Goal: Task Accomplishment & Management: Complete application form

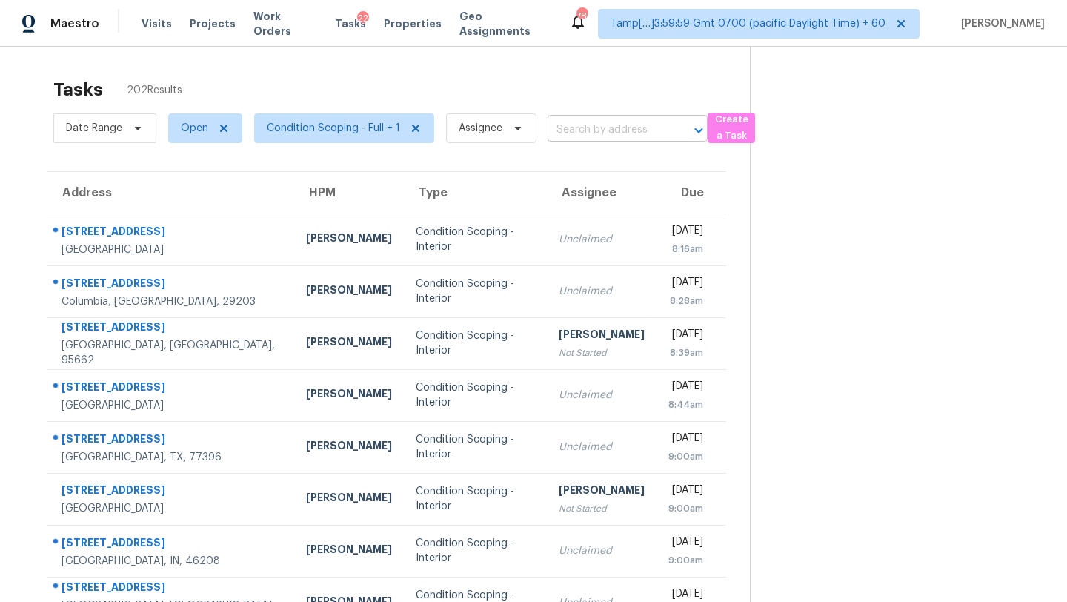
click at [611, 133] on input "text" at bounding box center [607, 130] width 119 height 23
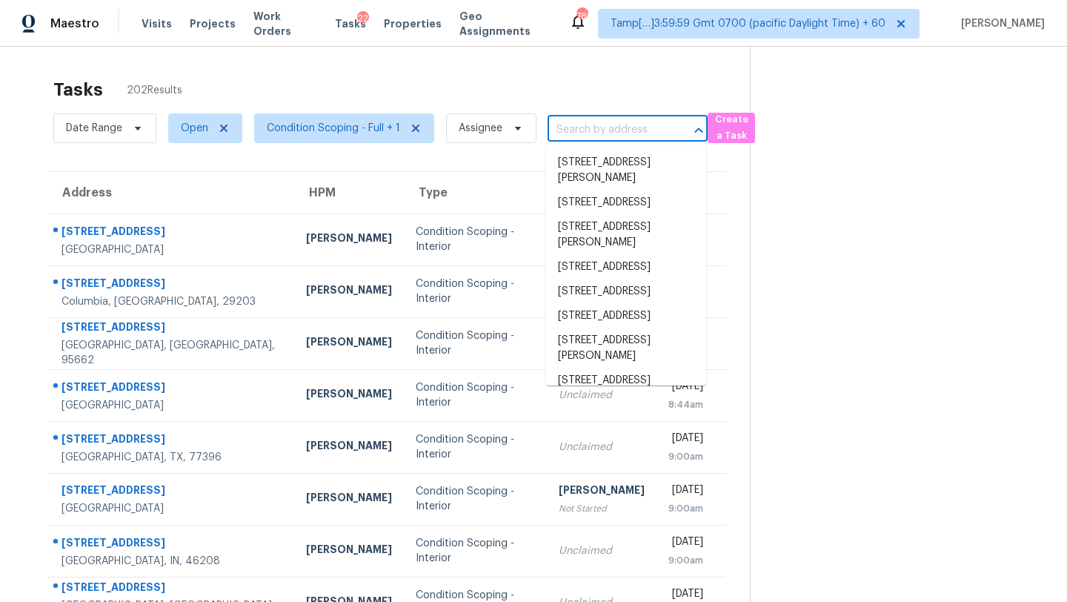
paste input "[STREET_ADDRESS]"
type input "[STREET_ADDRESS]"
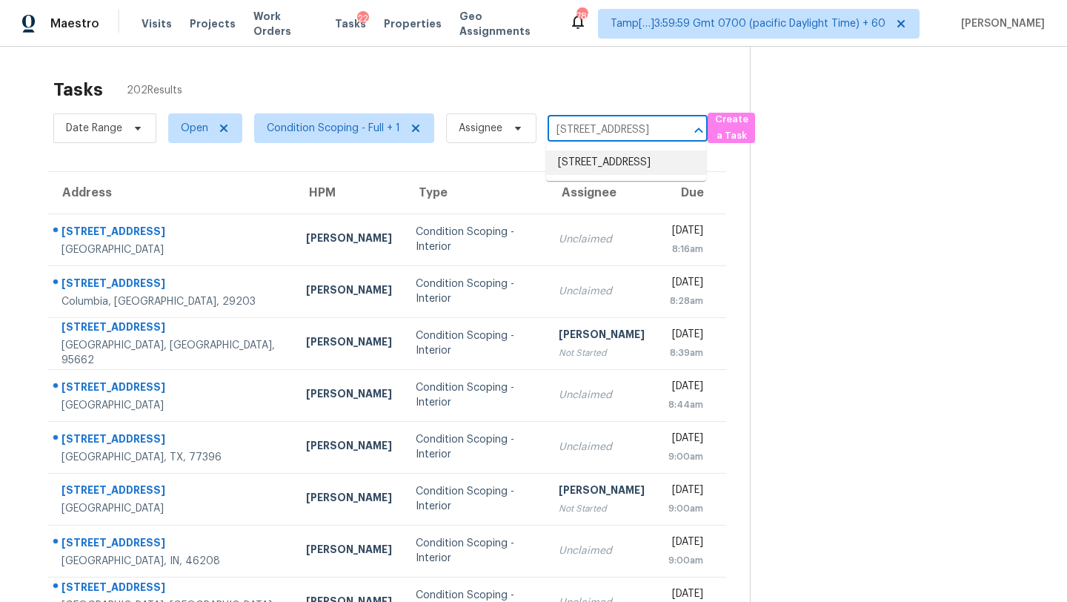
click at [614, 156] on li "[STREET_ADDRESS]" at bounding box center [626, 162] width 160 height 24
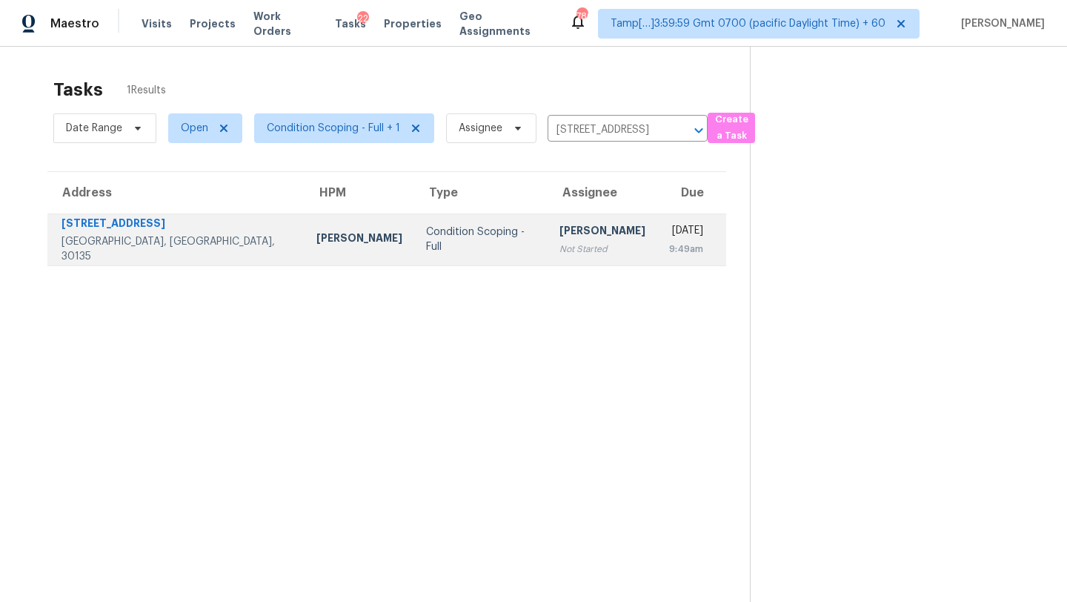
click at [657, 265] on td "Wed, Aug 27th 2025 9:49am" at bounding box center [691, 239] width 69 height 52
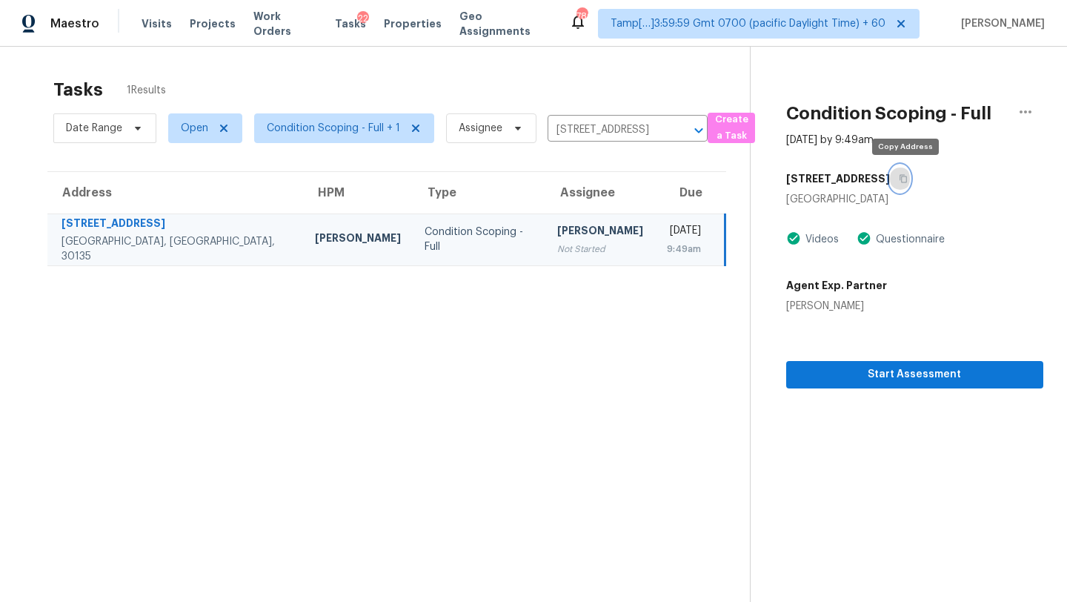
click at [907, 175] on icon "button" at bounding box center [903, 179] width 7 height 8
click at [876, 371] on span "Start Assessment" at bounding box center [914, 374] width 233 height 19
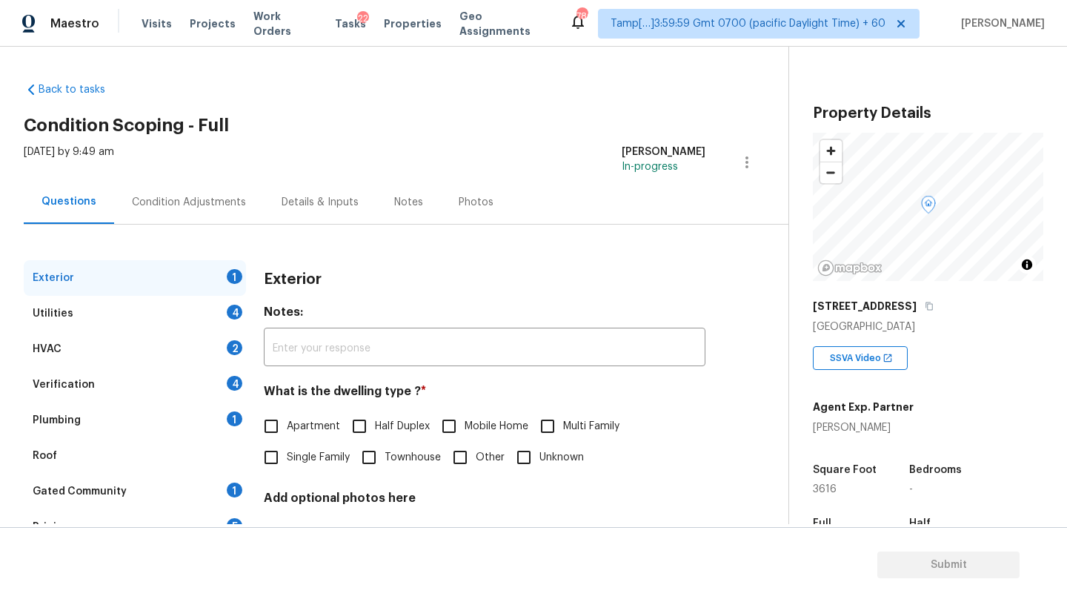
scroll to position [29, 0]
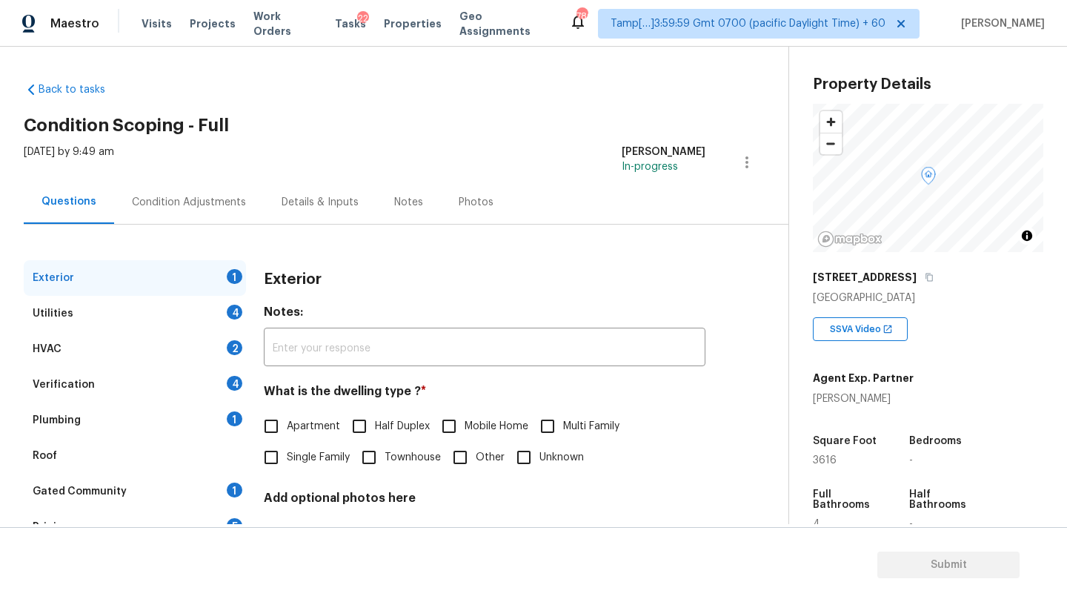
click at [463, 155] on div "Wed, Aug 27 2025 by 9:49 am Rajesh M In-progress" at bounding box center [406, 163] width 765 height 36
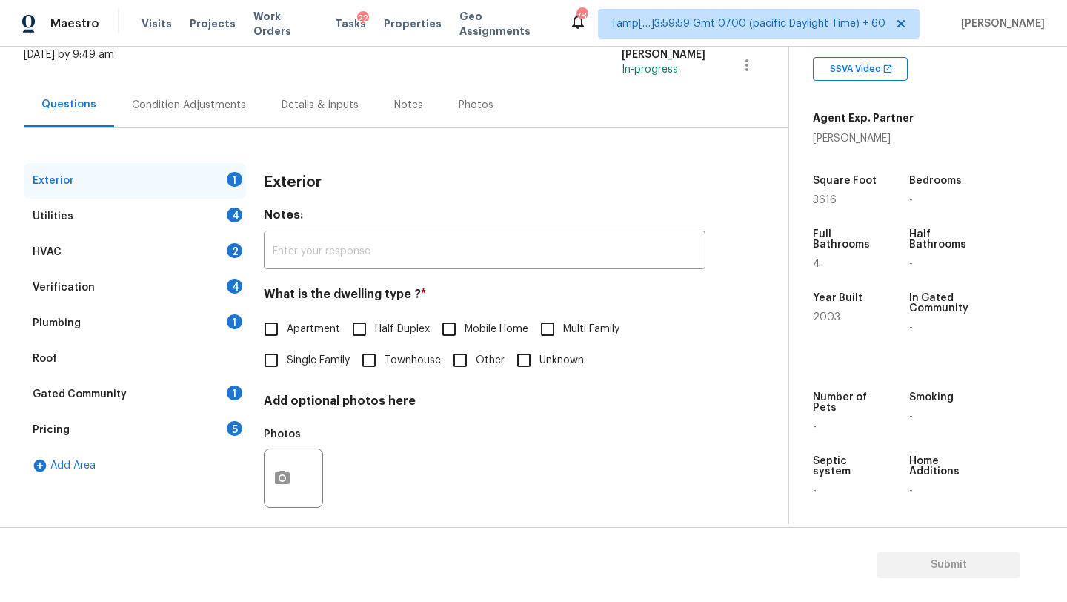
click at [185, 391] on div "Gated Community 1" at bounding box center [135, 395] width 222 height 36
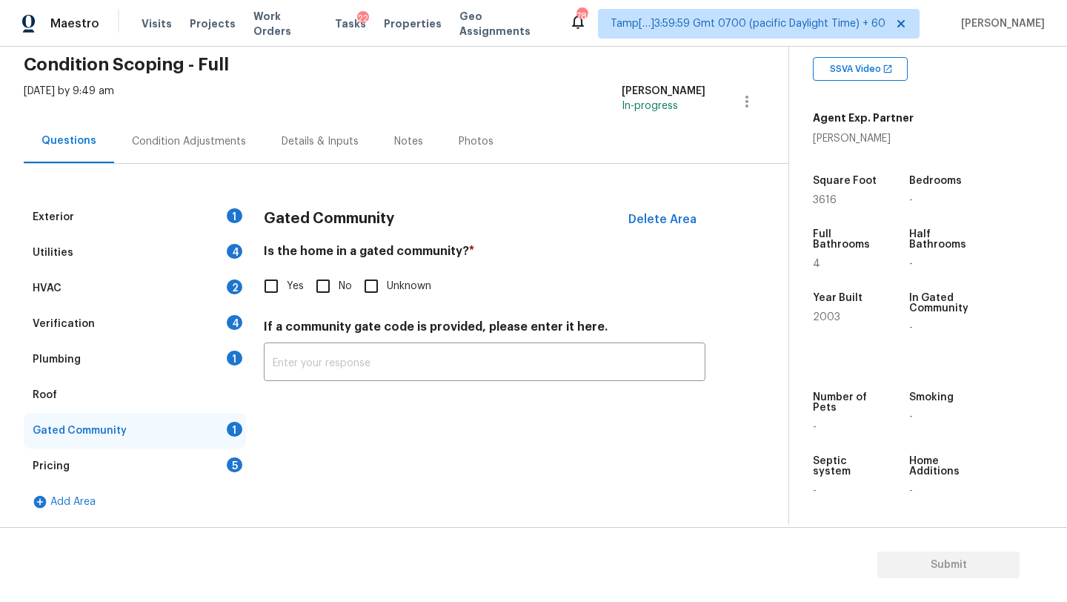
scroll to position [61, 0]
click at [316, 288] on input "No" at bounding box center [323, 286] width 31 height 31
checkbox input "true"
click at [139, 379] on div "Roof" at bounding box center [135, 395] width 222 height 36
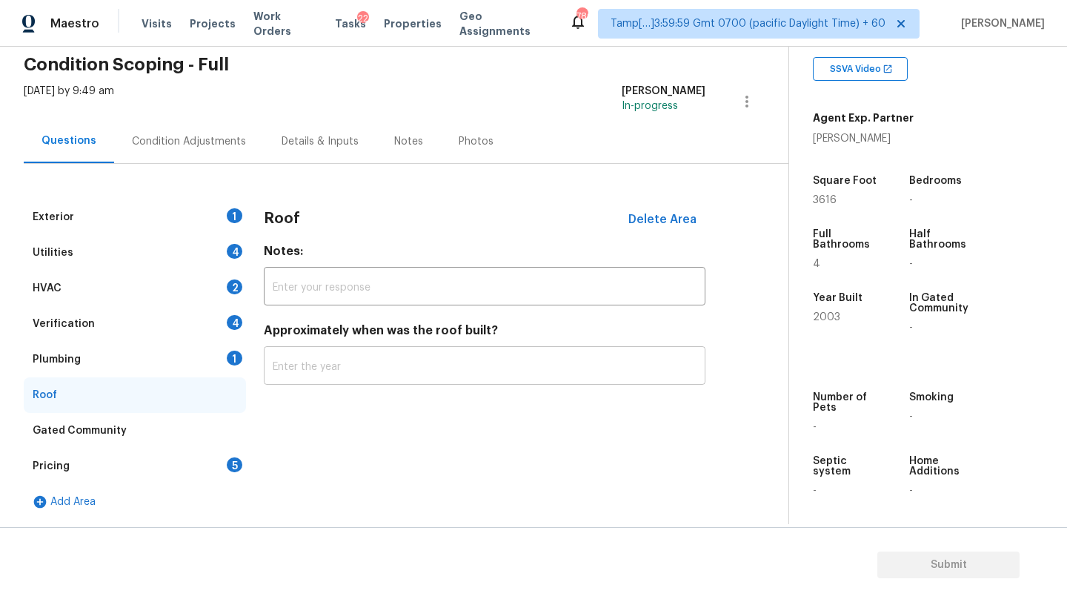
click at [356, 356] on input "text" at bounding box center [485, 367] width 442 height 35
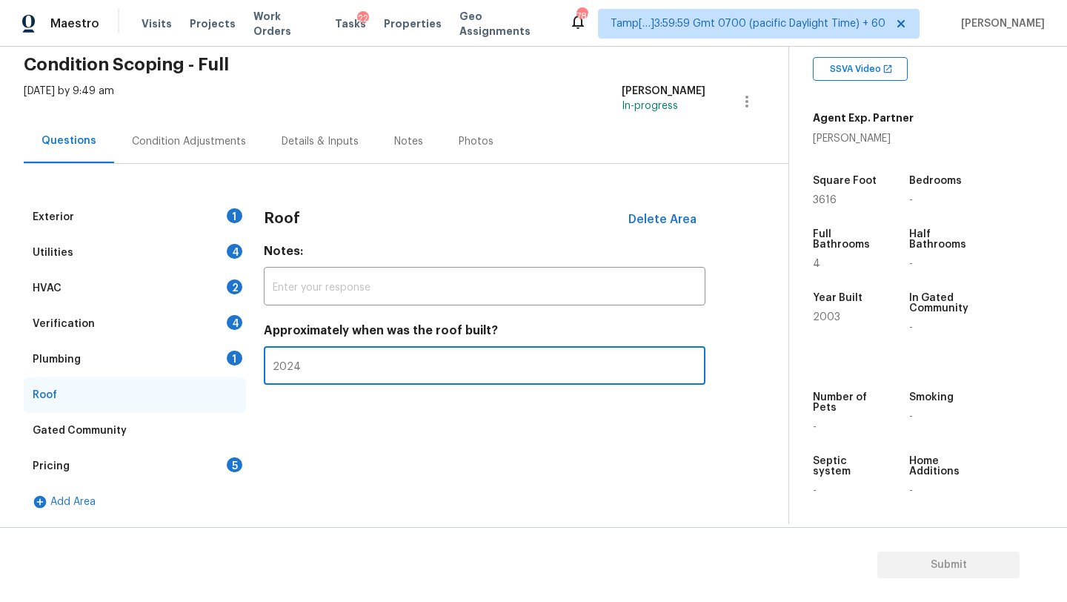
type input "2024"
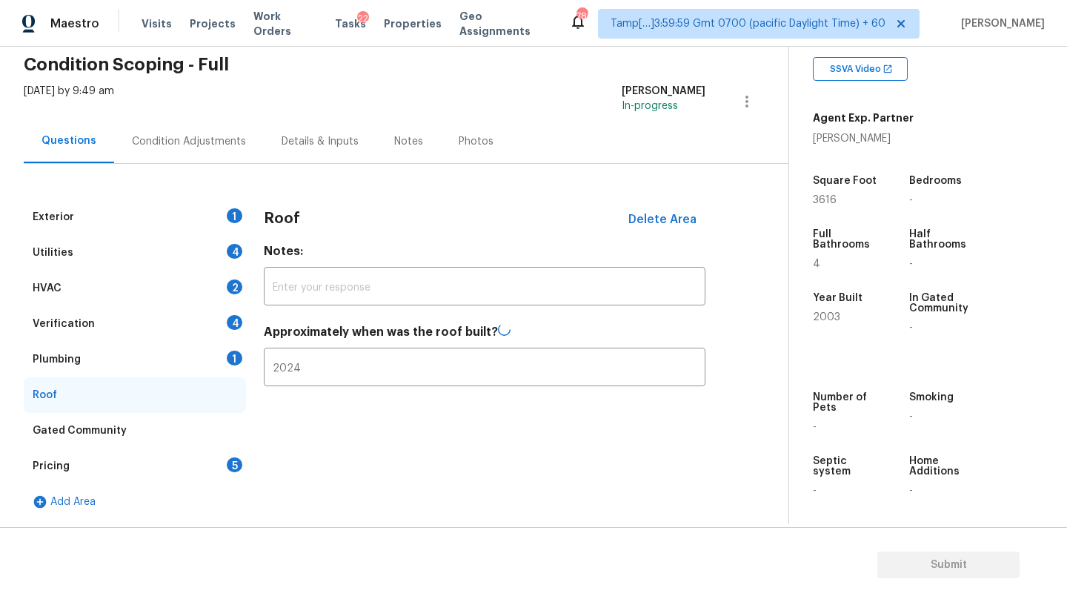
click at [112, 346] on div "Plumbing 1" at bounding box center [135, 360] width 222 height 36
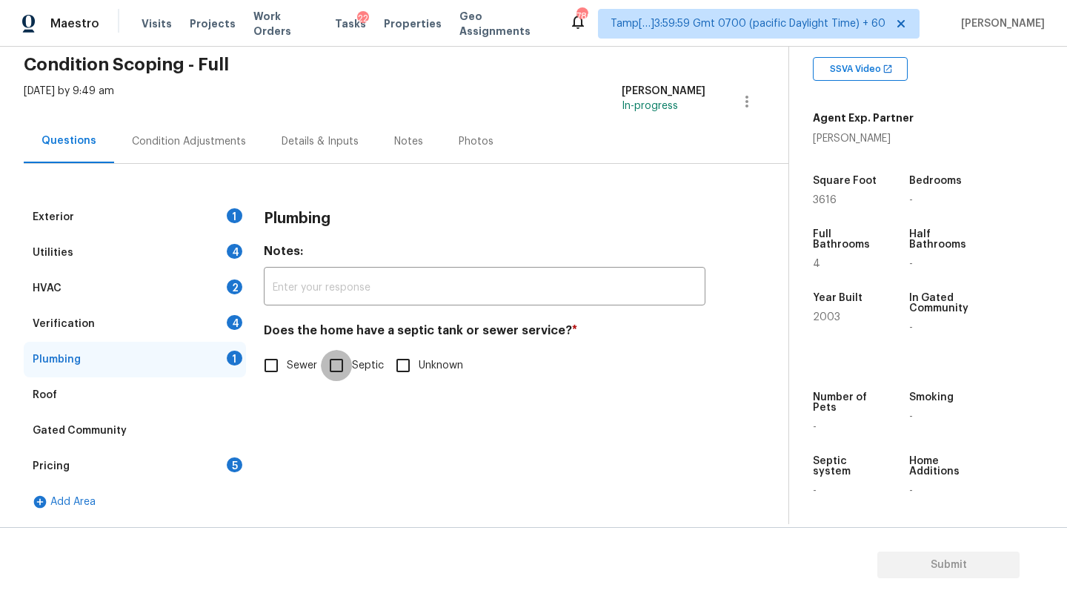
drag, startPoint x: 334, startPoint y: 369, endPoint x: 183, endPoint y: 362, distance: 151.4
click at [325, 369] on input "Septic" at bounding box center [336, 365] width 31 height 31
checkbox input "true"
click at [125, 324] on div "Verification 4" at bounding box center [135, 324] width 222 height 36
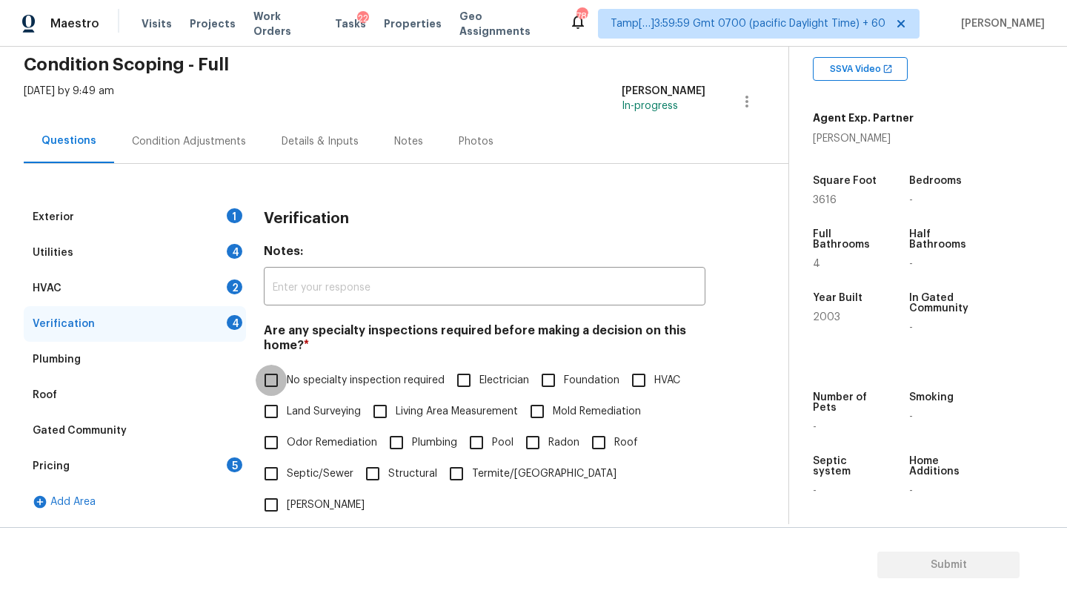
click at [273, 371] on input "No specialty inspection required" at bounding box center [271, 380] width 31 height 31
checkbox input "true"
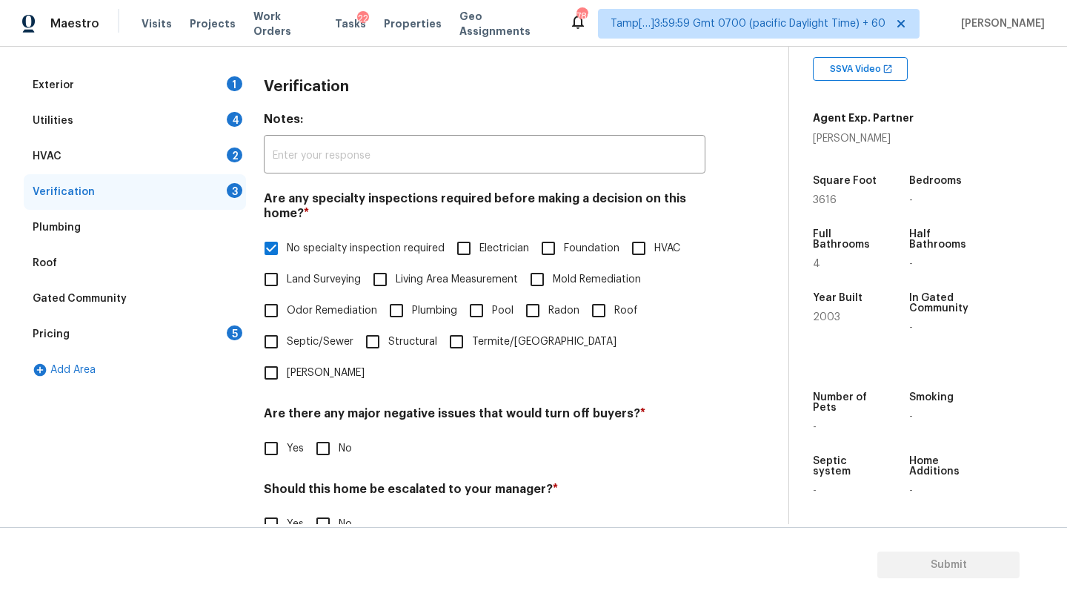
scroll to position [290, 0]
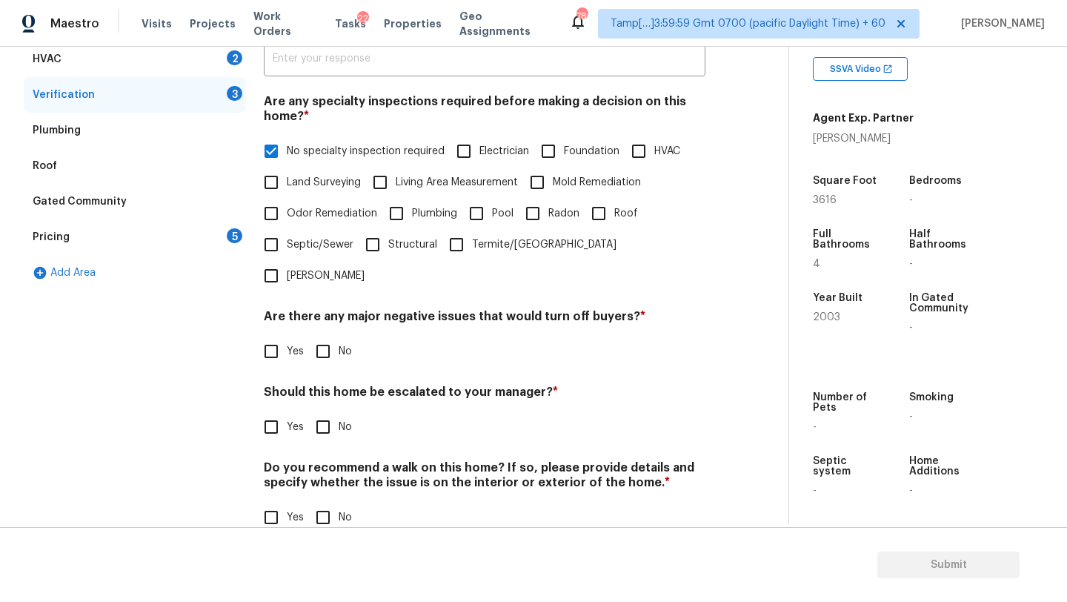
click at [328, 336] on input "No" at bounding box center [323, 351] width 31 height 31
checkbox input "true"
click at [328, 413] on input "No" at bounding box center [323, 428] width 31 height 31
checkbox input "true"
click at [329, 470] on div "Do you recommend a walk on this home? If so, please provide details and specify…" at bounding box center [485, 498] width 442 height 73
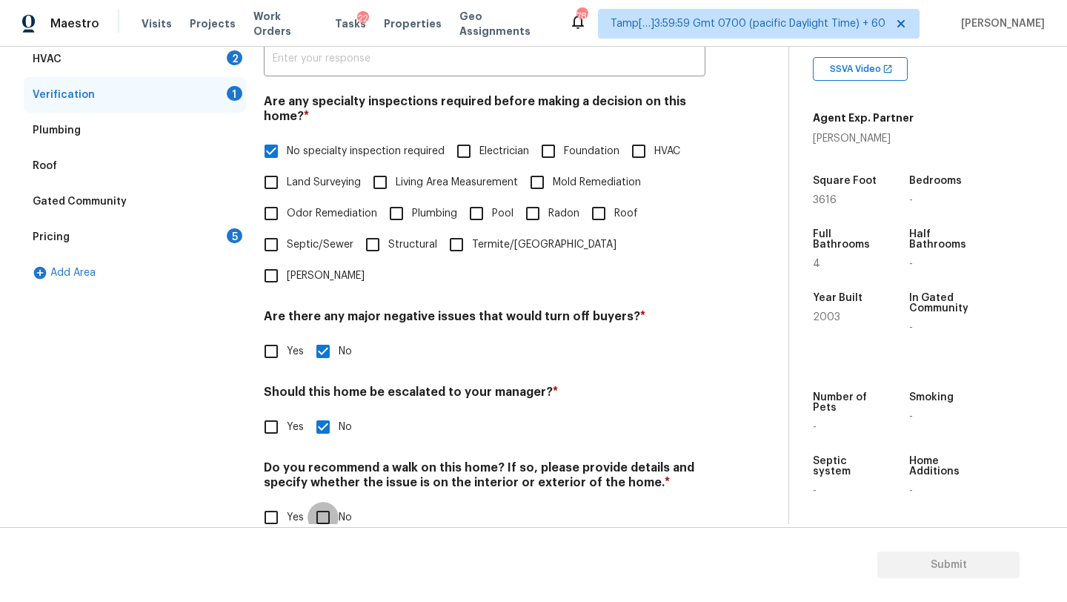
drag, startPoint x: 322, startPoint y: 485, endPoint x: 202, endPoint y: 341, distance: 187.9
click at [319, 502] on input "No" at bounding box center [323, 517] width 31 height 31
checkbox input "true"
click at [171, 251] on div "Pricing 5" at bounding box center [135, 237] width 222 height 36
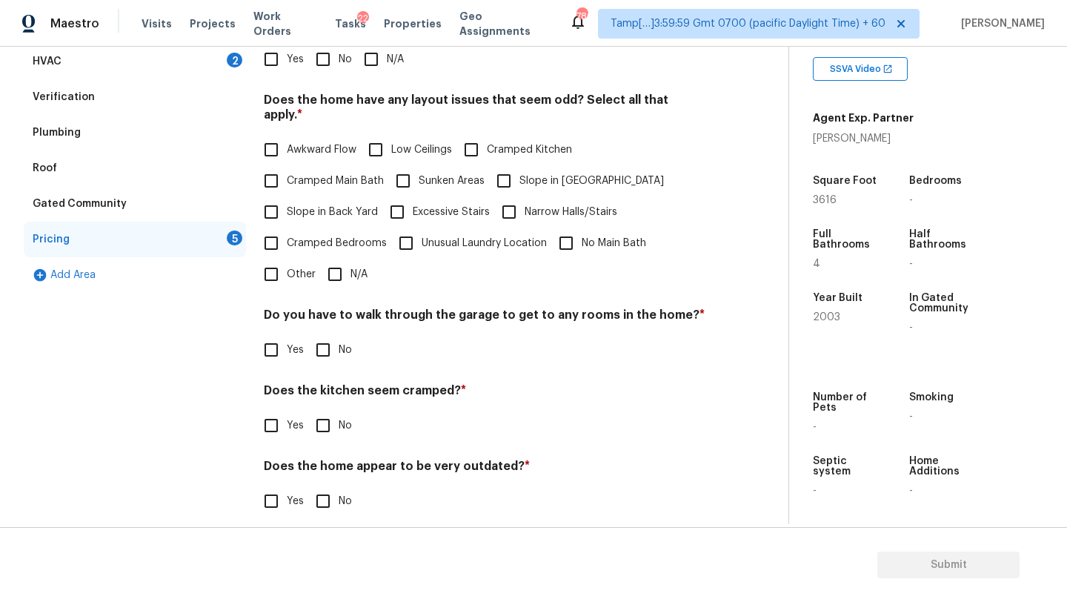
scroll to position [157, 0]
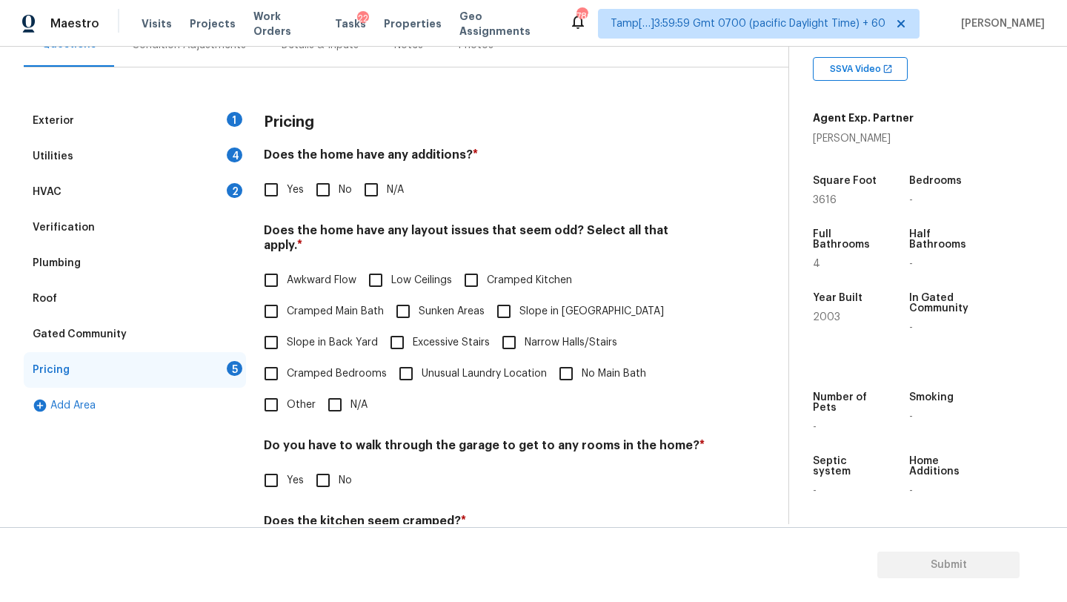
click at [343, 213] on div "Pricing Does the home have any additions? * Yes No N/A Does the home have any l…" at bounding box center [485, 384] width 442 height 562
click at [330, 183] on input "No" at bounding box center [323, 189] width 31 height 31
checkbox input "true"
click at [331, 402] on input "N/A" at bounding box center [334, 404] width 31 height 31
checkbox input "true"
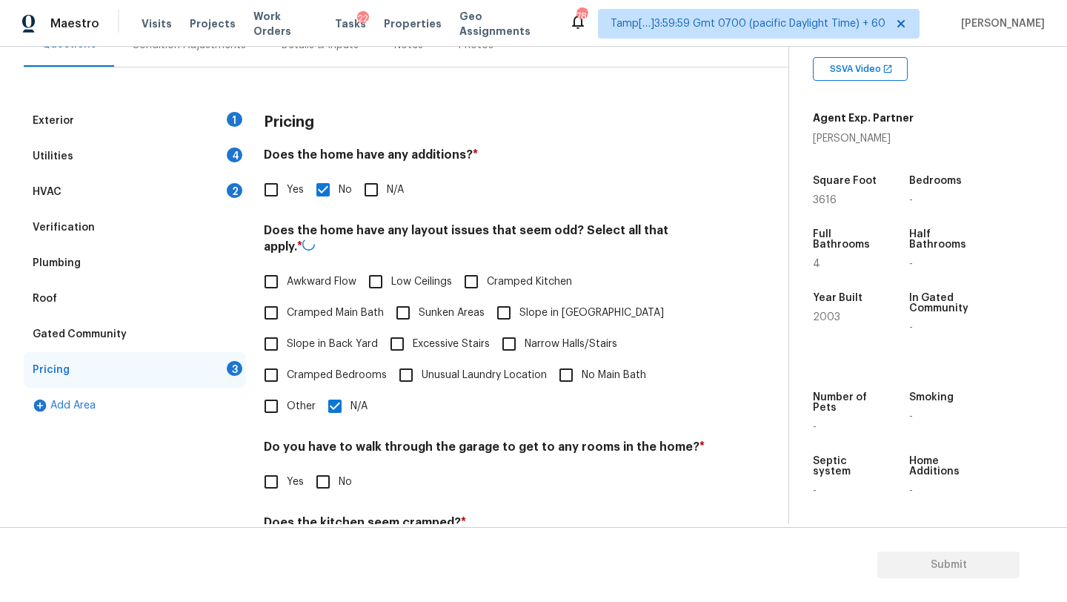
click at [331, 480] on input "No" at bounding box center [323, 481] width 31 height 31
checkbox input "true"
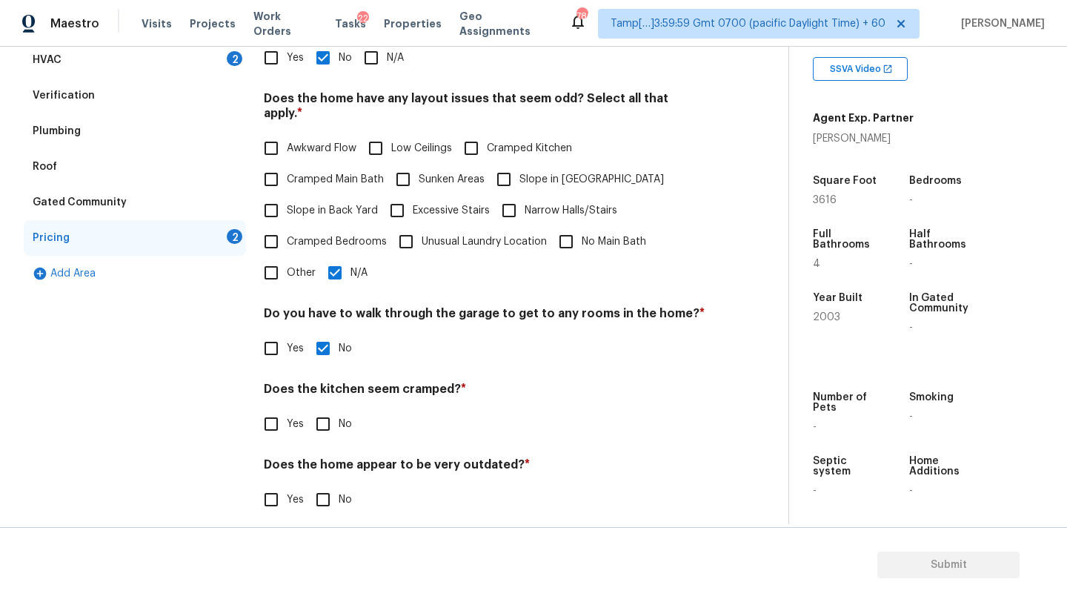
scroll to position [288, 0]
click at [331, 485] on input "No" at bounding box center [323, 500] width 31 height 31
checkbox input "true"
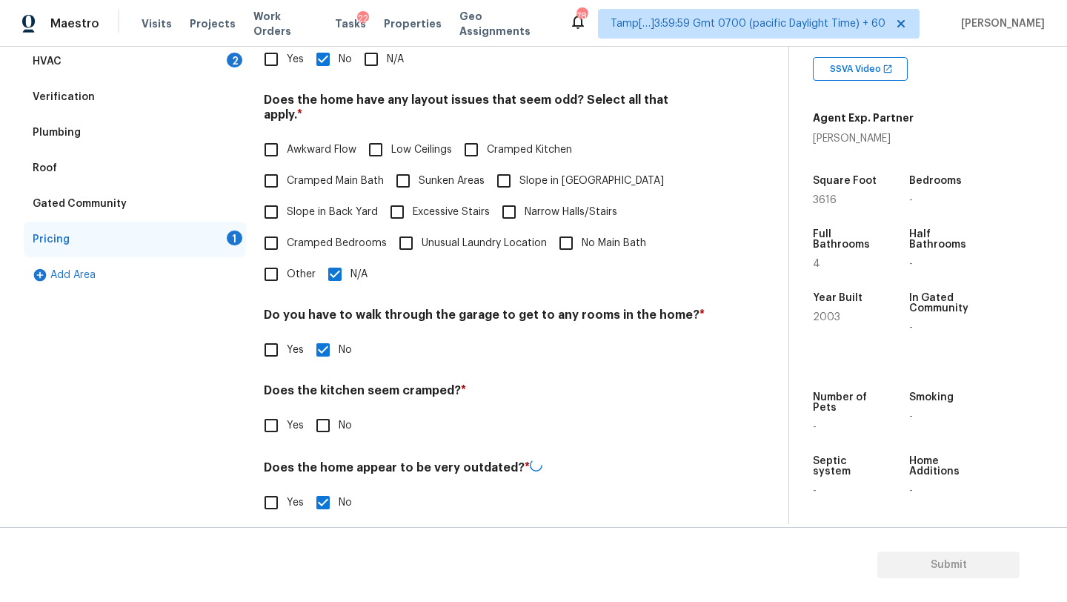
click at [331, 384] on h4 "Does the kitchen seem cramped? *" at bounding box center [485, 393] width 442 height 21
click at [331, 410] on input "No" at bounding box center [323, 425] width 31 height 31
checkbox input "true"
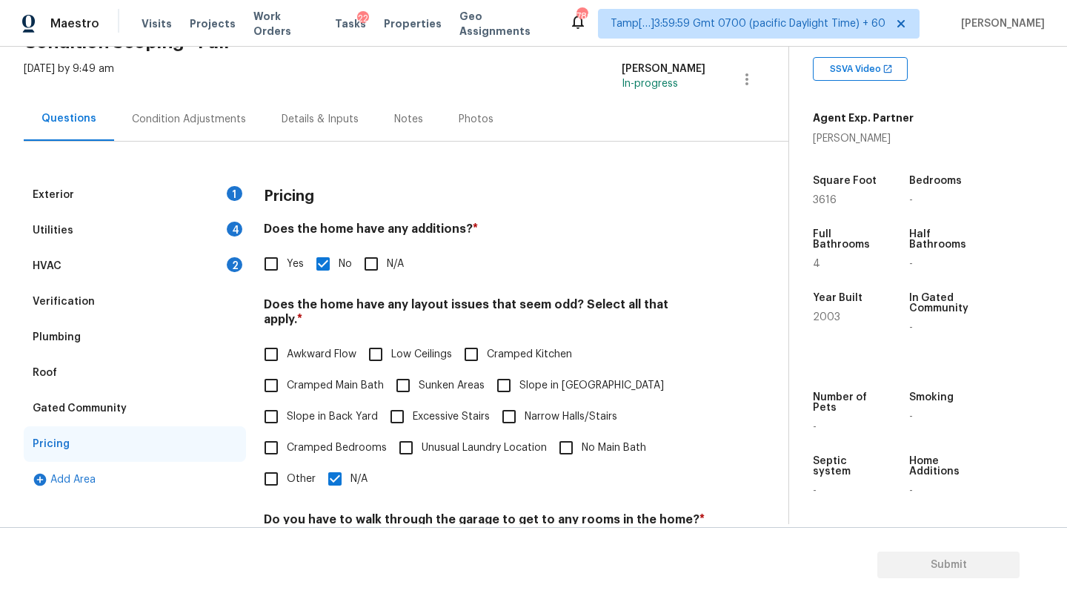
click at [75, 259] on div "HVAC 2" at bounding box center [135, 266] width 222 height 36
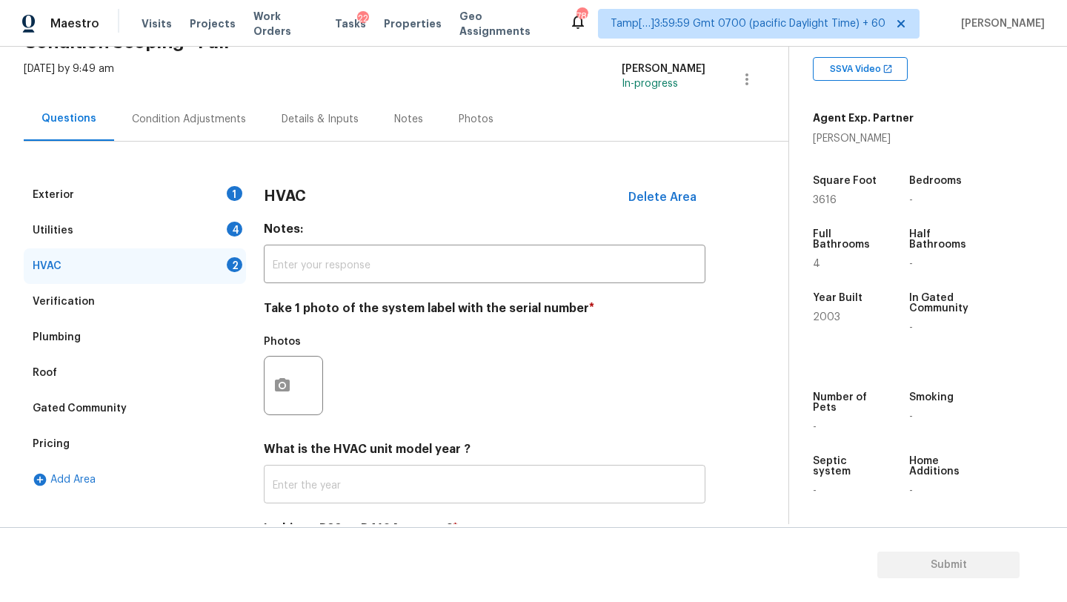
click at [334, 499] on input "text" at bounding box center [485, 485] width 442 height 35
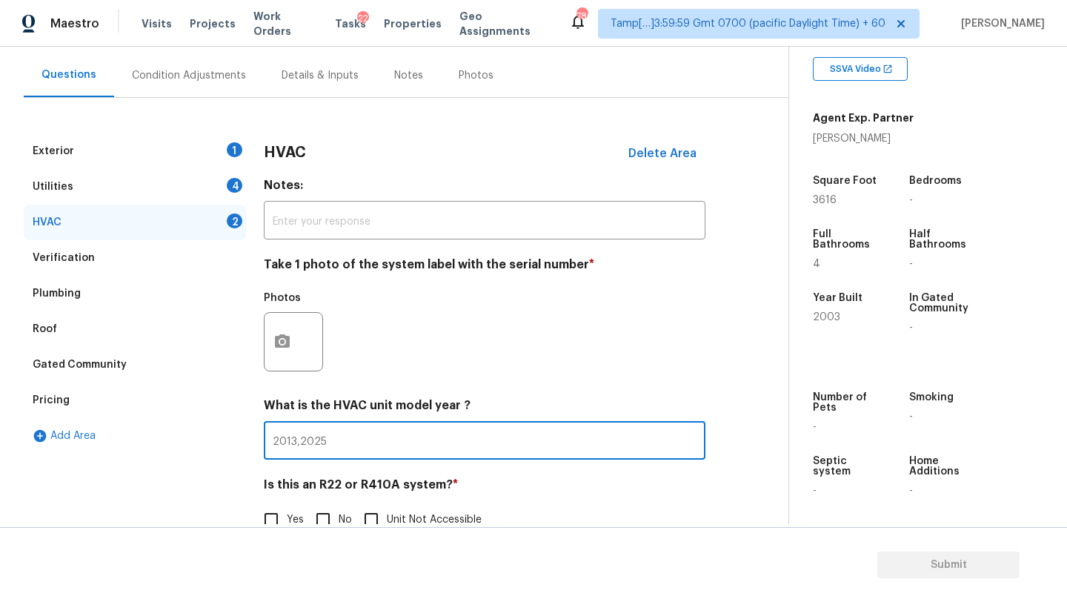
scroll to position [156, 0]
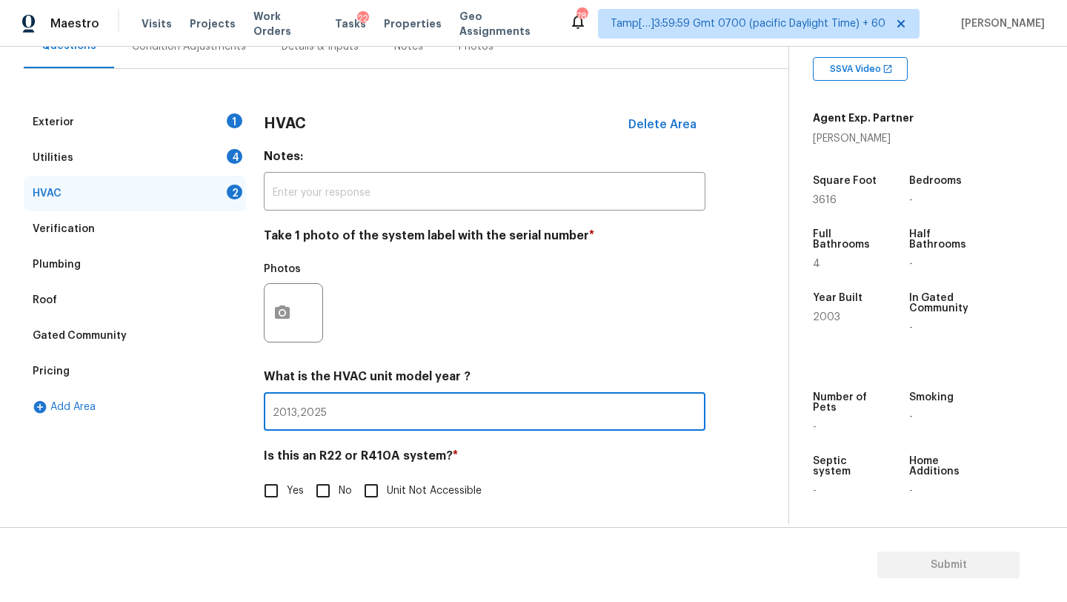
type input "2013,2025"
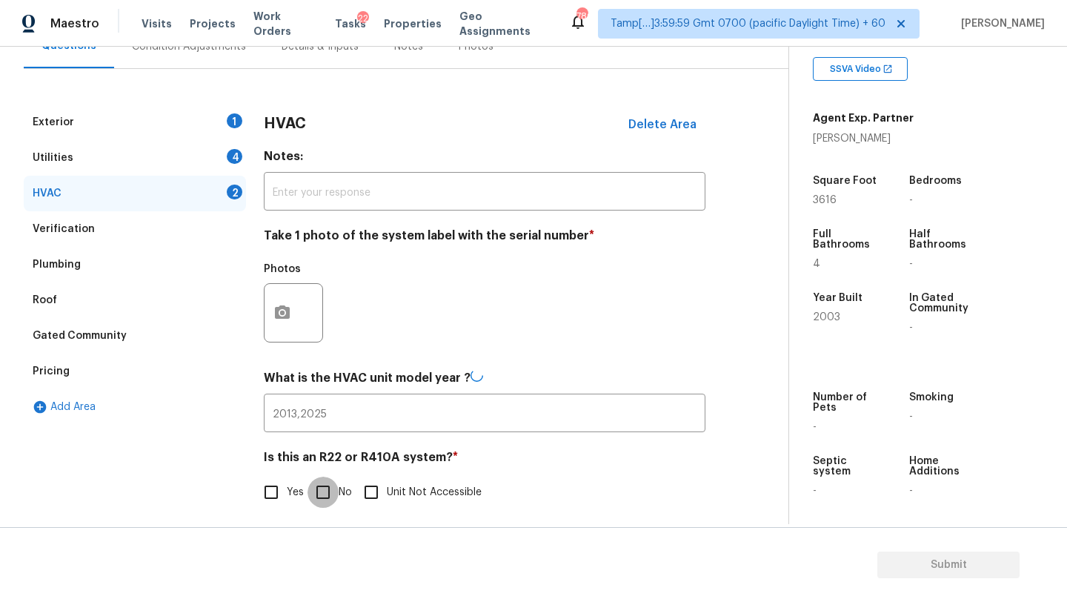
click at [326, 496] on input "No" at bounding box center [323, 492] width 31 height 31
checkbox input "true"
click at [150, 152] on div "Utilities 4" at bounding box center [135, 158] width 222 height 36
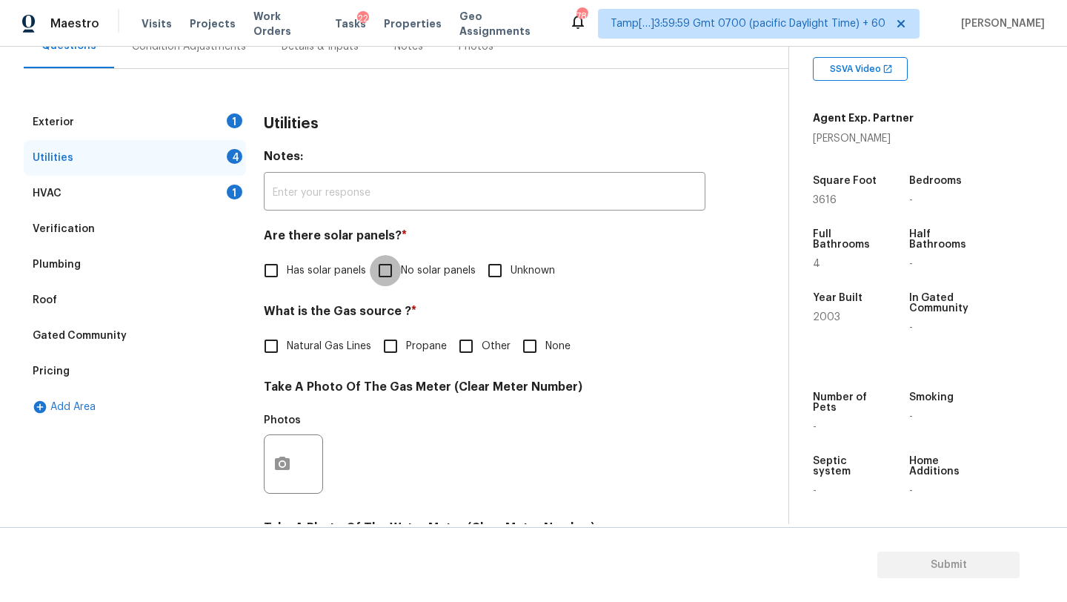
click at [393, 265] on input "No solar panels" at bounding box center [385, 270] width 31 height 31
checkbox input "true"
click at [339, 353] on span "Natural Gas Lines" at bounding box center [329, 347] width 84 height 16
click at [287, 353] on input "Natural Gas Lines" at bounding box center [271, 346] width 31 height 31
checkbox input "true"
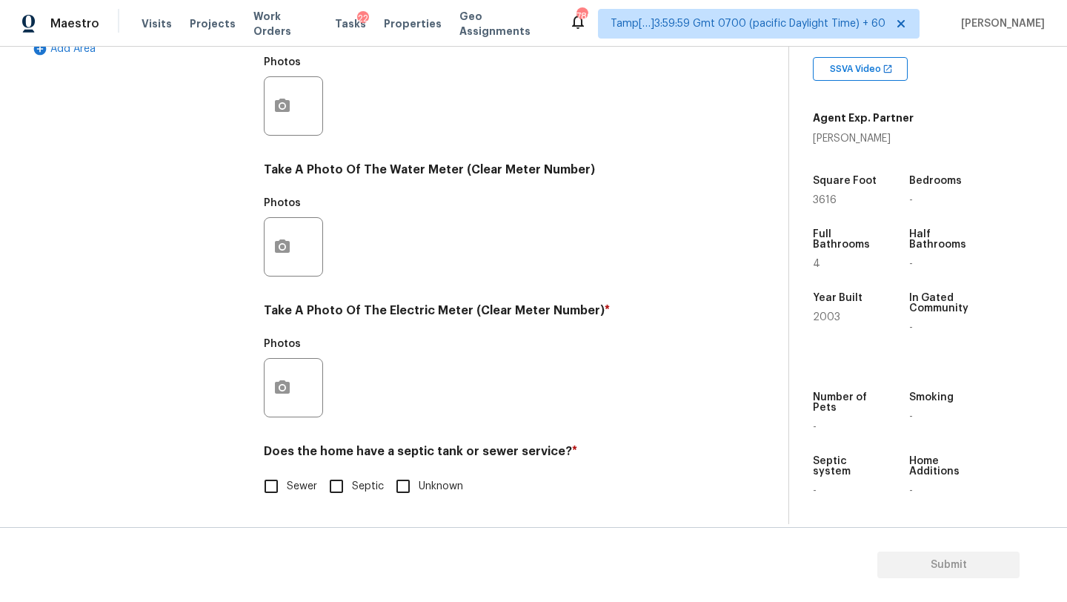
click at [335, 488] on input "Septic" at bounding box center [336, 486] width 31 height 31
checkbox input "true"
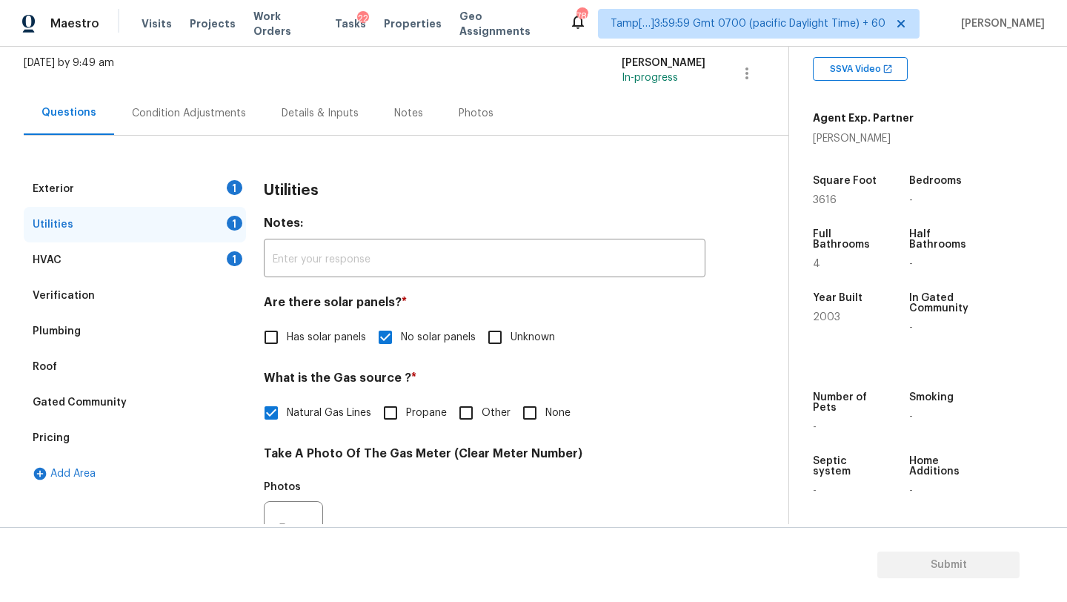
click at [188, 182] on div "Exterior 1" at bounding box center [135, 189] width 222 height 36
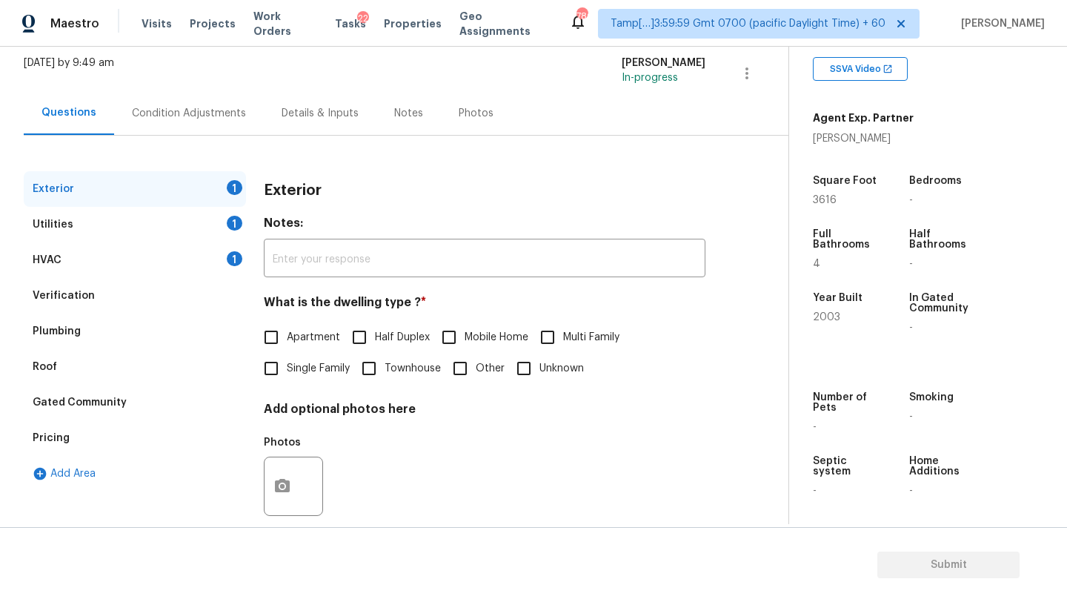
click at [302, 372] on span "Single Family" at bounding box center [318, 369] width 63 height 16
click at [287, 372] on input "Single Family" at bounding box center [271, 368] width 31 height 31
checkbox input "true"
click at [205, 138] on div "Exterior Utilities 1 HVAC 1 Verification Plumbing Roof Gated Community Pricing …" at bounding box center [388, 339] width 729 height 407
click at [189, 119] on div "Condition Adjustments" at bounding box center [189, 113] width 114 height 15
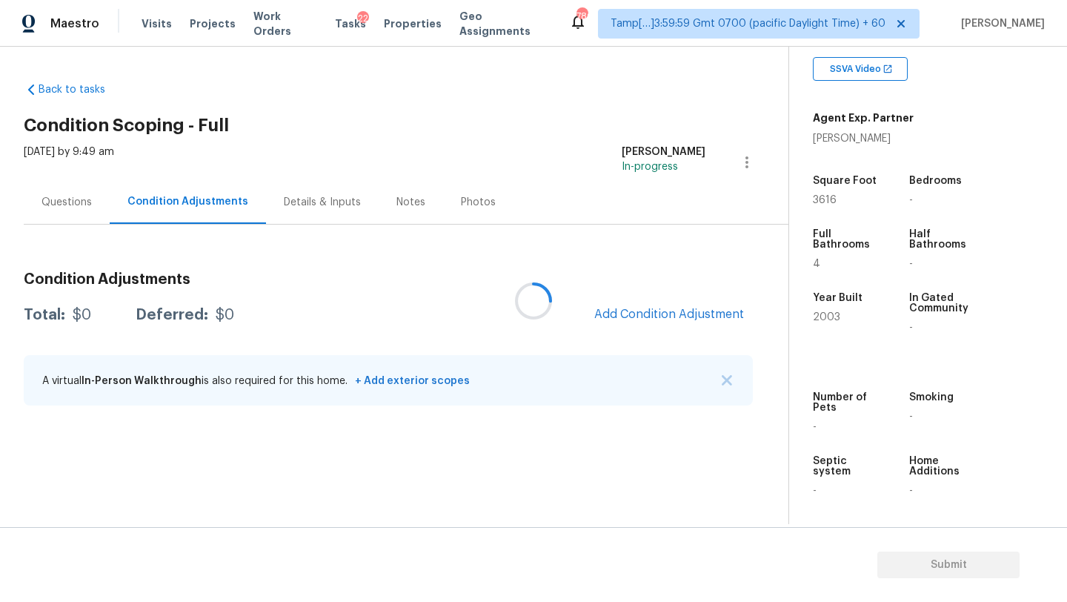
click at [665, 317] on div at bounding box center [533, 301] width 1067 height 602
click at [674, 313] on div at bounding box center [533, 301] width 1067 height 602
click at [672, 314] on div at bounding box center [533, 301] width 1067 height 602
click at [672, 314] on span "Add Condition Adjustment" at bounding box center [669, 314] width 150 height 13
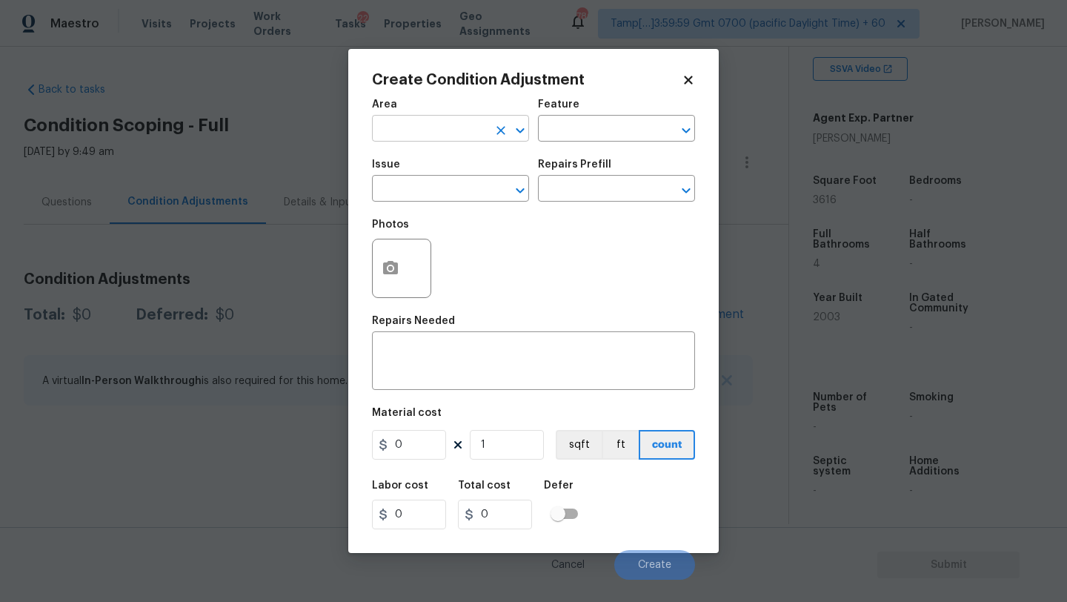
click at [451, 133] on input "text" at bounding box center [430, 130] width 116 height 23
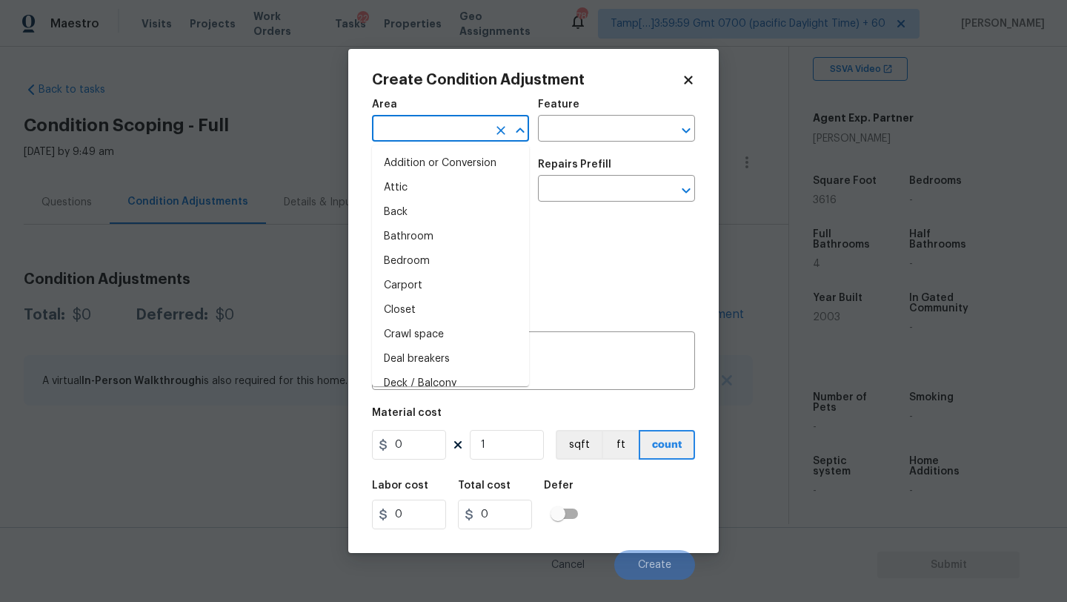
type input "e"
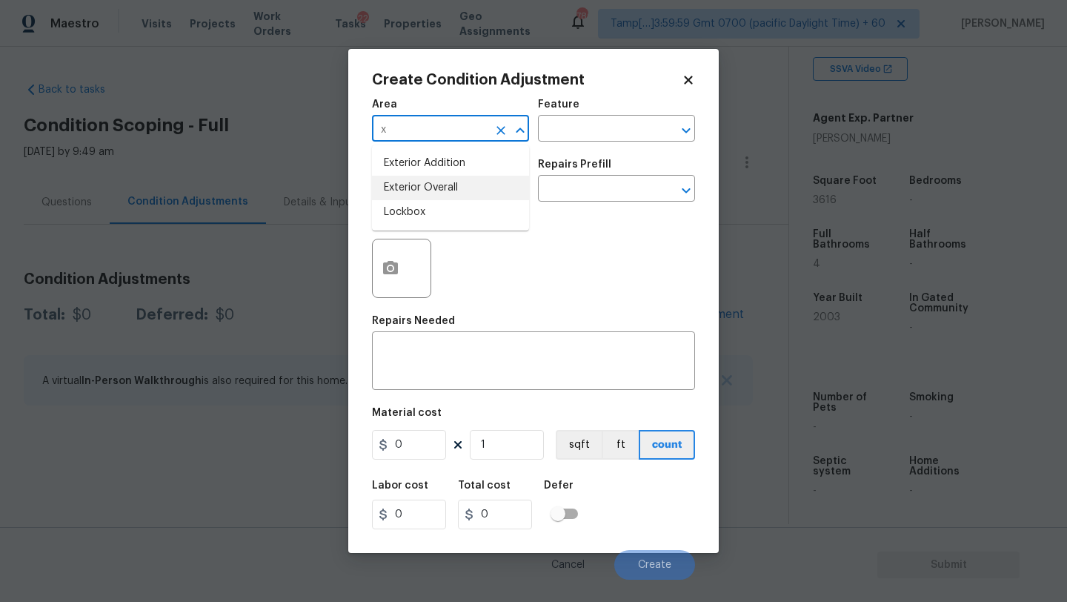
click at [462, 177] on li "Exterior Overall" at bounding box center [450, 188] width 157 height 24
type input "Exterior Overall"
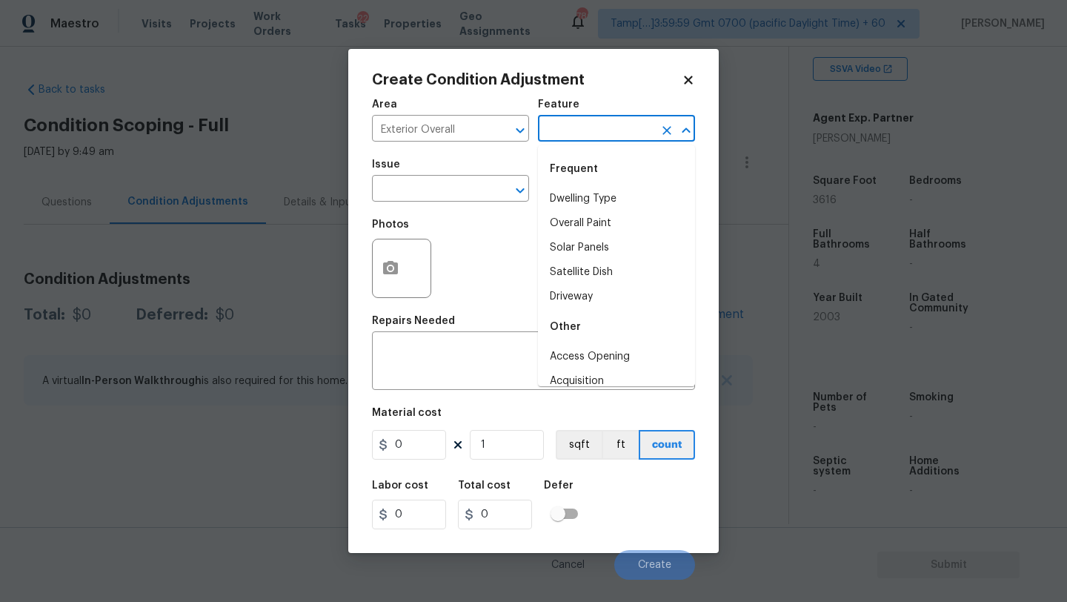
click at [568, 133] on input "text" at bounding box center [596, 130] width 116 height 23
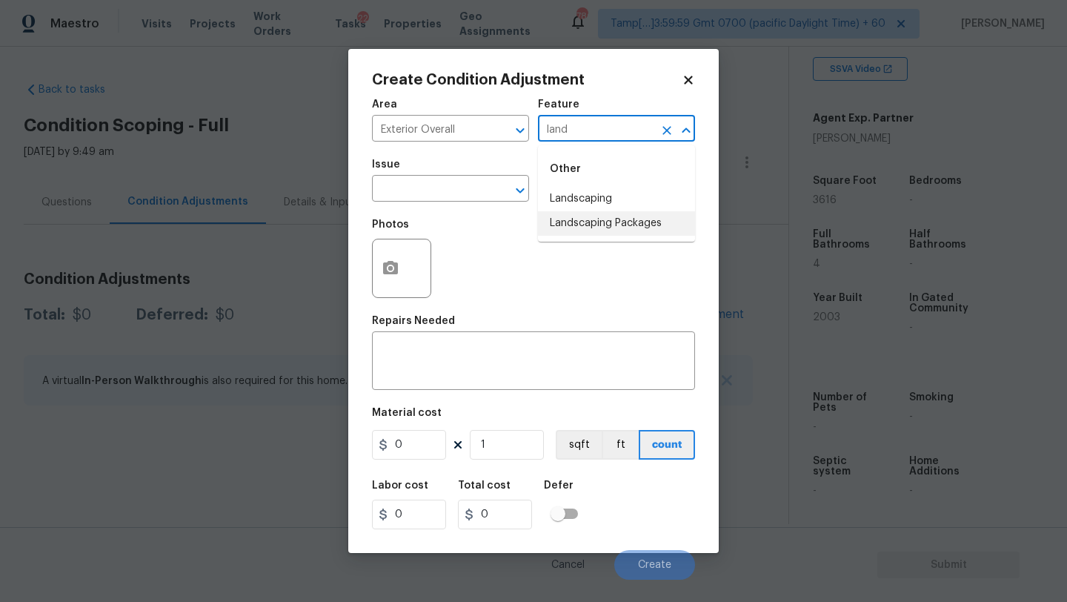
click at [571, 224] on li "Landscaping Packages" at bounding box center [616, 223] width 157 height 24
type input "Landscaping Packages"
click at [416, 182] on input "text" at bounding box center [430, 190] width 116 height 23
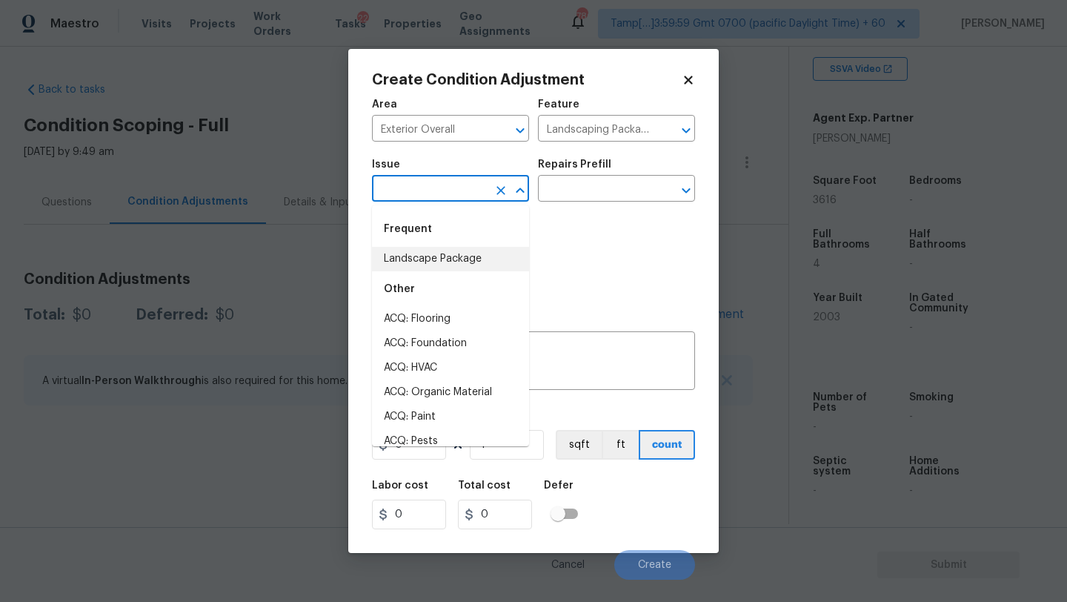
click at [424, 254] on li "Landscape Package" at bounding box center [450, 259] width 157 height 24
type input "Landscape Package"
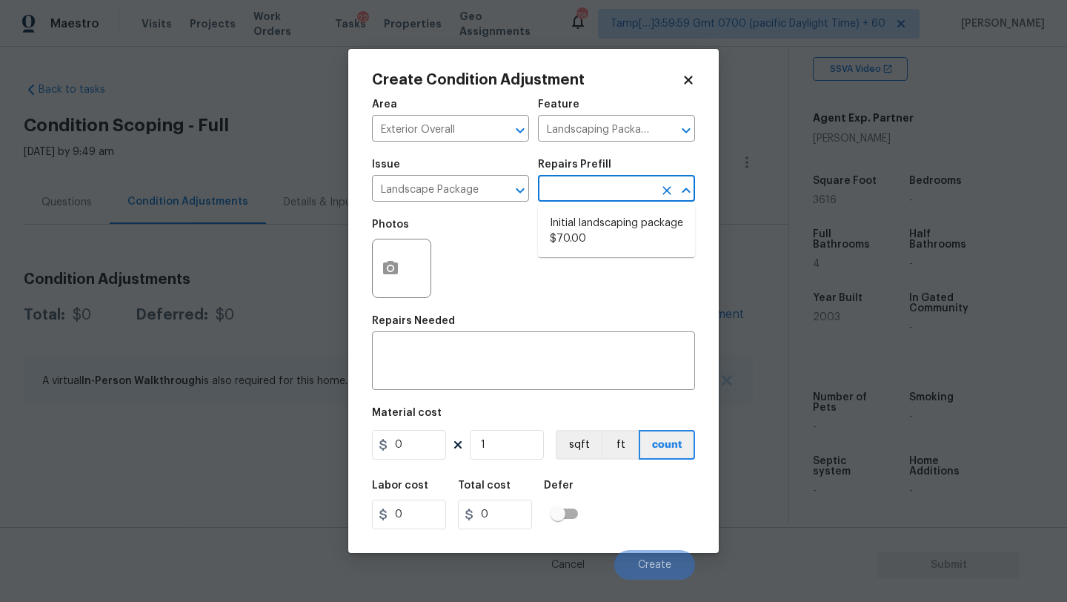
click at [609, 180] on input "text" at bounding box center [596, 190] width 116 height 23
click at [609, 233] on li "Initial landscaping package $70.00" at bounding box center [616, 231] width 157 height 40
type input "Home Readiness Packages"
type textarea "Mowing of grass up to 6" in height. Mow, edge along driveways & sidewalks, trim…"
type input "70"
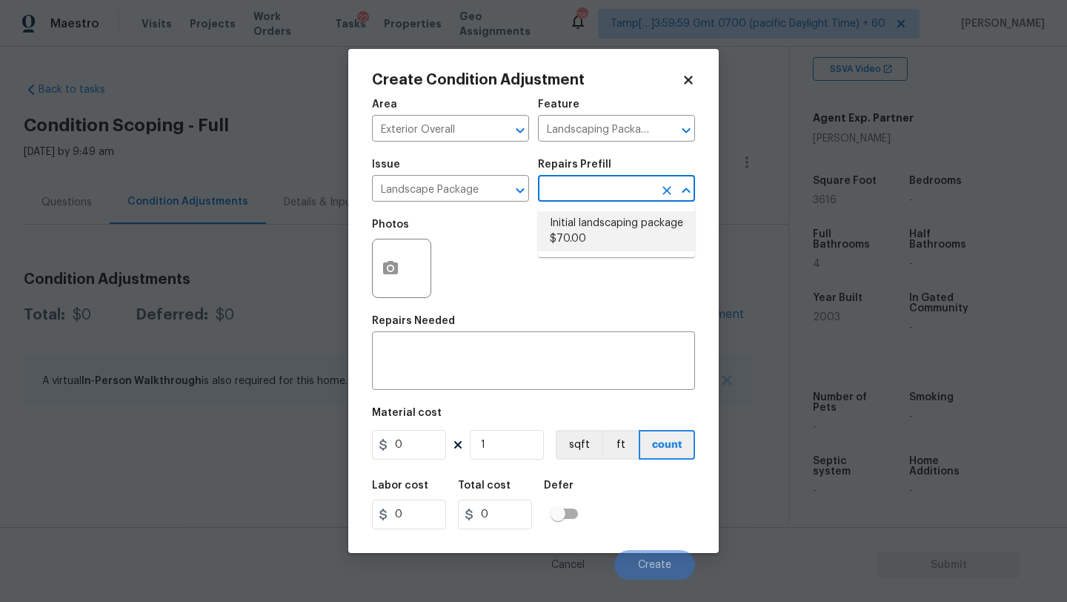
type input "70"
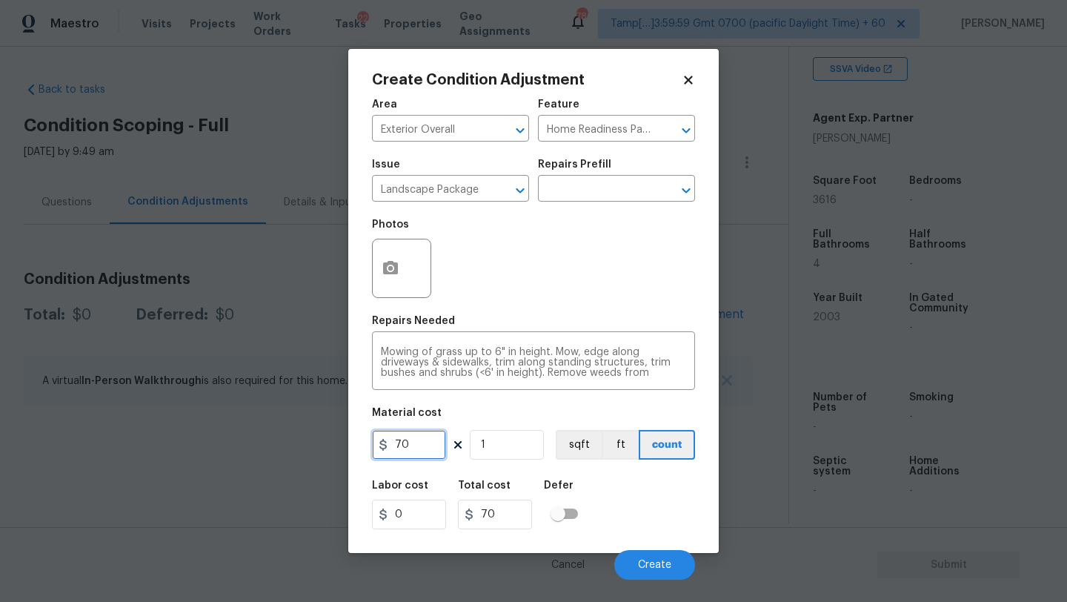
click at [436, 435] on input "70" at bounding box center [409, 445] width 74 height 30
type input "300"
click at [379, 268] on button "button" at bounding box center [391, 268] width 36 height 58
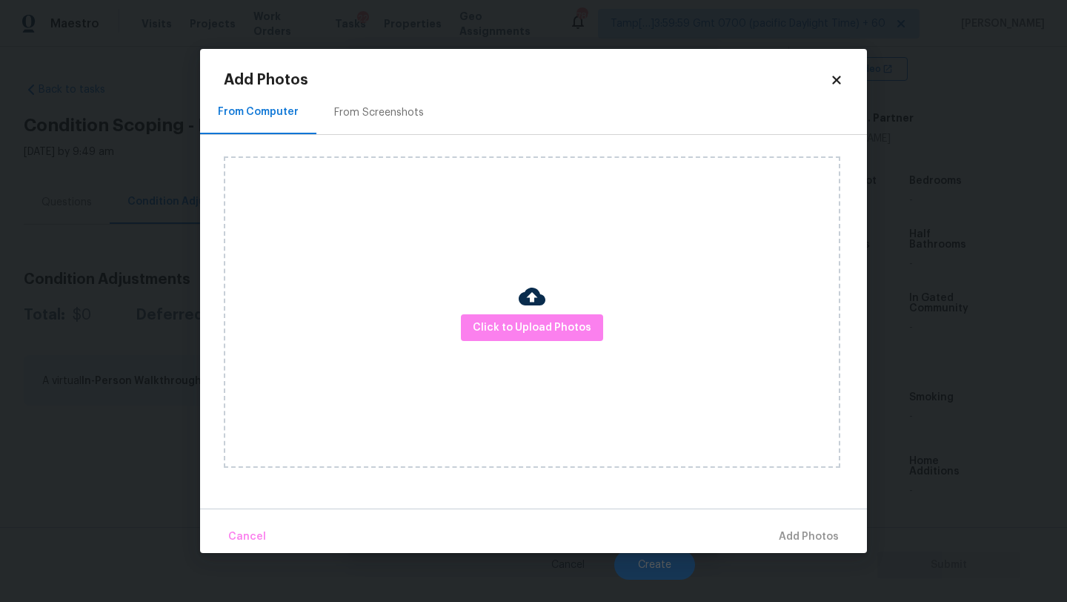
click at [389, 108] on div "From Screenshots" at bounding box center [379, 112] width 90 height 15
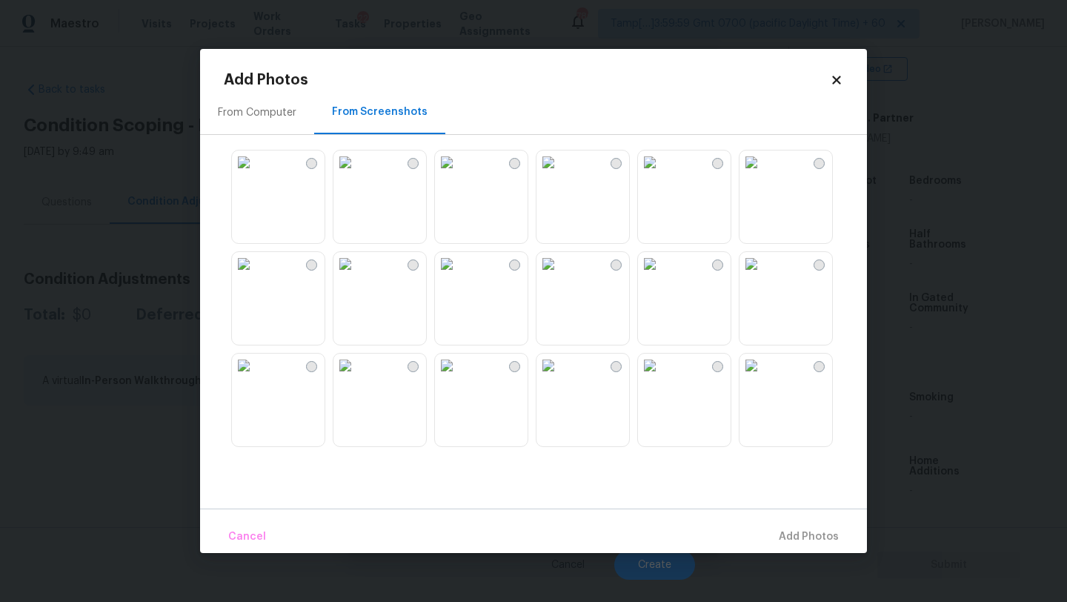
click at [459, 276] on img at bounding box center [447, 264] width 24 height 24
click at [560, 276] on img at bounding box center [549, 264] width 24 height 24
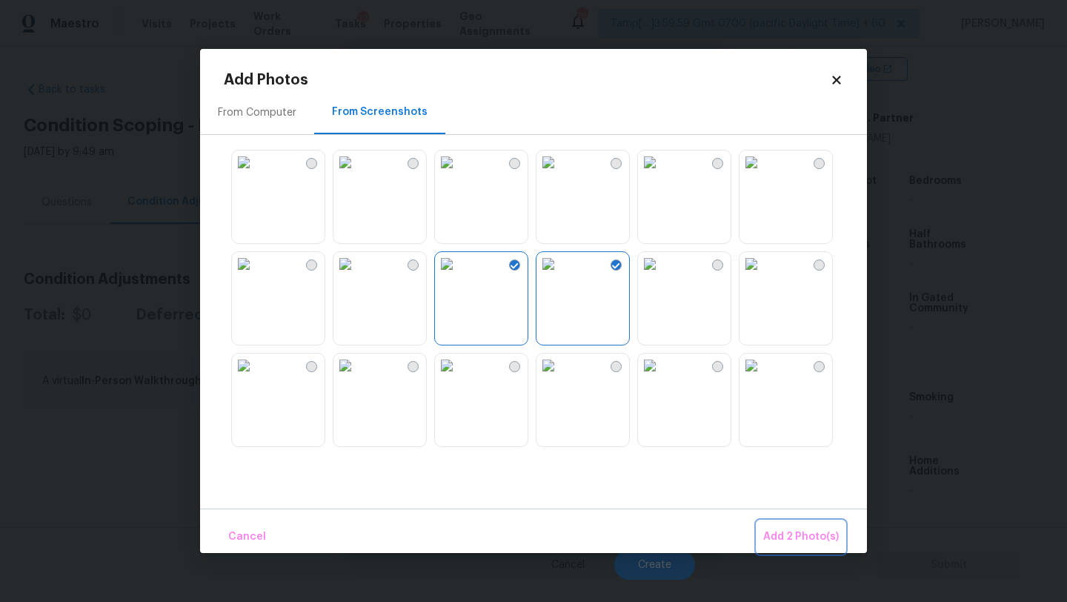
click at [778, 539] on span "Add 2 Photo(s)" at bounding box center [801, 537] width 76 height 19
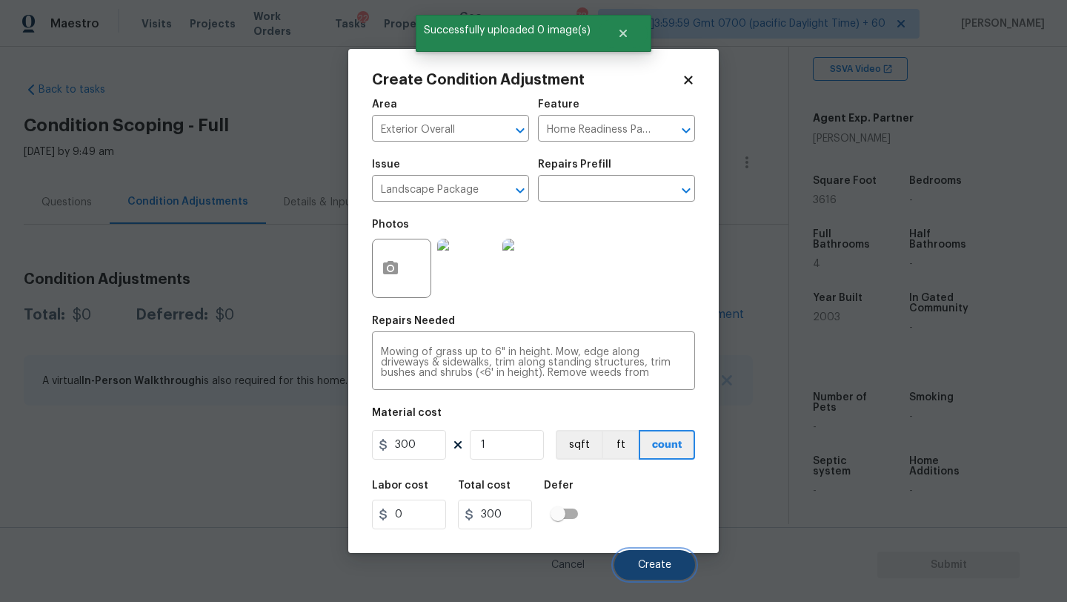
click at [674, 554] on button "Create" at bounding box center [654, 565] width 81 height 30
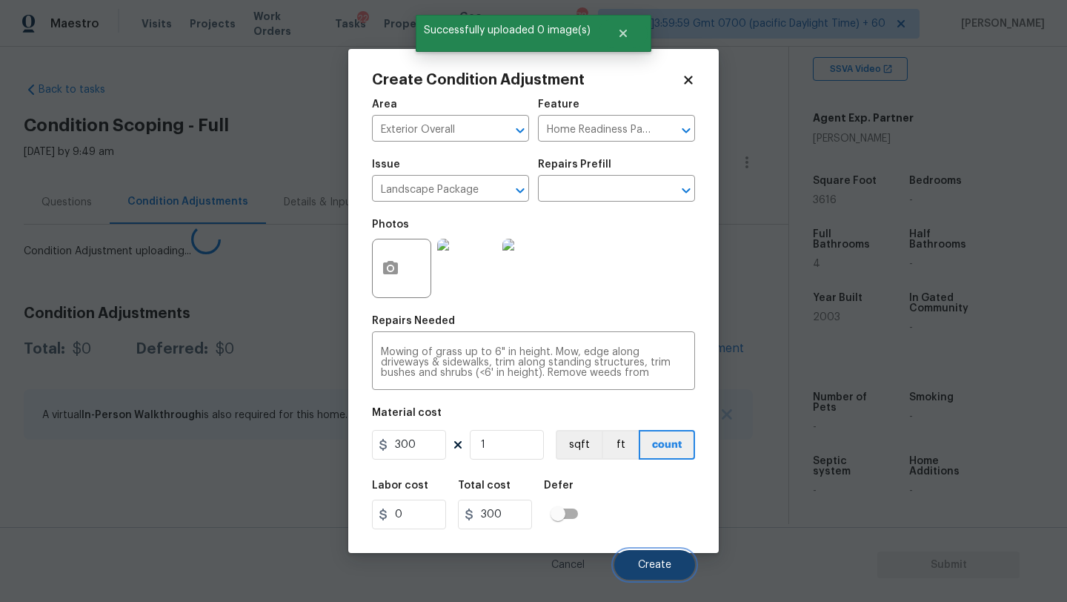
click at [661, 564] on span "Create" at bounding box center [654, 565] width 33 height 11
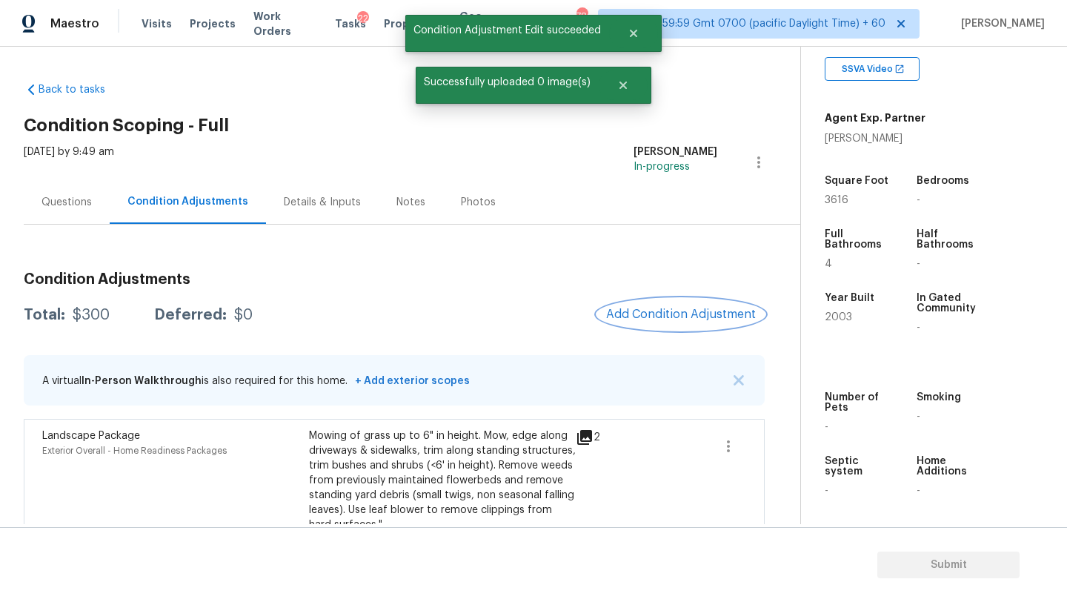
click at [646, 314] on span "Add Condition Adjustment" at bounding box center [681, 314] width 150 height 13
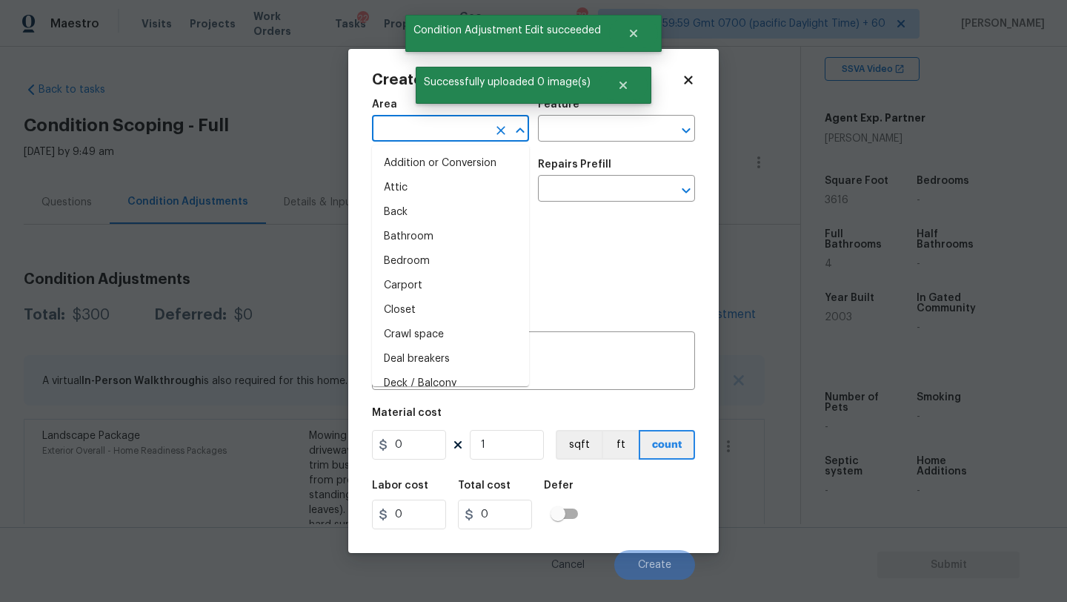
click at [439, 130] on input "text" at bounding box center [430, 130] width 116 height 23
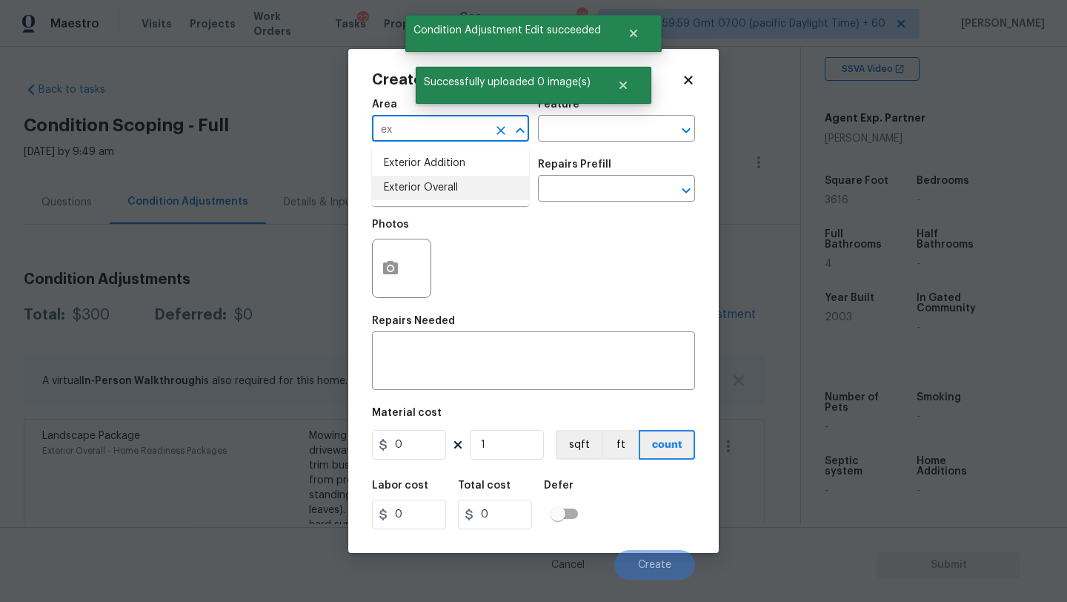
drag, startPoint x: 454, startPoint y: 190, endPoint x: 540, endPoint y: 142, distance: 98.2
click at [454, 190] on li "Exterior Overall" at bounding box center [450, 188] width 157 height 24
type input "Exterior Overall"
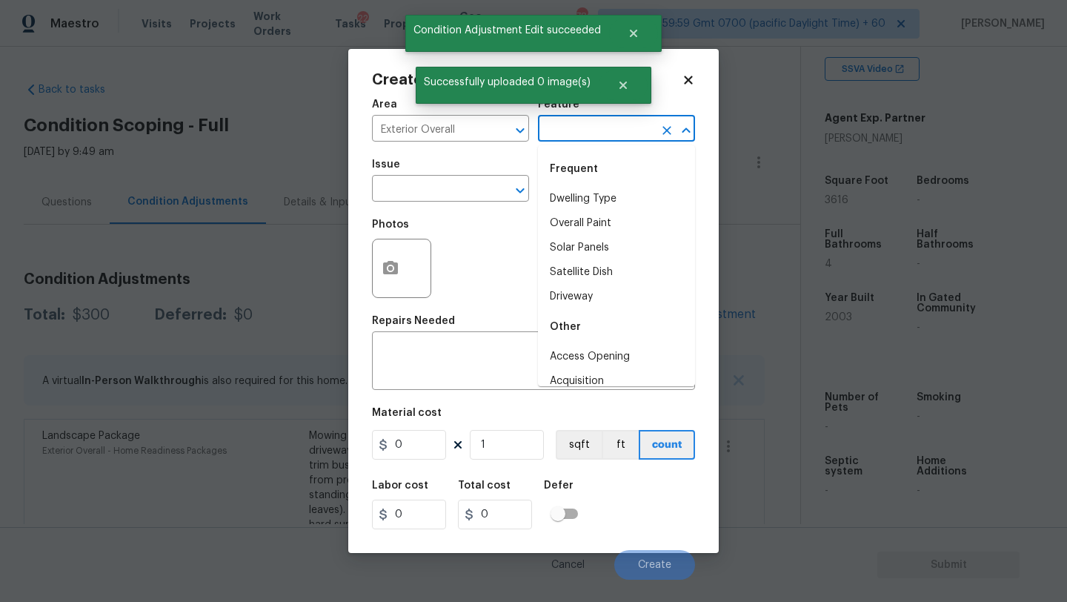
click at [600, 119] on input "text" at bounding box center [596, 130] width 116 height 23
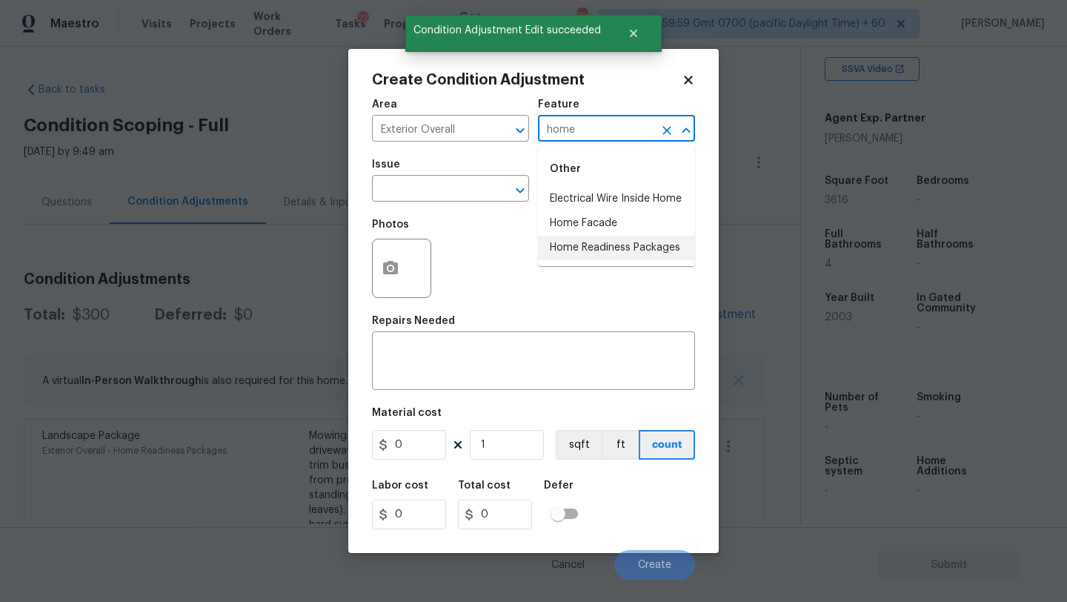
click at [598, 260] on ul "Other Electrical Wire Inside Home Home Facade Home Readiness Packages" at bounding box center [616, 205] width 157 height 121
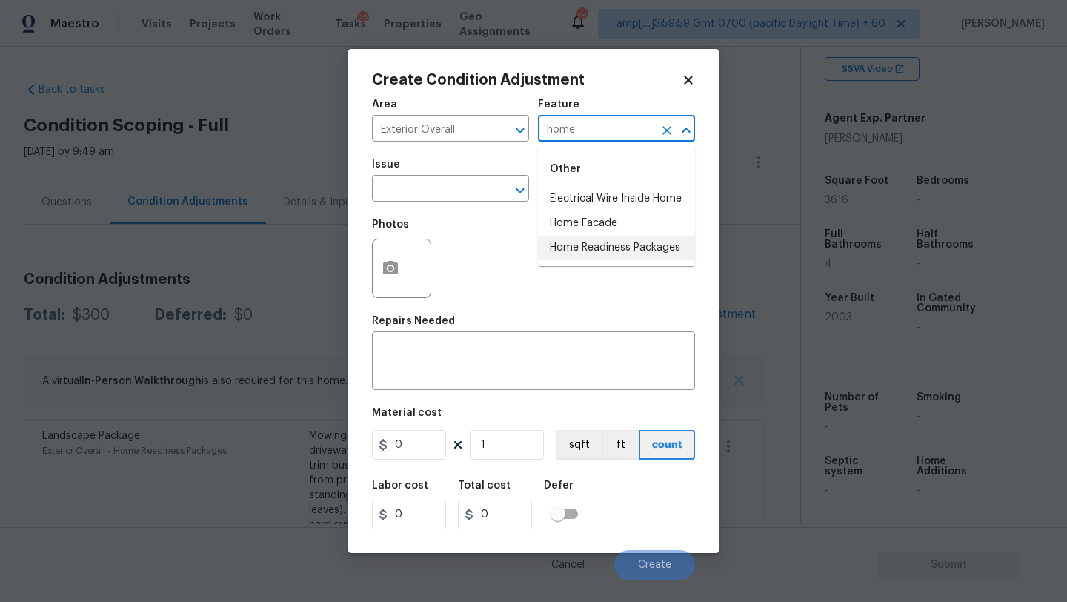
drag, startPoint x: 608, startPoint y: 247, endPoint x: 488, endPoint y: 205, distance: 127.3
click at [584, 247] on li "Home Readiness Packages" at bounding box center [616, 248] width 157 height 24
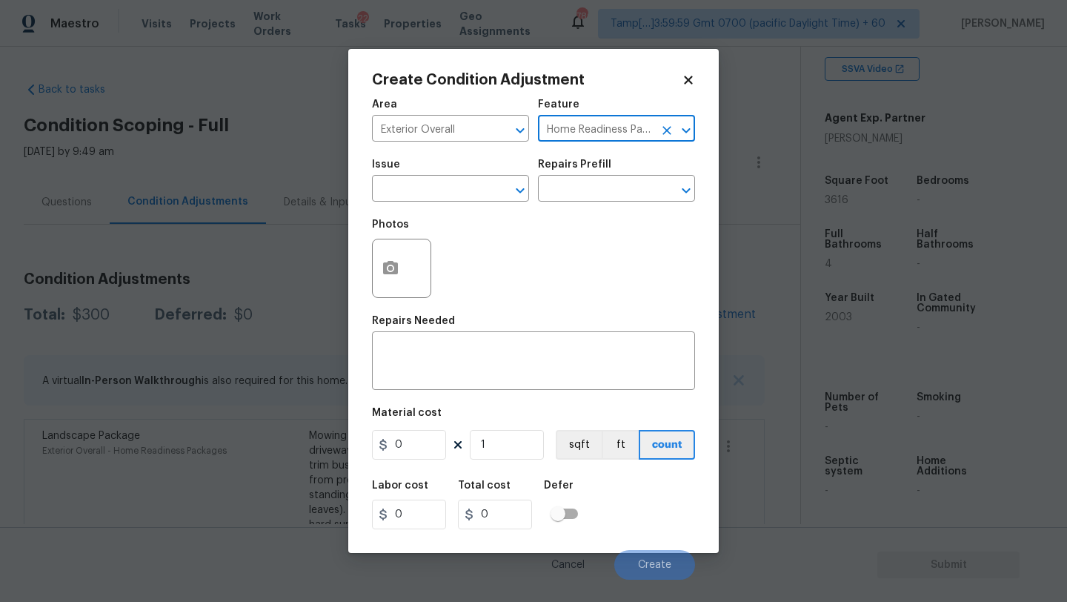
type input "Home Readiness Packages"
click at [485, 203] on span "Issue ​" at bounding box center [450, 180] width 157 height 60
click at [482, 193] on input "text" at bounding box center [430, 190] width 116 height 23
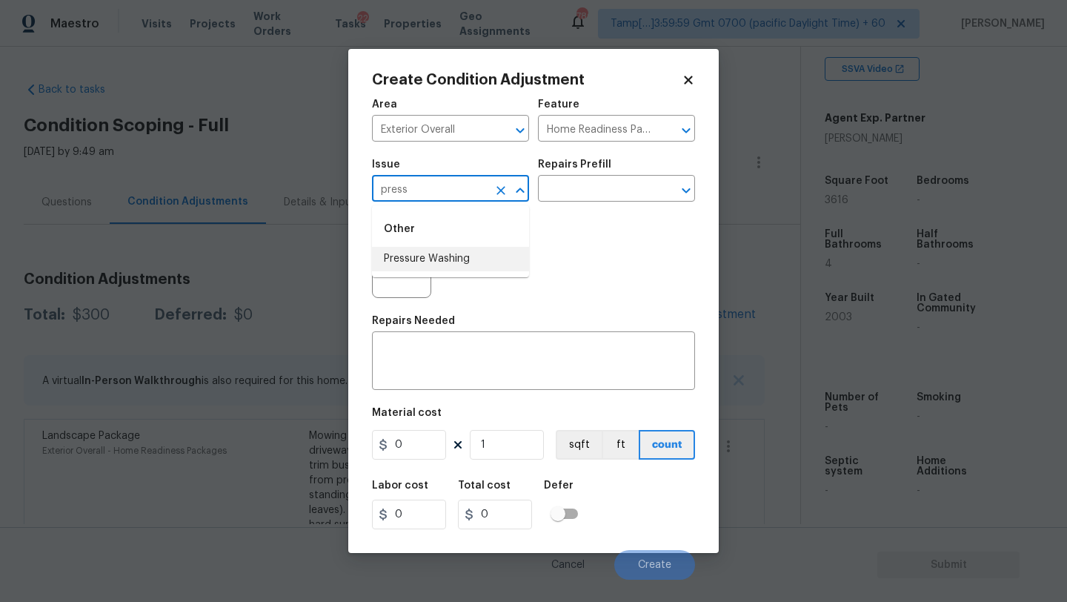
click at [434, 257] on li "Pressure Washing" at bounding box center [450, 259] width 157 height 24
type input "Pressure Washing"
click at [608, 198] on input "text" at bounding box center [596, 190] width 116 height 23
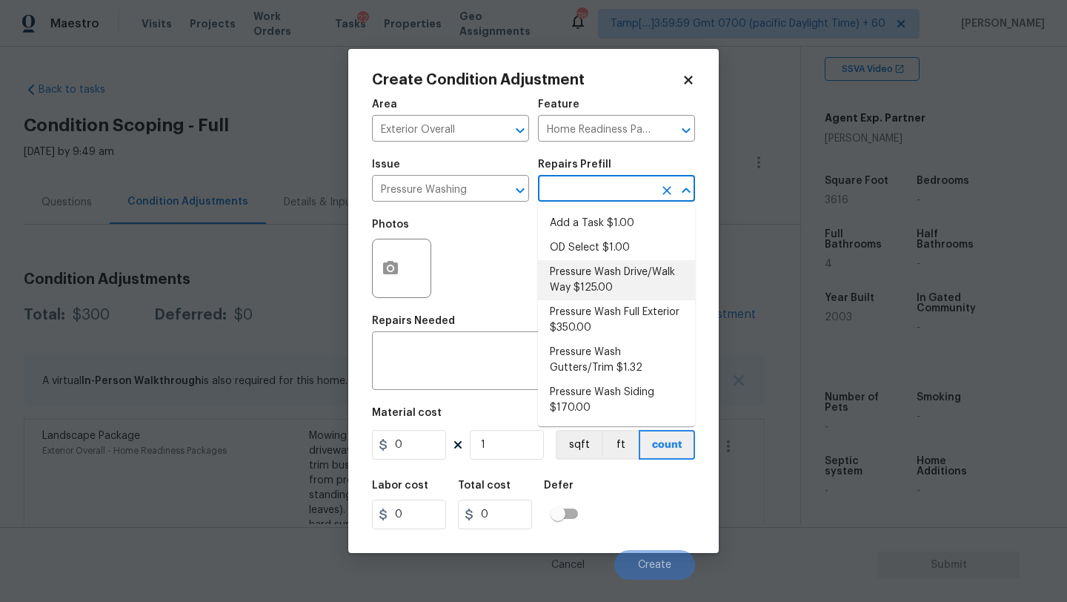
click at [602, 285] on li "Pressure Wash Drive/Walk Way $125.00" at bounding box center [616, 280] width 157 height 40
type input "Siding"
type textarea "Pressure wash the driveways/walkways as directed by the PM. Ensure that all deb…"
type input "125"
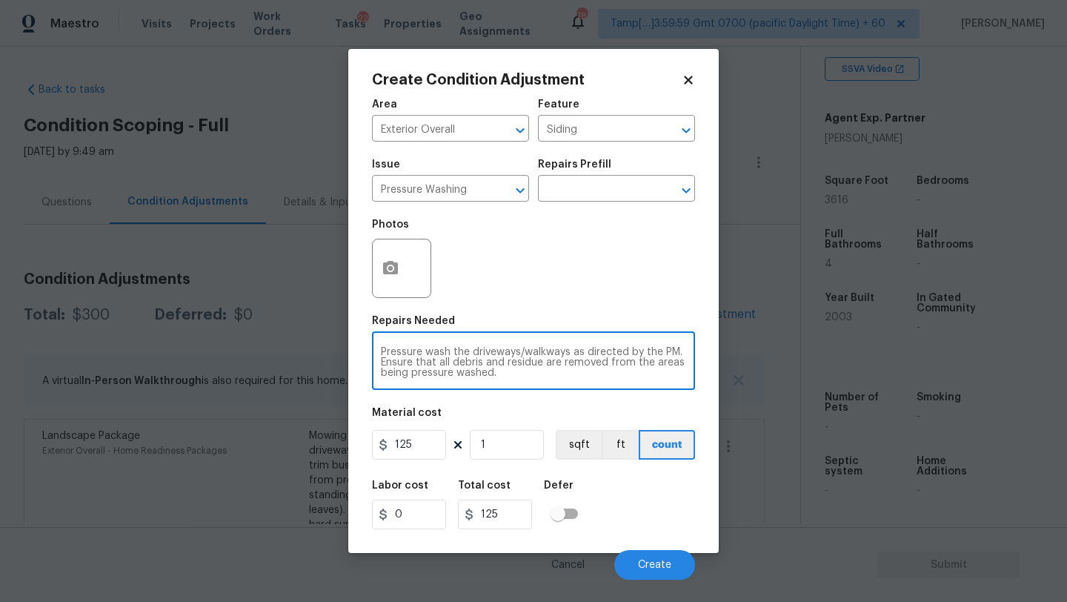
drag, startPoint x: 578, startPoint y: 356, endPoint x: 593, endPoint y: 399, distance: 45.5
click at [593, 399] on div "Area Exterior Overall ​ Feature Siding ​ Issue Pressure Washing ​ Repairs Prefi…" at bounding box center [533, 334] width 323 height 489
type textarea "Pressure wash the driveways/walkways and sidings"
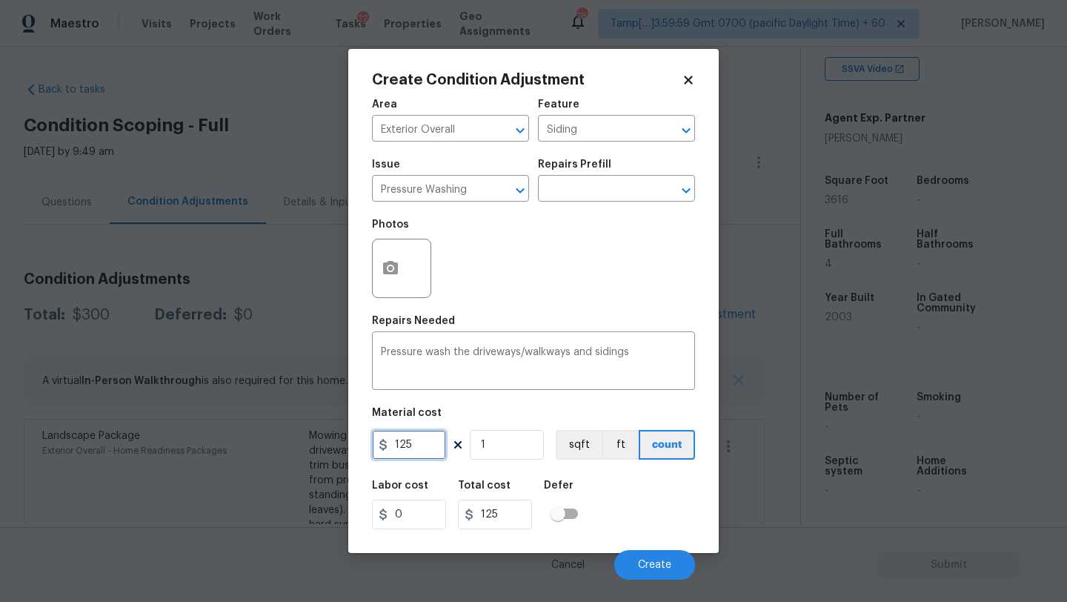
click at [421, 448] on input "125" at bounding box center [409, 445] width 74 height 30
type input "400"
click at [639, 562] on span "Create" at bounding box center [654, 565] width 33 height 11
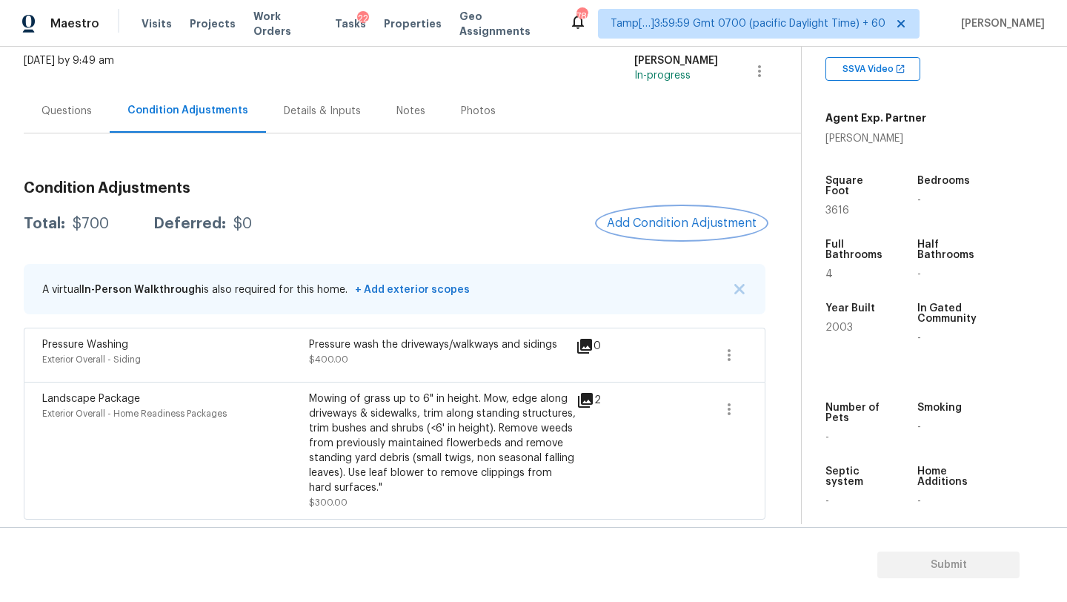
scroll to position [84, 0]
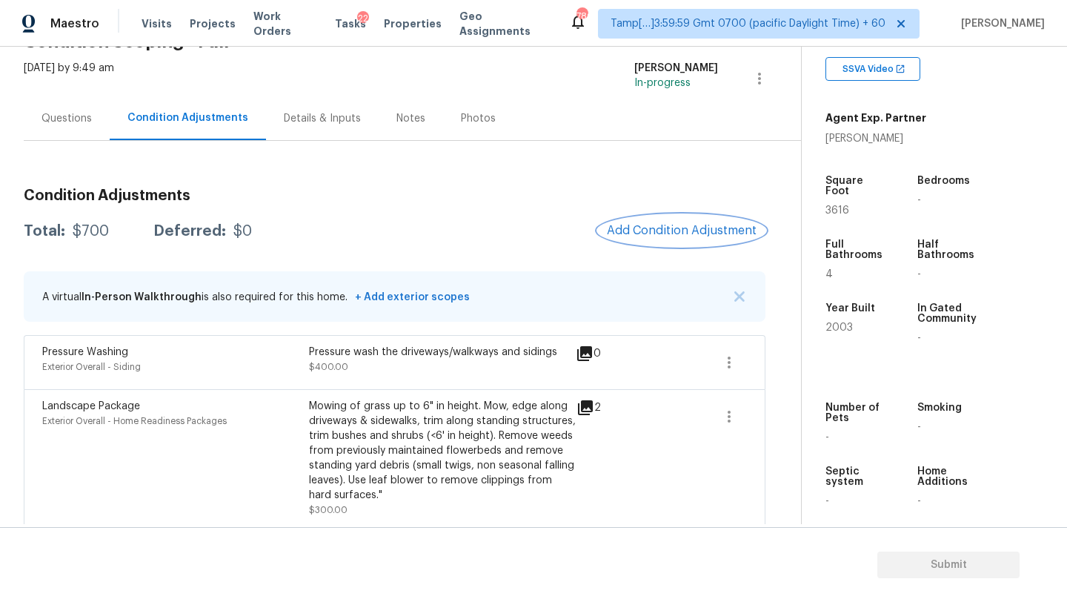
click at [694, 236] on span "Add Condition Adjustment" at bounding box center [682, 230] width 150 height 13
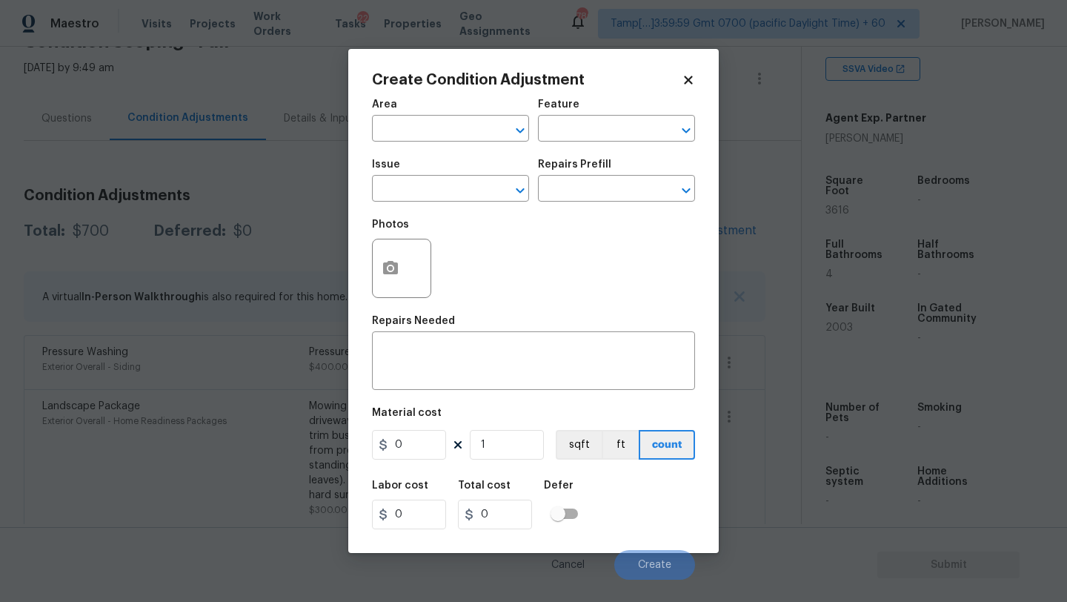
click at [419, 114] on div "Area" at bounding box center [450, 108] width 157 height 19
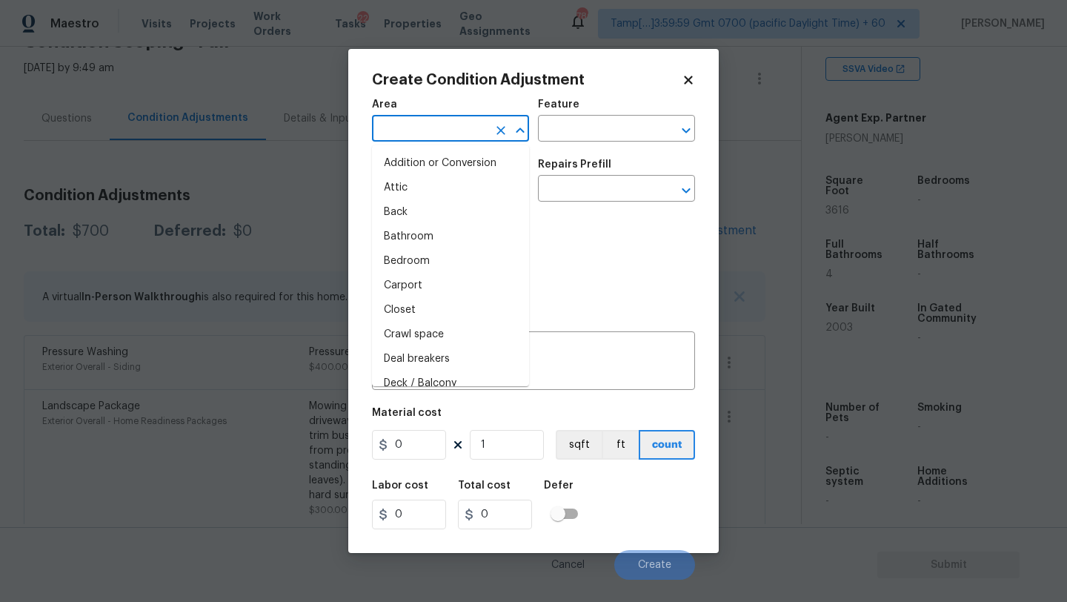
click at [419, 130] on input "text" at bounding box center [430, 130] width 116 height 23
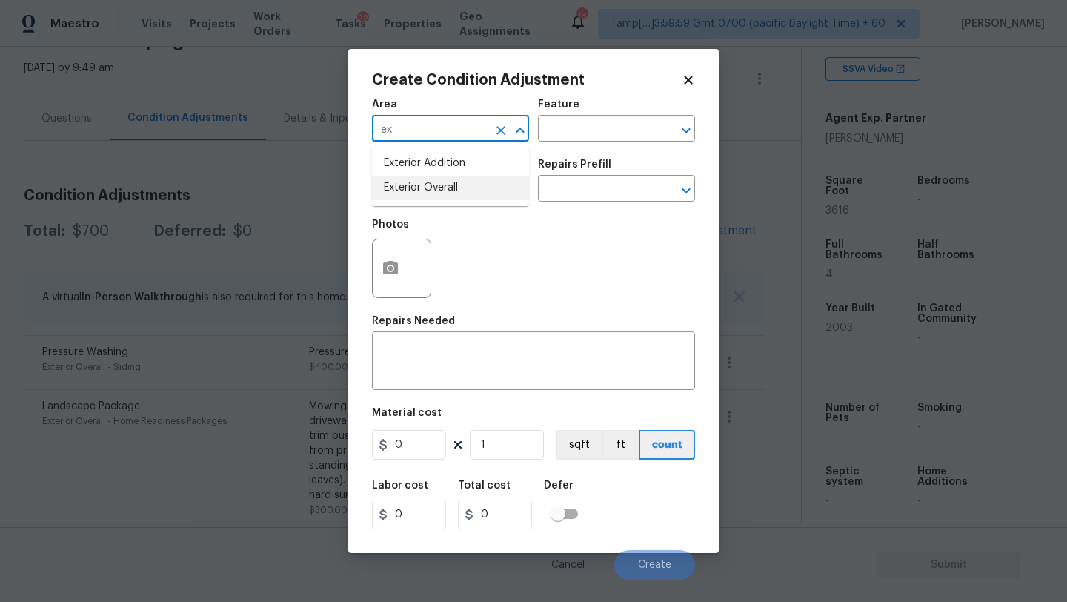
click at [448, 196] on li "Exterior Overall" at bounding box center [450, 188] width 157 height 24
type input "Exterior Overall"
click at [586, 121] on input "text" at bounding box center [596, 130] width 116 height 23
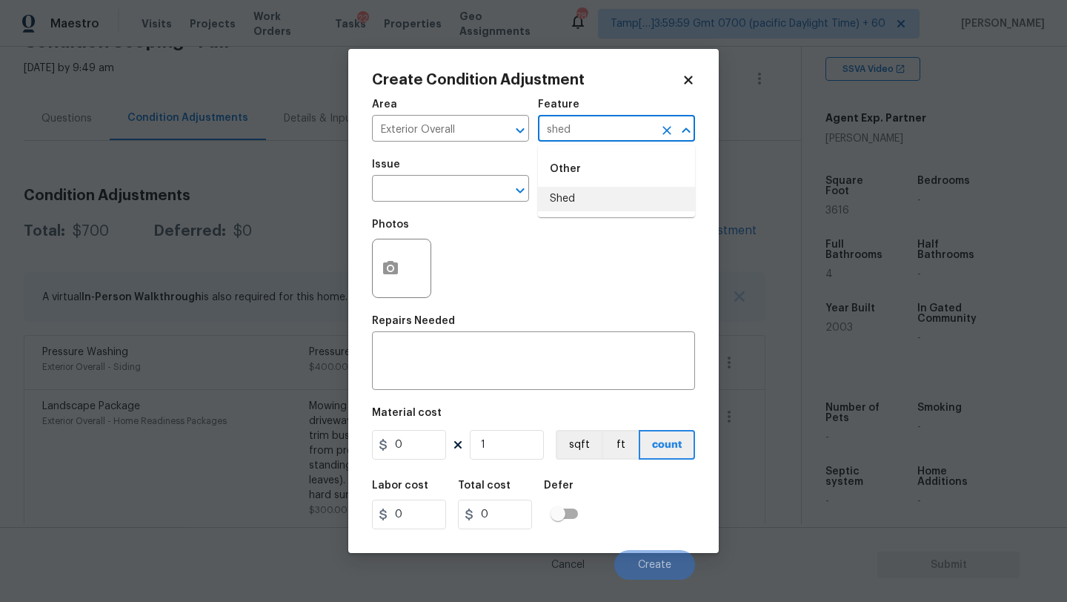
click at [597, 195] on li "Shed" at bounding box center [616, 199] width 157 height 24
type input "Shed"
click at [508, 337] on div "x ​" at bounding box center [533, 362] width 323 height 55
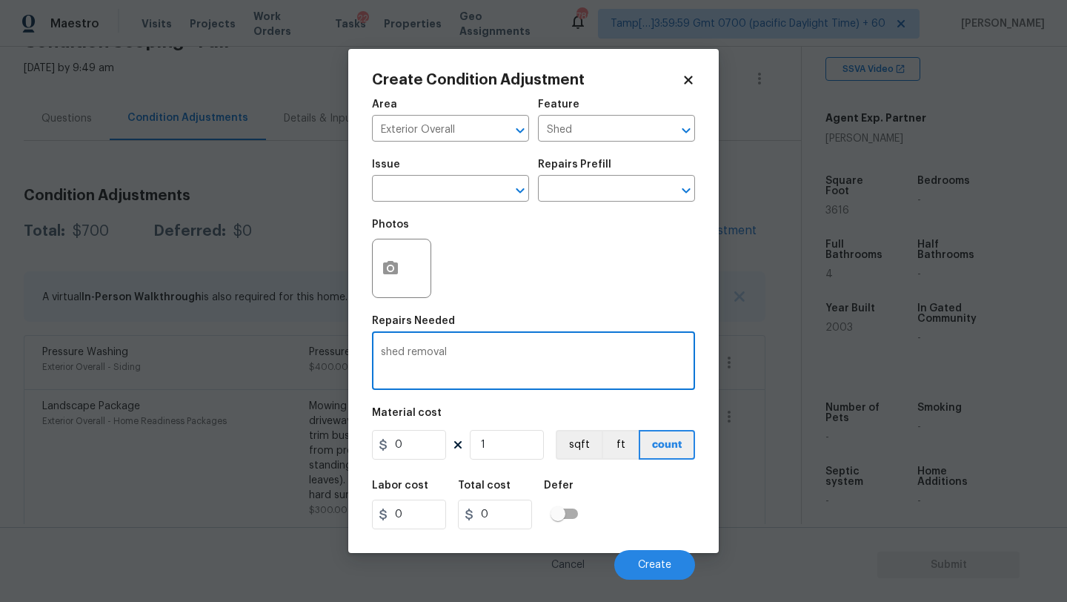
type textarea "shed removal"
click at [419, 445] on input "0" at bounding box center [409, 445] width 74 height 30
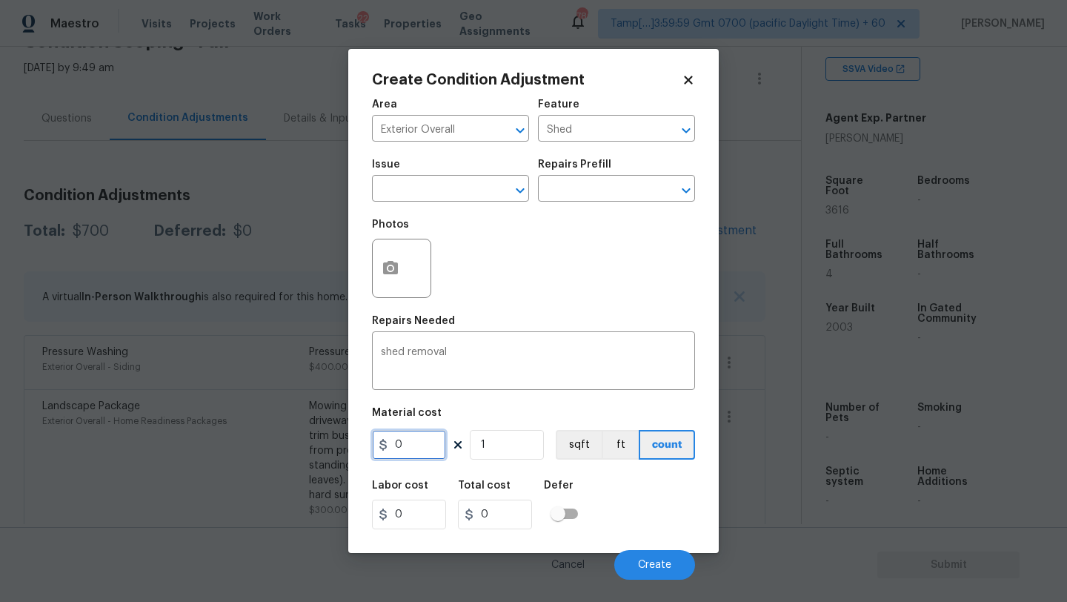
click at [419, 445] on input "0" at bounding box center [409, 445] width 74 height 30
type input "500"
click at [626, 560] on button "Create" at bounding box center [654, 565] width 81 height 30
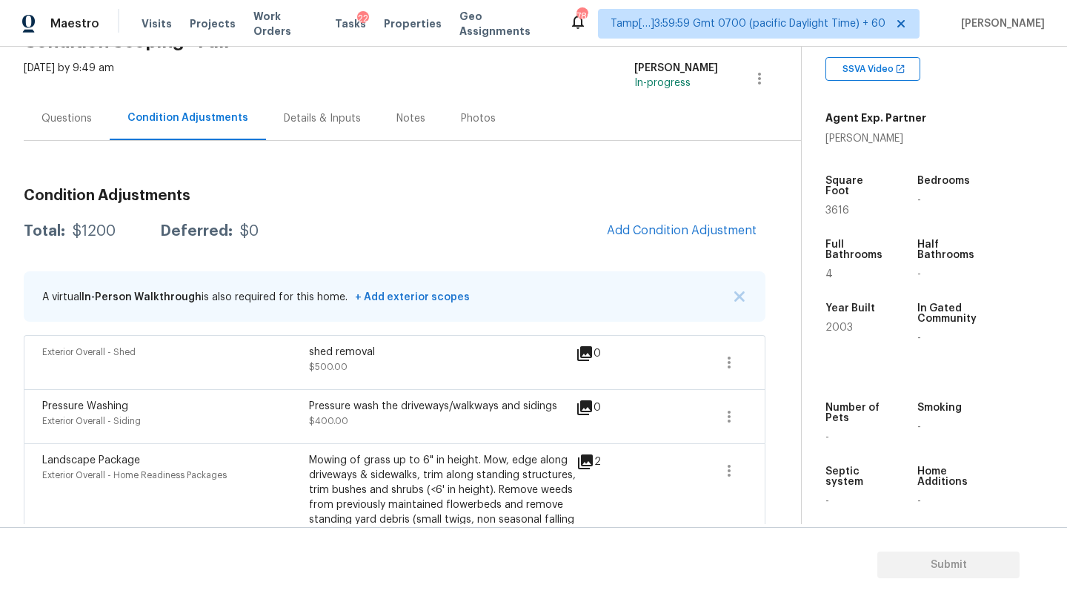
click at [63, 129] on div "Questions" at bounding box center [67, 118] width 86 height 44
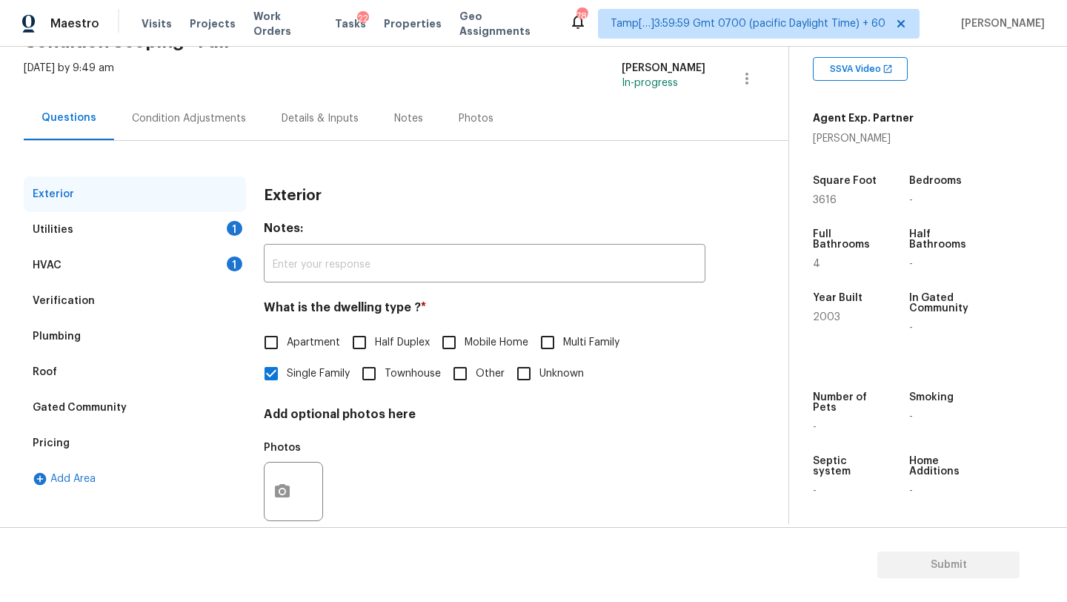
click at [77, 454] on div "Pricing" at bounding box center [135, 443] width 222 height 36
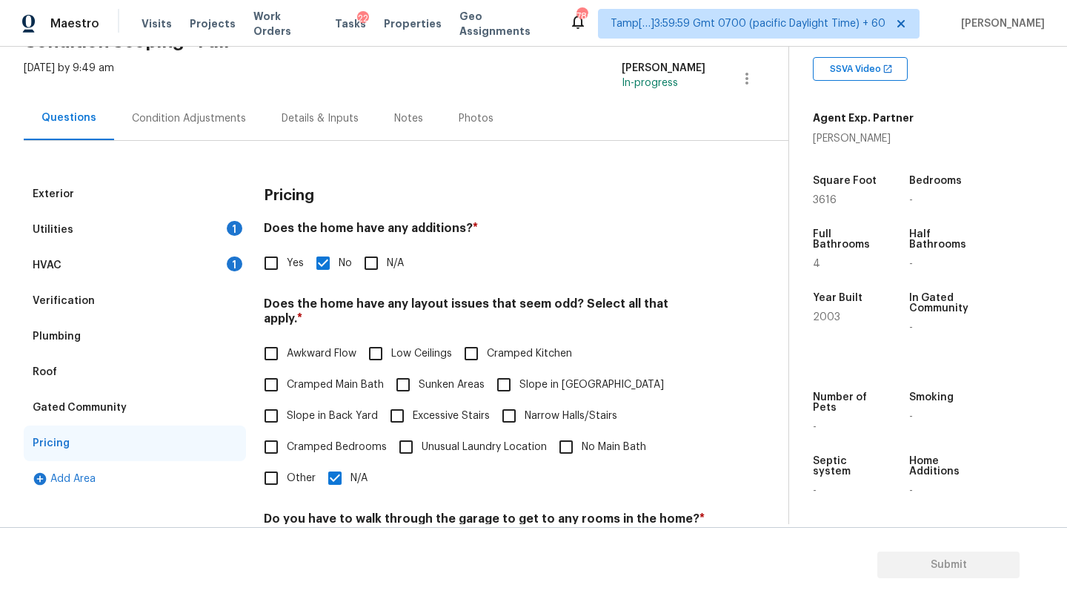
click at [515, 377] on input "Slope in Front Yard" at bounding box center [503, 384] width 31 height 31
checkbox input "true"
click at [289, 408] on span "Slope in Back Yard" at bounding box center [332, 416] width 91 height 16
click at [287, 404] on input "Slope in Back Yard" at bounding box center [271, 415] width 31 height 31
checkbox input "true"
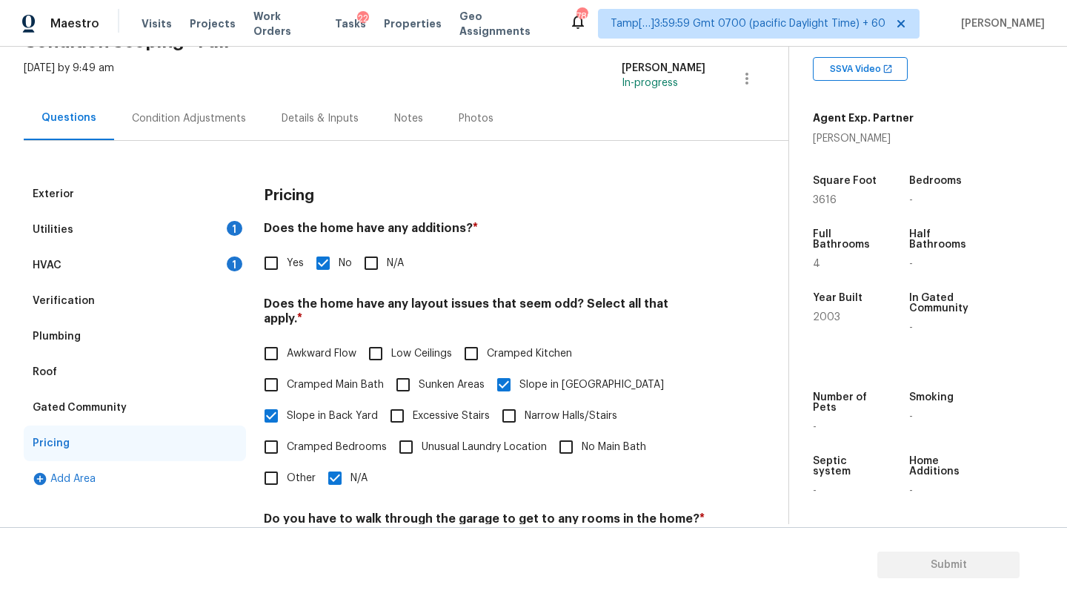
click at [337, 473] on input "N/A" at bounding box center [334, 477] width 31 height 31
checkbox input "false"
click at [145, 135] on div "Condition Adjustments" at bounding box center [189, 118] width 150 height 44
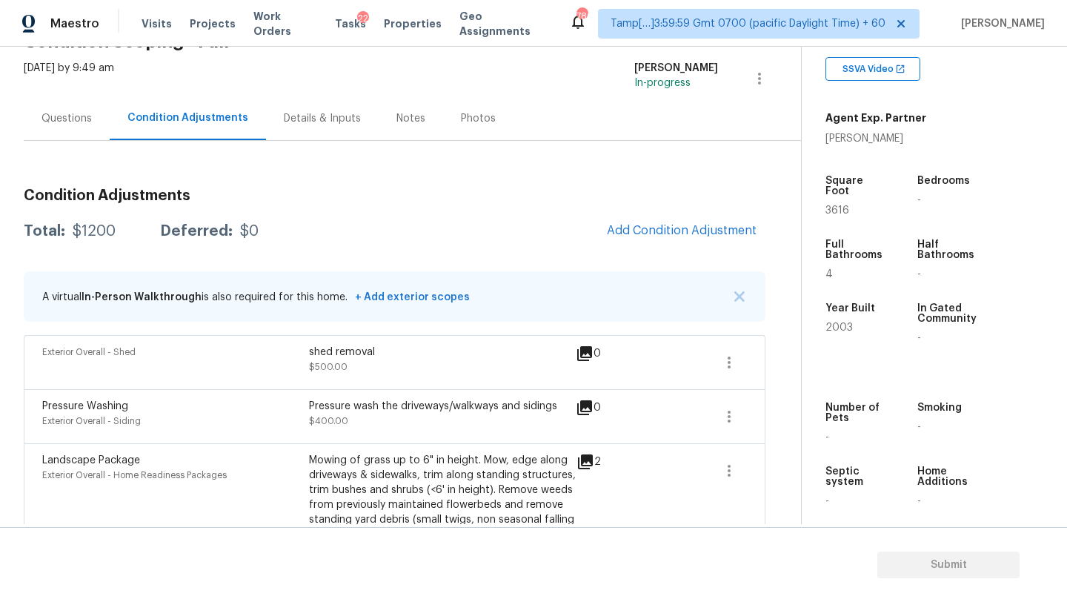
click at [618, 245] on span "Add Condition Adjustment" at bounding box center [681, 231] width 167 height 33
click at [649, 234] on span "Add Condition Adjustment" at bounding box center [682, 230] width 150 height 13
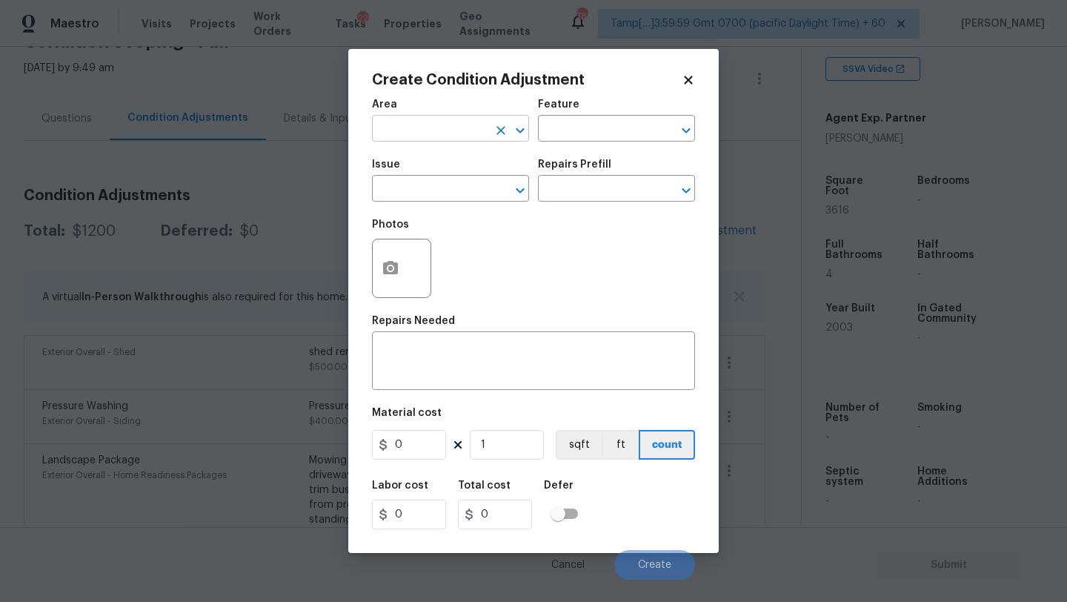
click at [421, 125] on input "text" at bounding box center [430, 130] width 116 height 23
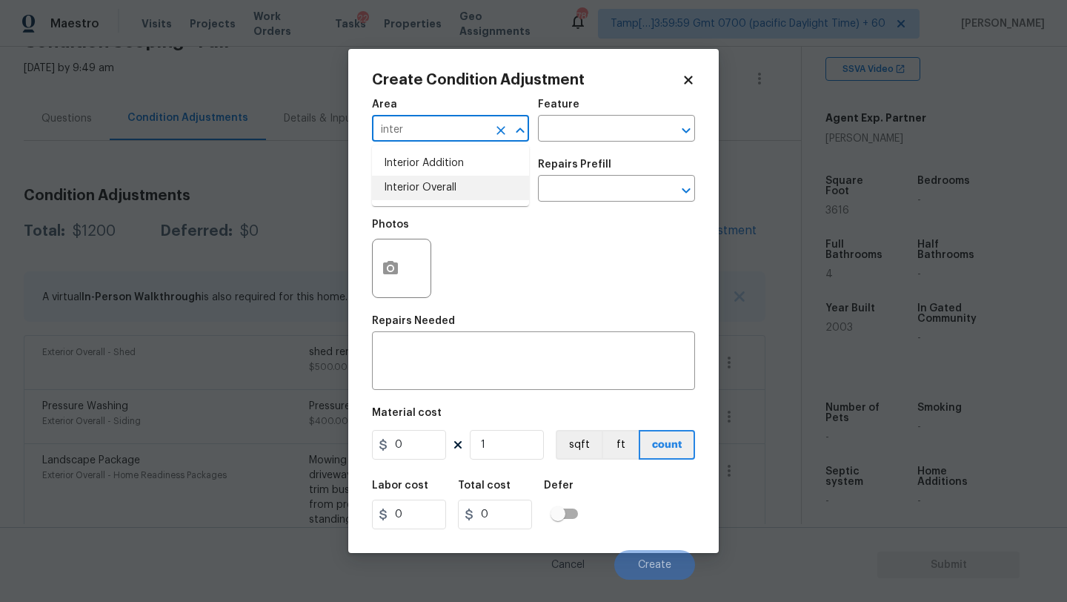
click at [442, 199] on li "Interior Overall" at bounding box center [450, 188] width 157 height 24
type input "Interior Overall"
click at [604, 113] on div "Feature" at bounding box center [616, 108] width 157 height 19
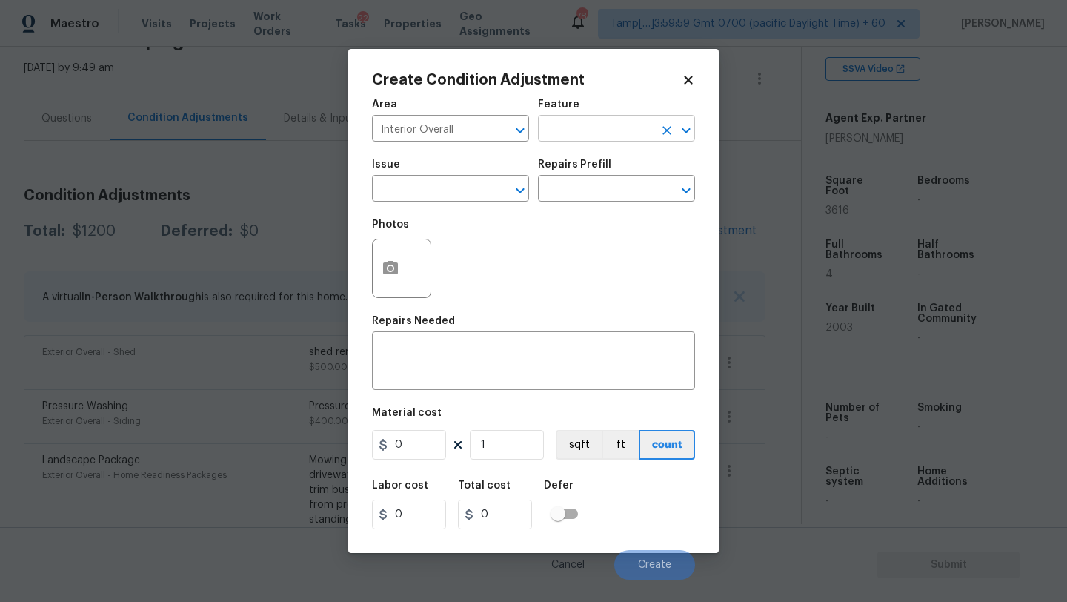
click at [605, 130] on input "text" at bounding box center [596, 130] width 116 height 23
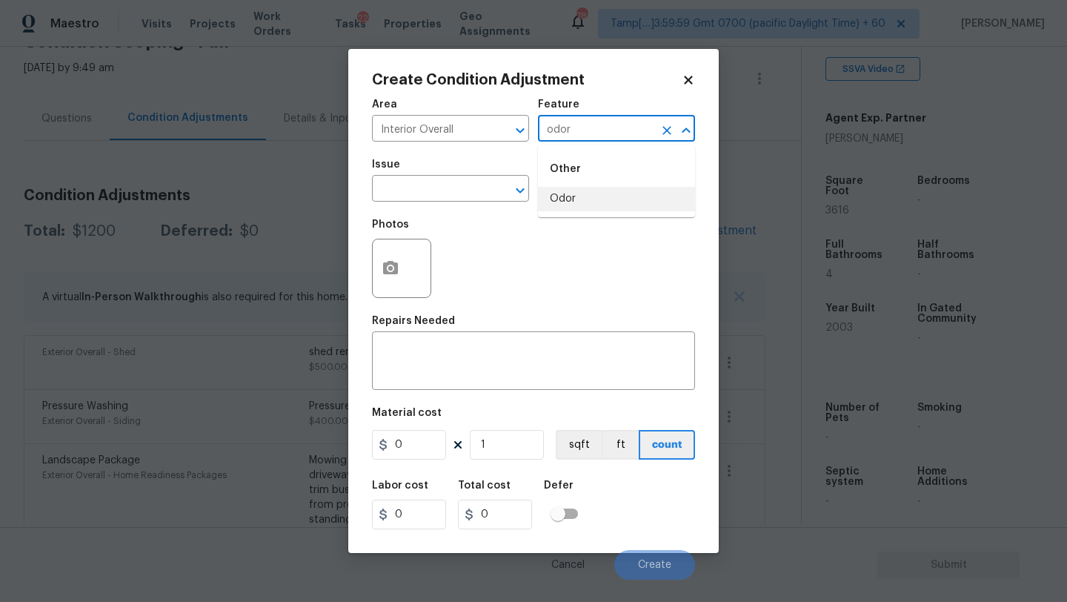
click at [583, 207] on li "Odor" at bounding box center [616, 199] width 157 height 24
type input "Odor"
click at [426, 188] on input "text" at bounding box center [430, 190] width 116 height 23
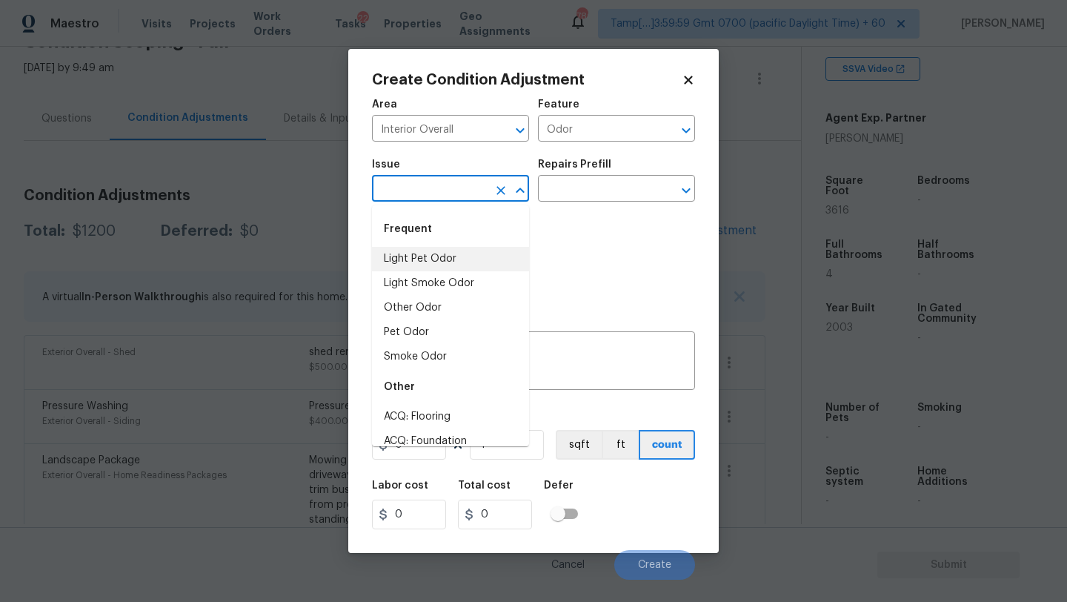
click at [426, 252] on li "Light Pet Odor" at bounding box center [450, 259] width 157 height 24
type input "Light Pet Odor"
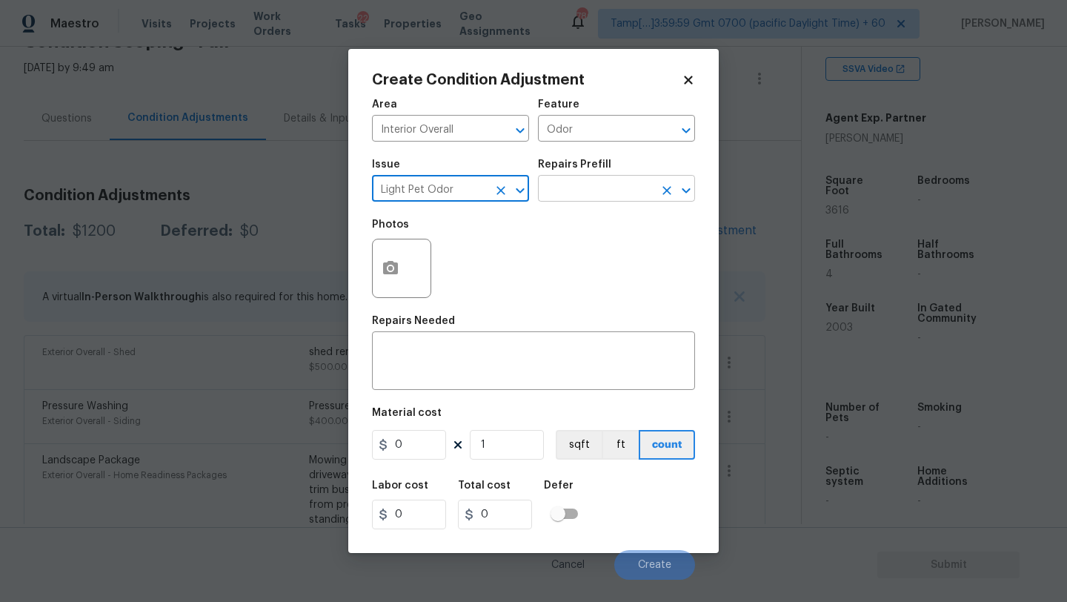
click at [641, 196] on input "text" at bounding box center [596, 190] width 116 height 23
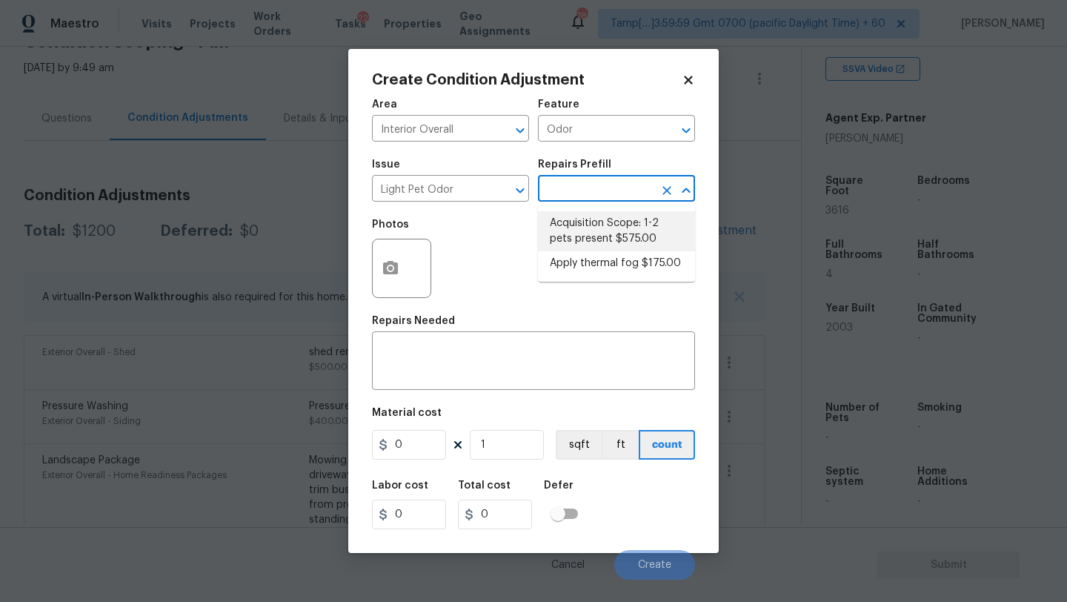
click at [588, 238] on li "Acquisition Scope: 1-2 pets present $575.00" at bounding box center [616, 231] width 157 height 40
type textarea "Acquisition Scope: 1-2 pets present"
type input "575"
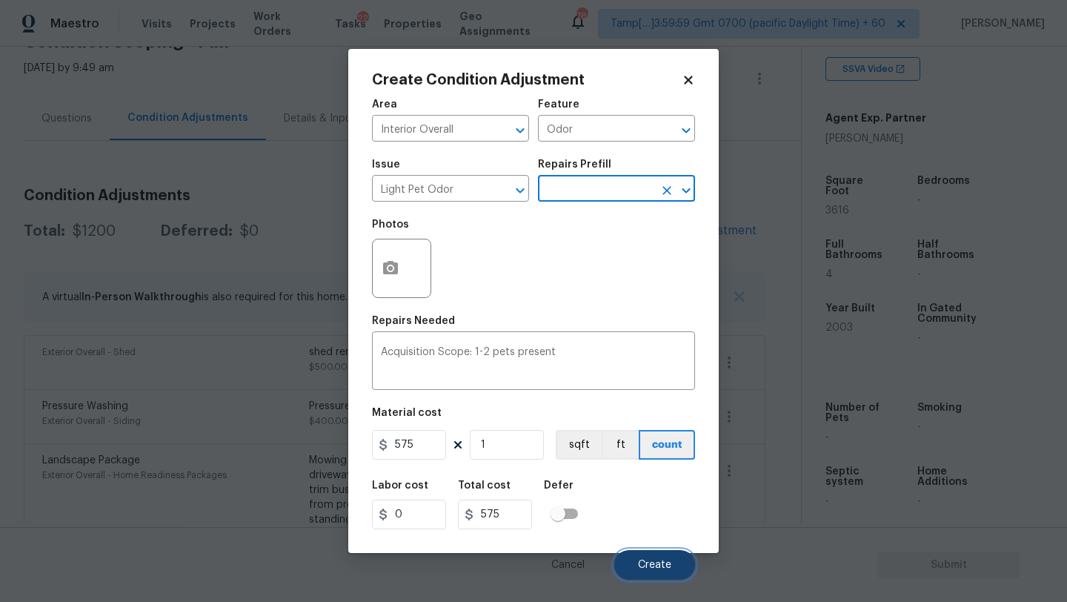
click at [634, 568] on button "Create" at bounding box center [654, 565] width 81 height 30
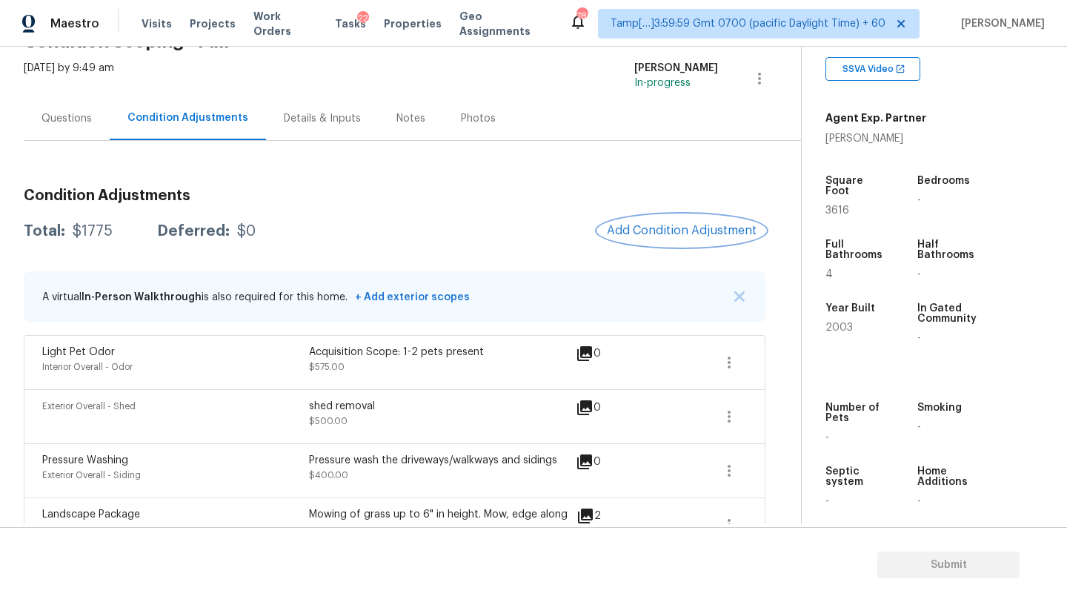
click at [686, 227] on span "Add Condition Adjustment" at bounding box center [682, 230] width 150 height 13
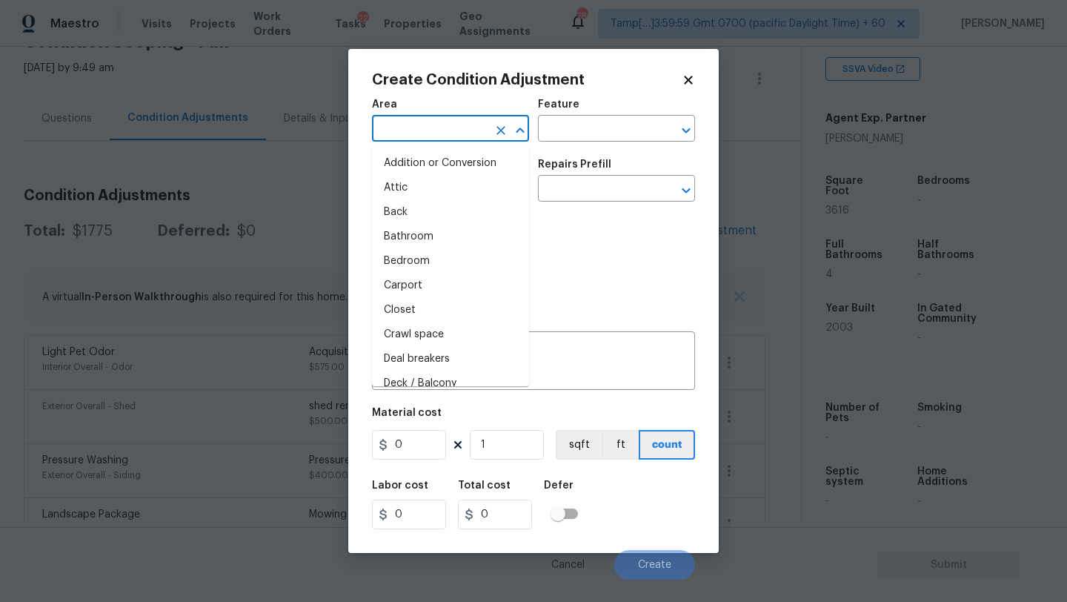
click at [424, 122] on input "text" at bounding box center [430, 130] width 116 height 23
type input "ex"
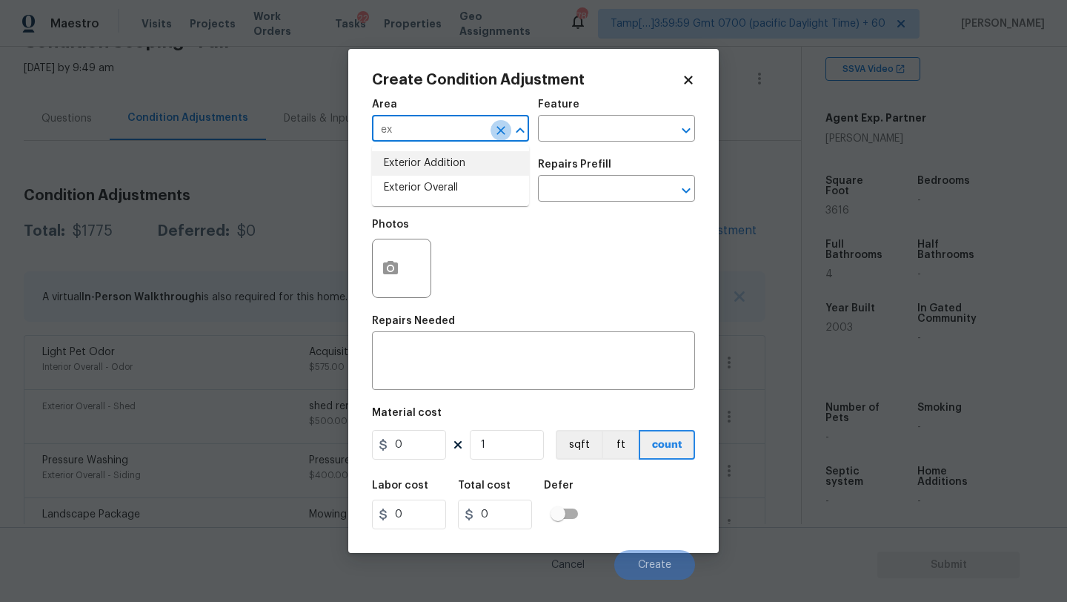
click at [495, 127] on icon "Clear" at bounding box center [501, 130] width 15 height 15
click at [440, 127] on input "text" at bounding box center [430, 130] width 116 height 23
click at [463, 182] on li "Interior Overall" at bounding box center [450, 188] width 157 height 24
type input "Interior Overall"
click at [560, 132] on input "text" at bounding box center [596, 130] width 116 height 23
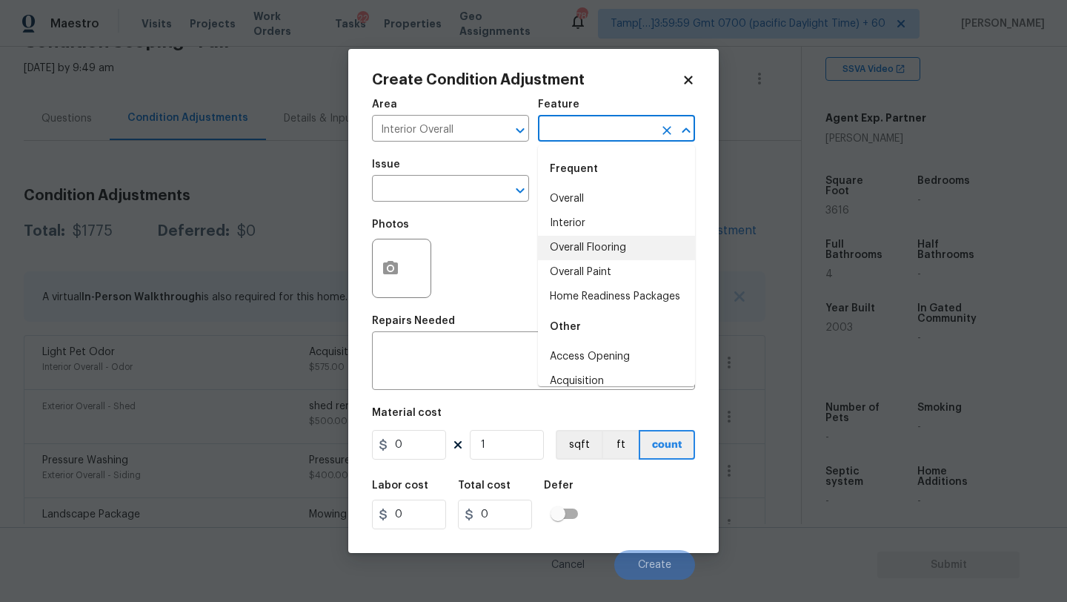
click at [568, 247] on li "Overall Flooring" at bounding box center [616, 248] width 157 height 24
type input "Overall Flooring"
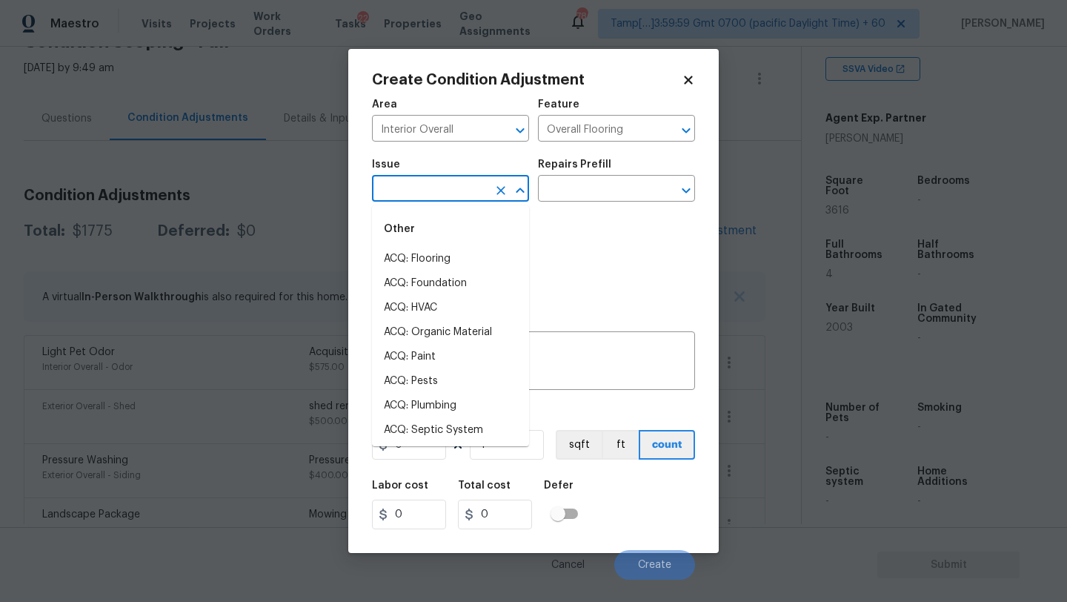
click at [440, 181] on input "text" at bounding box center [430, 190] width 116 height 23
click at [440, 266] on li "ACQ: Flooring" at bounding box center [450, 259] width 157 height 24
type input "ACQ: Flooring"
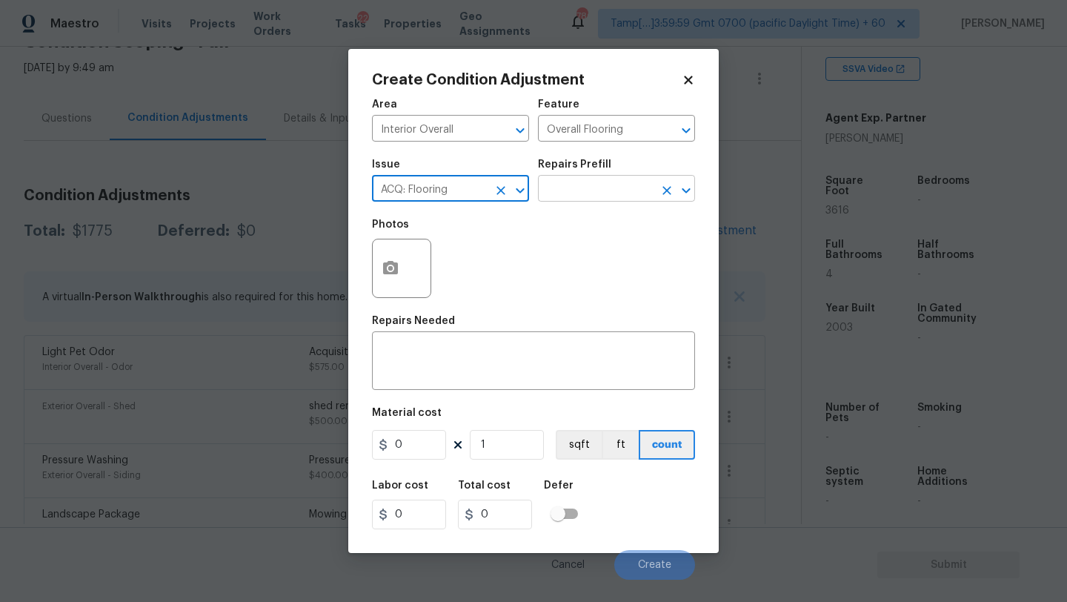
click at [576, 192] on input "text" at bounding box center [596, 190] width 116 height 23
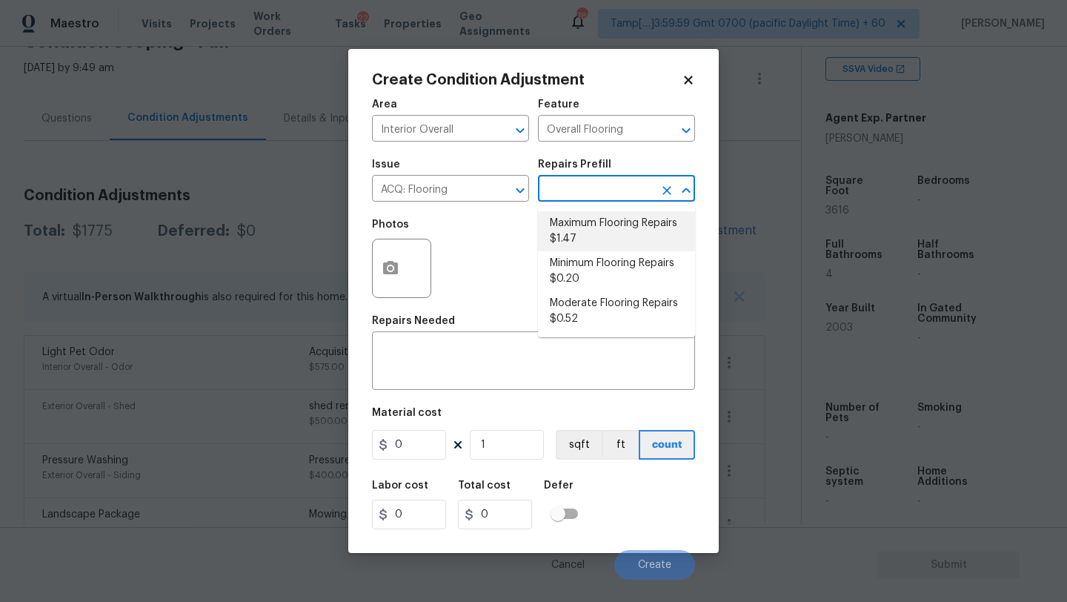
click at [611, 236] on li "Maximum Flooring Repairs $1.47" at bounding box center [616, 231] width 157 height 40
type input "Acquisition"
type textarea "Acquisition Scope: Maximum flooring repairs"
type input "1.47"
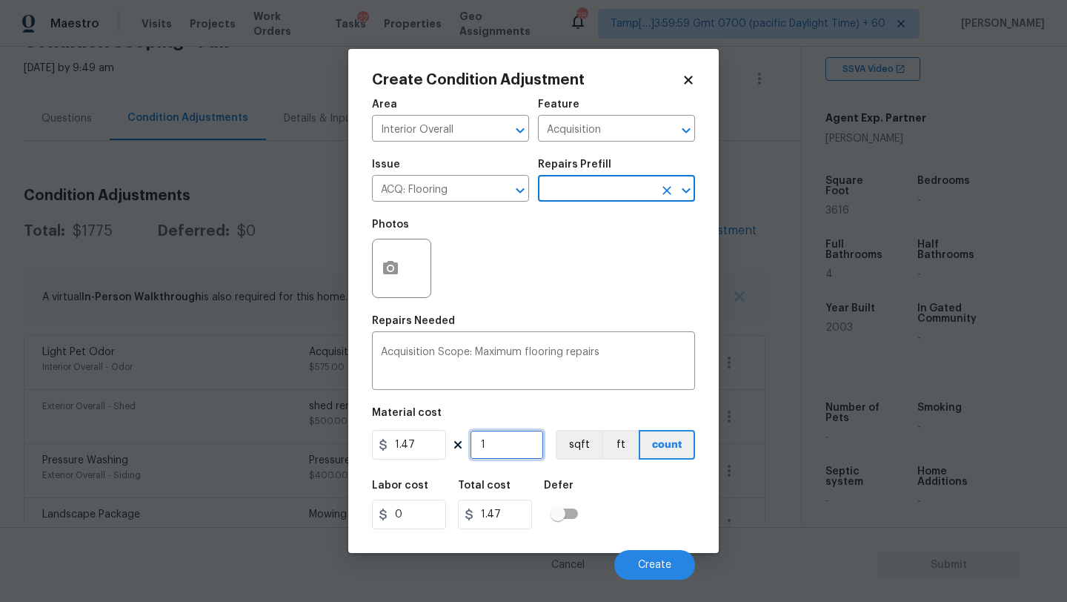
click at [500, 438] on input "1" at bounding box center [507, 445] width 74 height 30
type input "3"
type input "4.41"
type input "30"
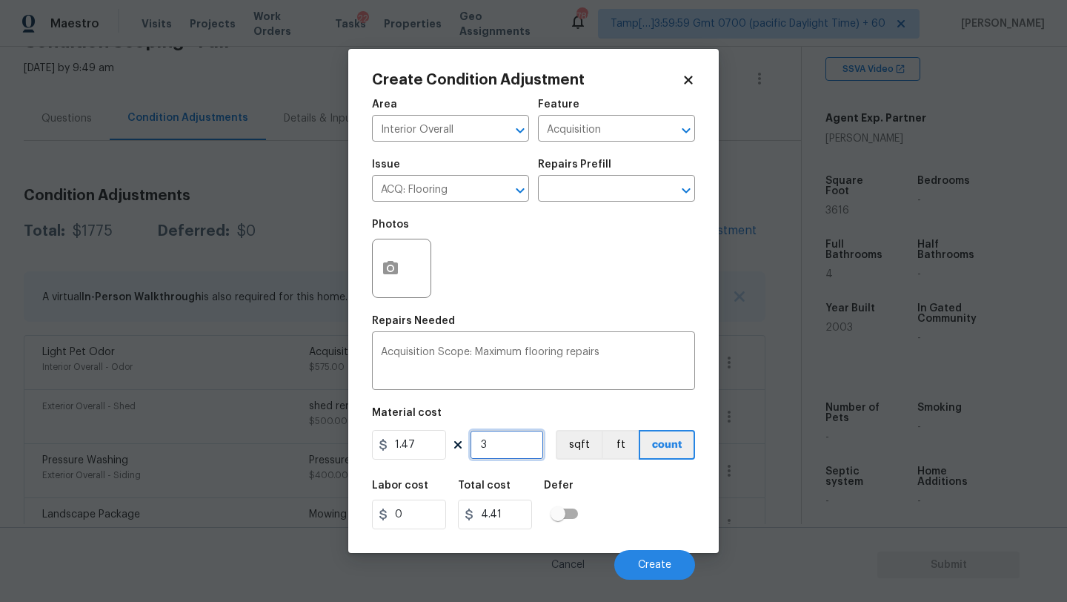
type input "44.1"
type input "300"
type input "441"
type input "300"
click at [396, 285] on button "button" at bounding box center [391, 268] width 36 height 58
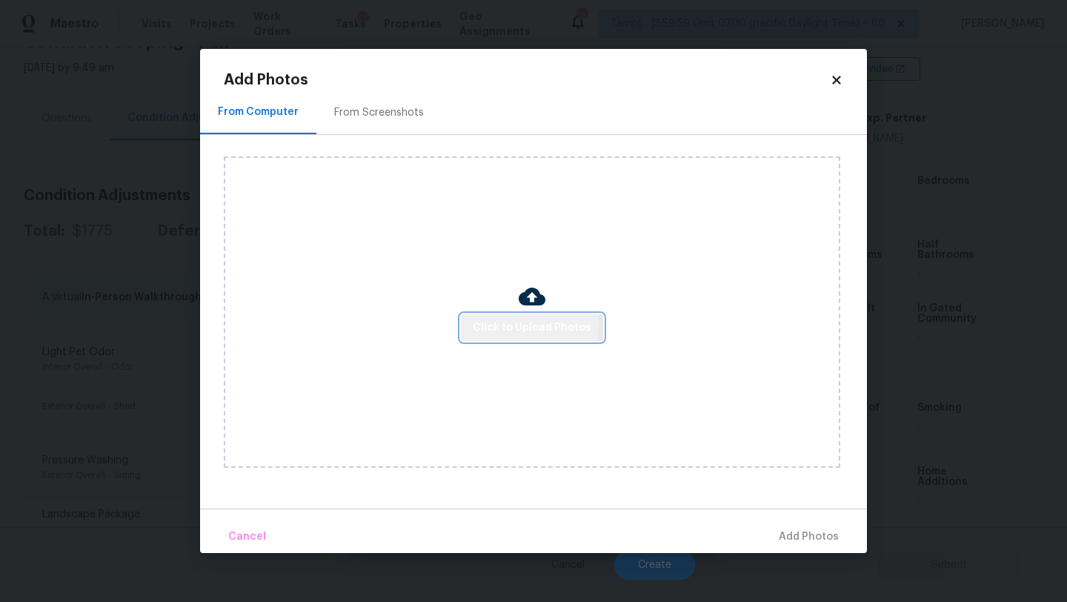
click at [494, 323] on span "Click to Upload Photos" at bounding box center [532, 328] width 119 height 19
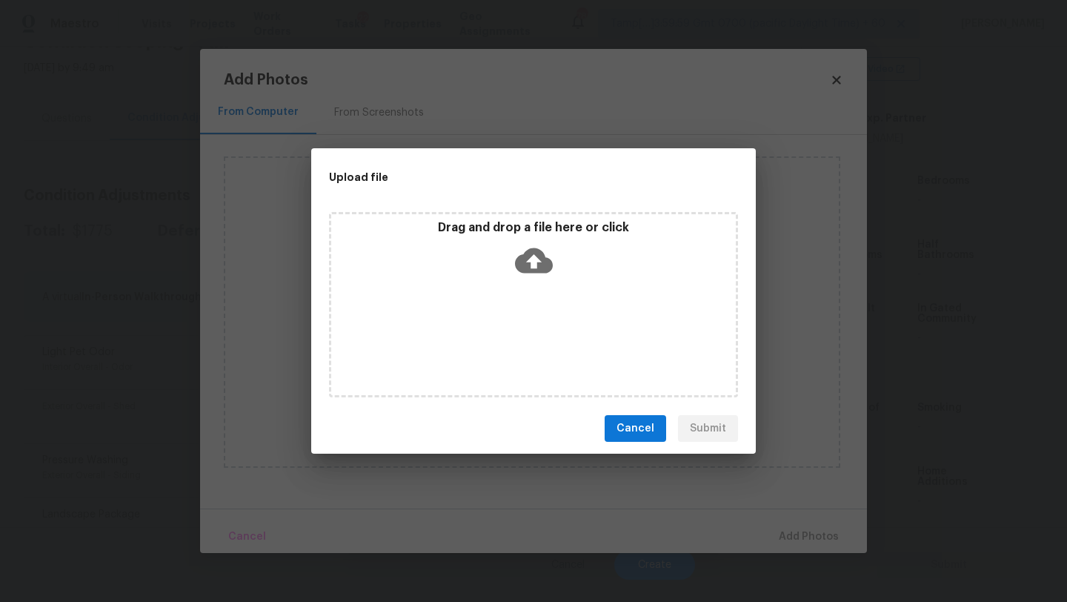
click at [523, 290] on div "Drag and drop a file here or click" at bounding box center [533, 304] width 409 height 185
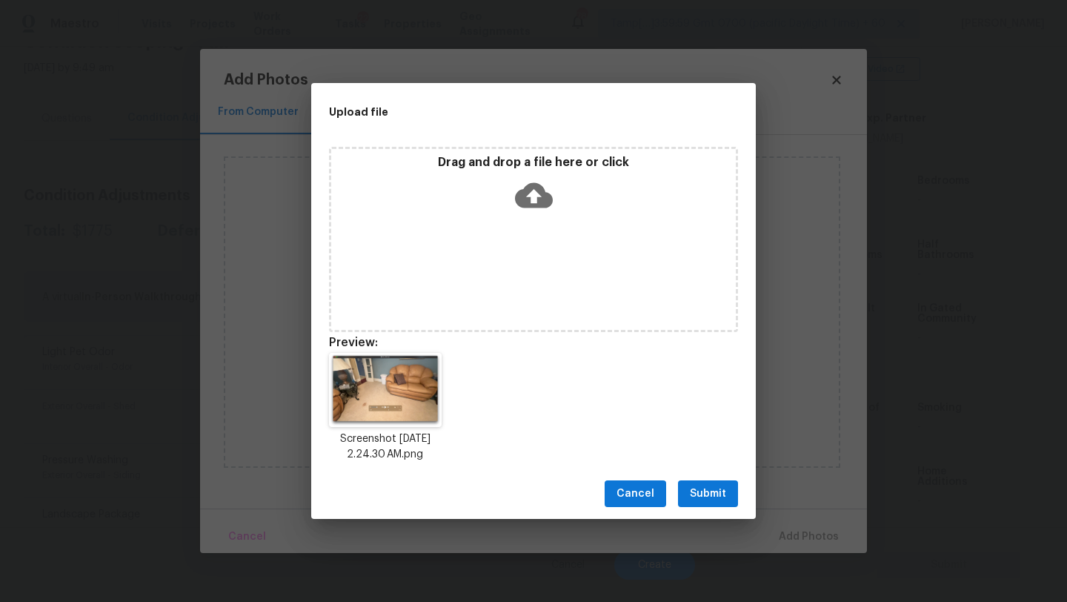
click at [716, 487] on span "Submit" at bounding box center [708, 494] width 36 height 19
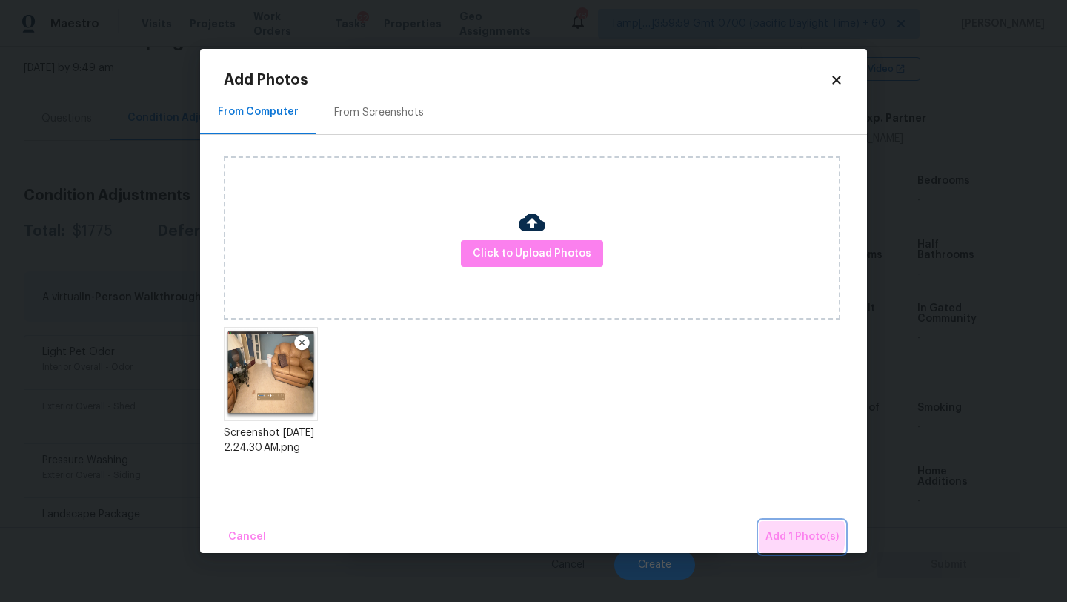
click at [788, 535] on span "Add 1 Photo(s)" at bounding box center [802, 537] width 73 height 19
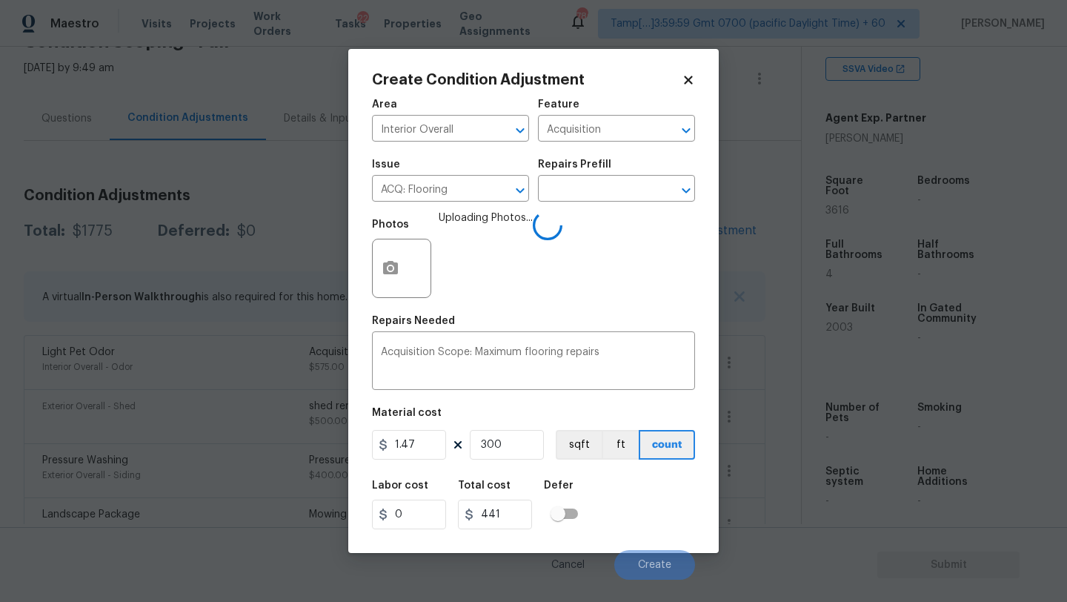
click at [788, 535] on body "Maestro Visits Projects Work Orders Tasks 22 Properties Geo Assignments 780 Tam…" at bounding box center [533, 301] width 1067 height 602
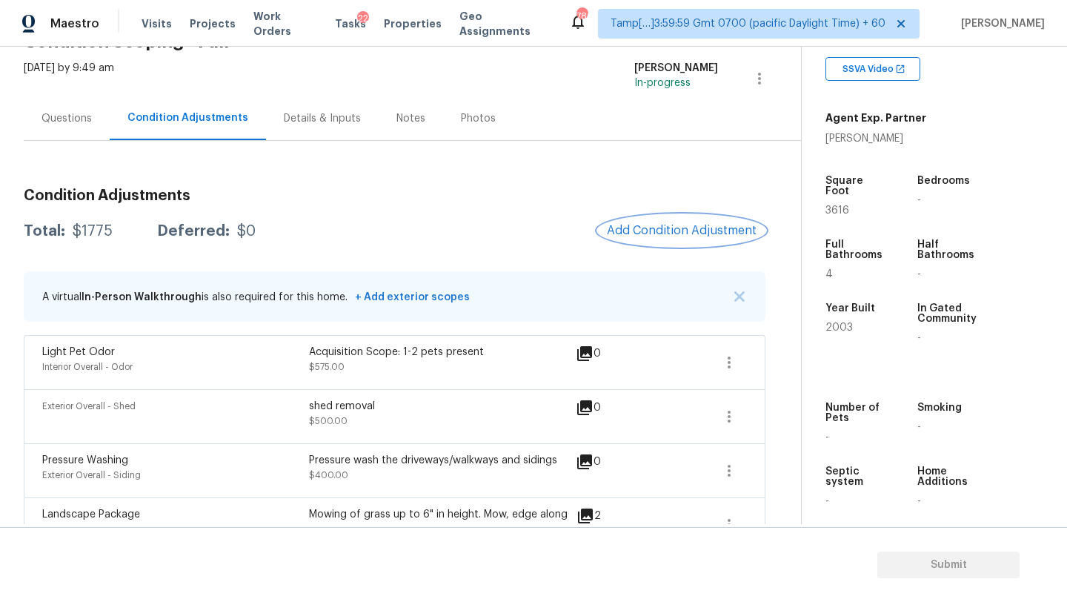
click at [664, 224] on span "Add Condition Adjustment" at bounding box center [682, 230] width 150 height 13
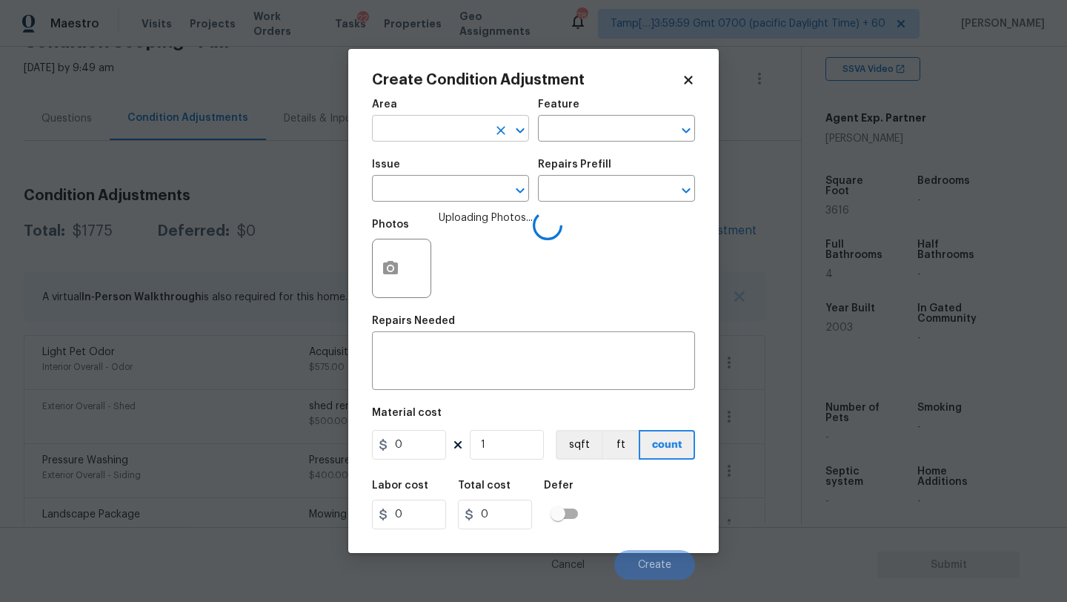
click at [417, 130] on input "text" at bounding box center [430, 130] width 116 height 23
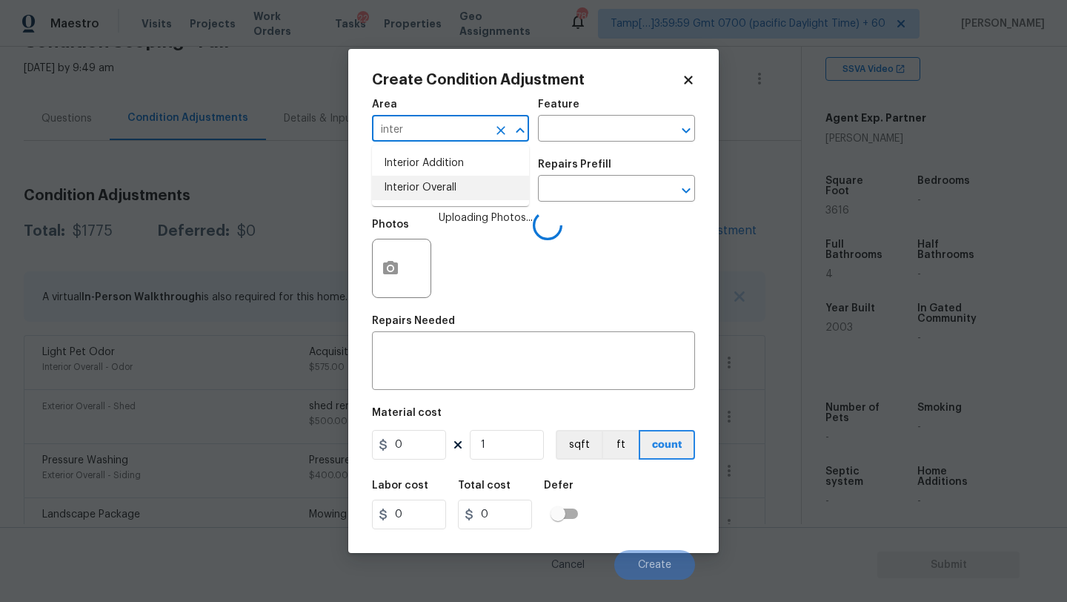
click at [436, 181] on li "Interior Overall" at bounding box center [450, 188] width 157 height 24
type input "Interior Overall"
click at [627, 100] on div "Feature" at bounding box center [616, 108] width 157 height 19
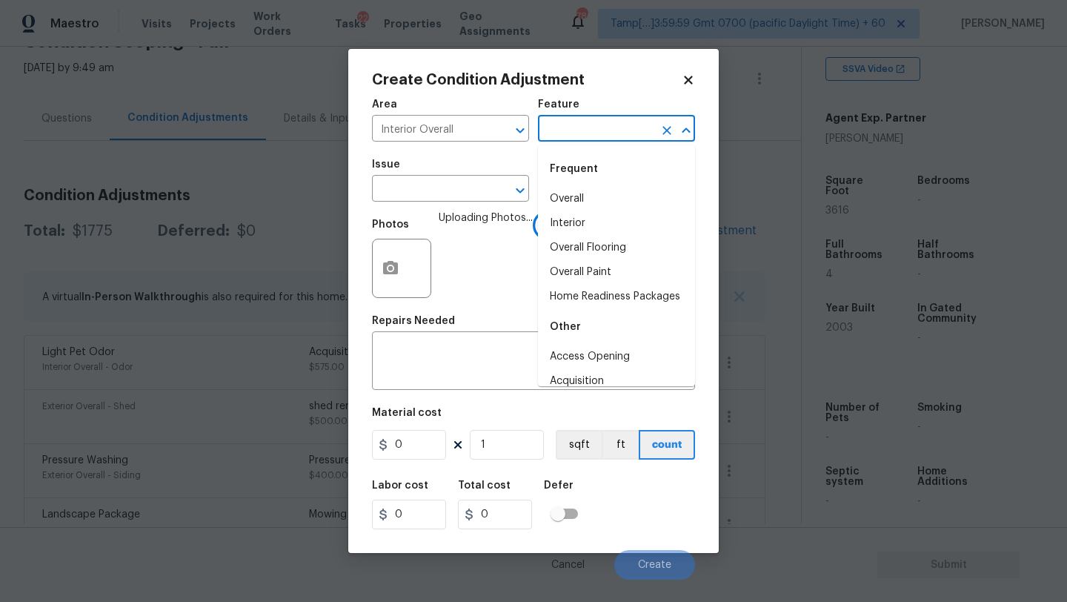
click at [627, 135] on input "text" at bounding box center [596, 130] width 116 height 23
click at [603, 246] on li "Overall Flooring" at bounding box center [616, 248] width 157 height 24
type input "Overall Flooring"
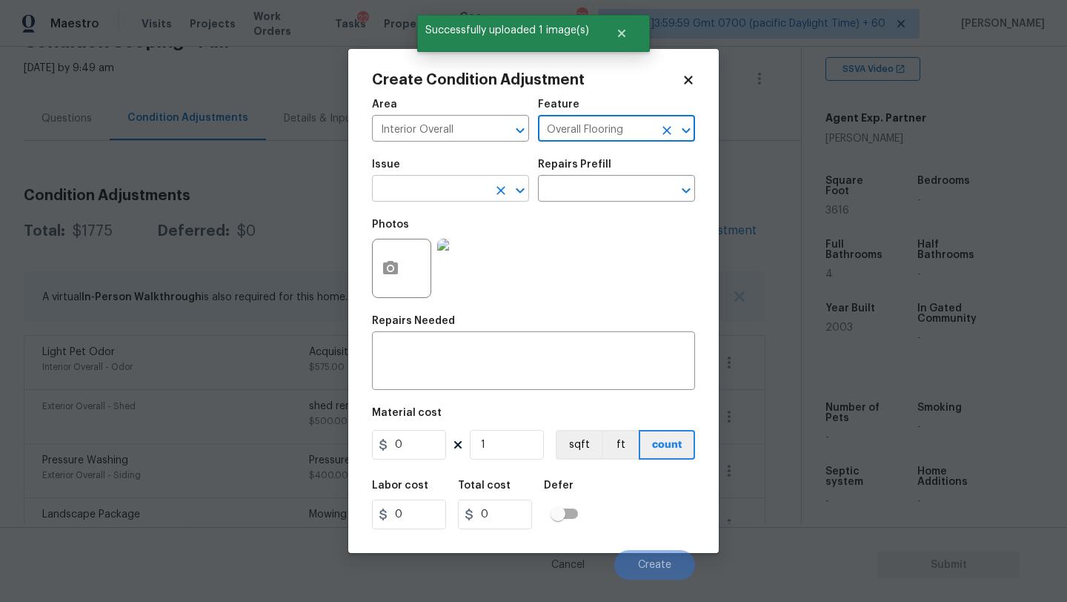
click at [479, 196] on input "text" at bounding box center [430, 190] width 116 height 23
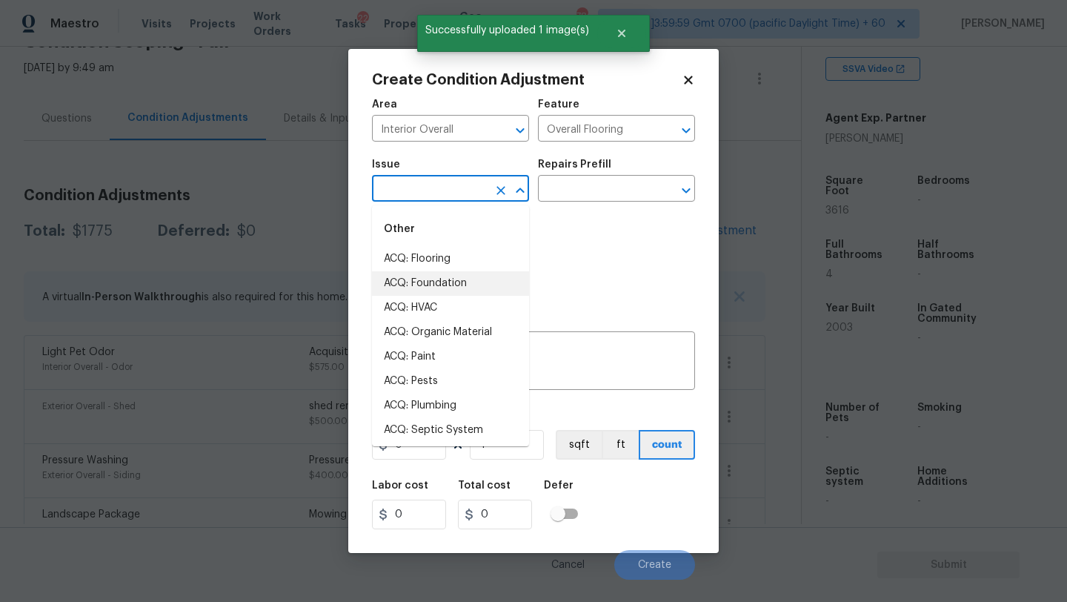
drag, startPoint x: 454, startPoint y: 276, endPoint x: 455, endPoint y: 265, distance: 12.0
click at [455, 265] on li "ACQ: Flooring" at bounding box center [450, 259] width 157 height 24
type input "ACQ: Flooring"
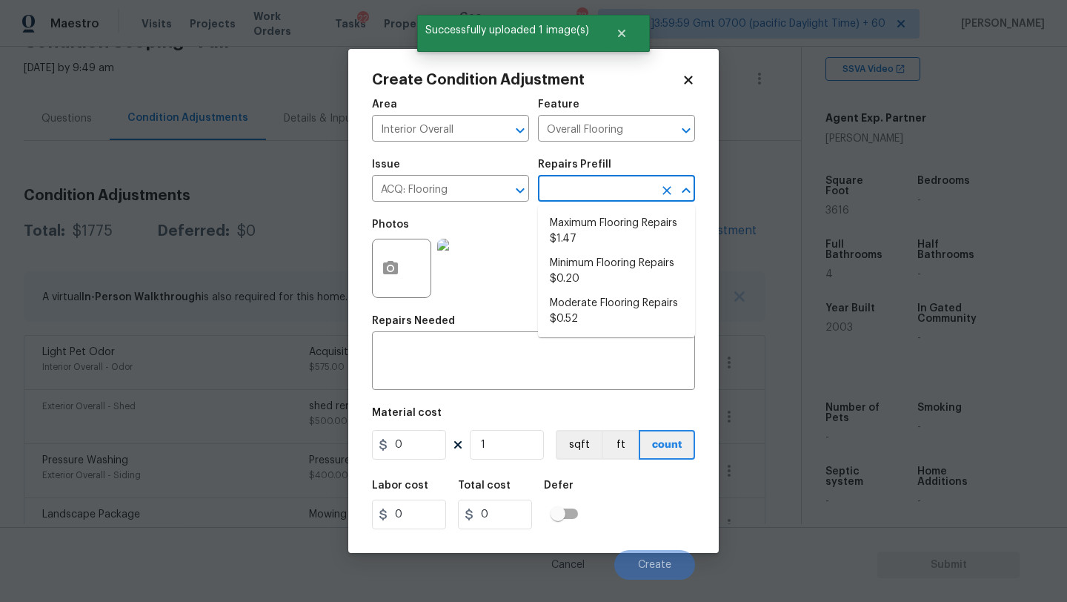
click at [624, 179] on input "text" at bounding box center [596, 190] width 116 height 23
drag, startPoint x: 609, startPoint y: 244, endPoint x: 592, endPoint y: 282, distance: 42.1
click at [609, 244] on li "Maximum Flooring Repairs $1.47" at bounding box center [616, 231] width 157 height 40
type input "Acquisition"
type textarea "Acquisition Scope: Maximum flooring repairs"
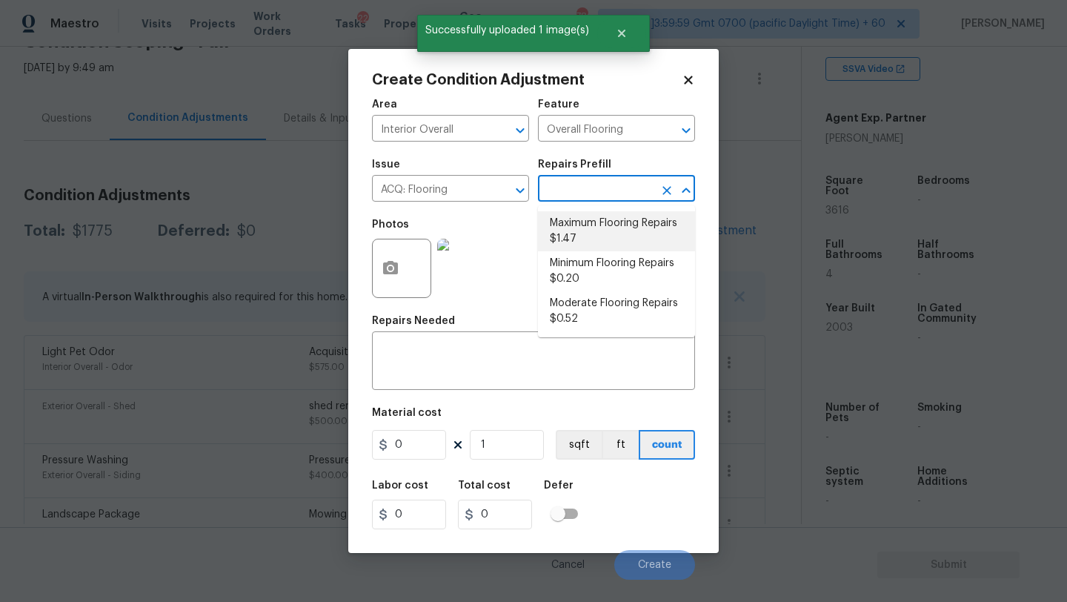
type input "1.47"
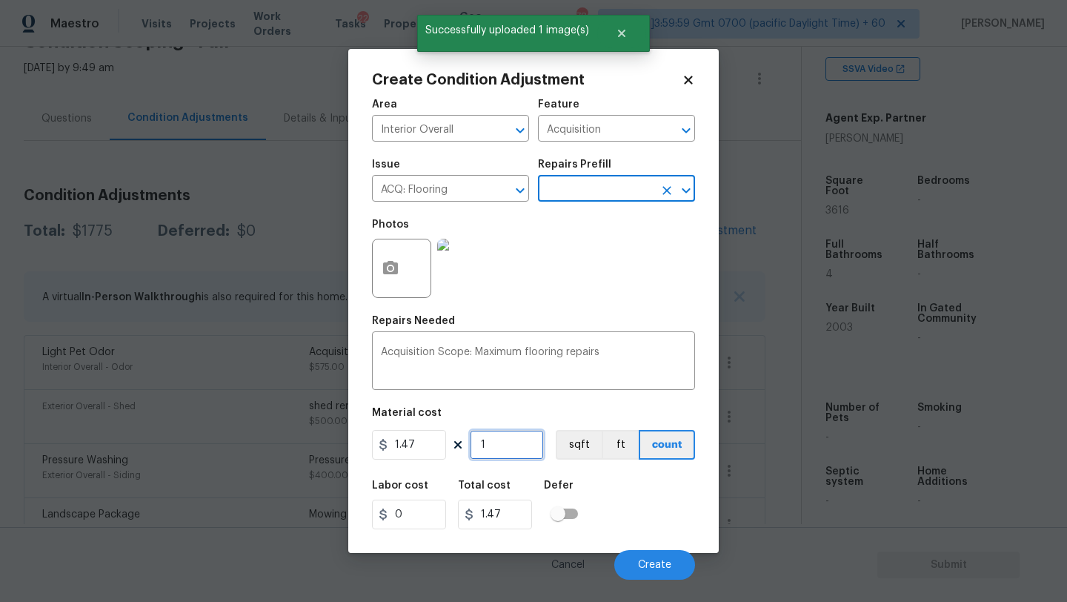
click at [511, 441] on input "1" at bounding box center [507, 445] width 74 height 30
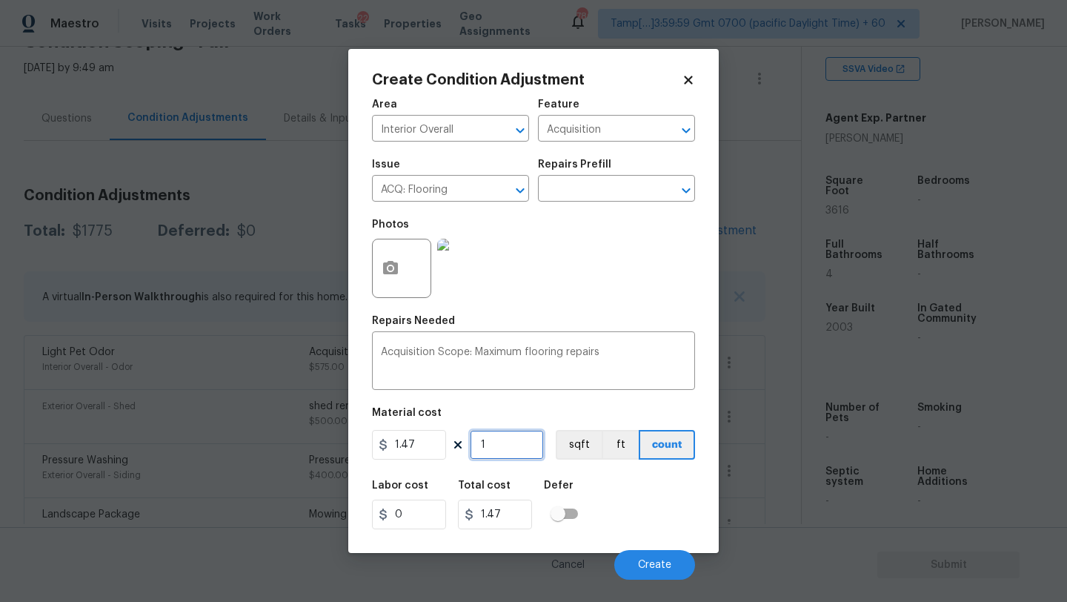
type input "3"
type input "4.41"
type input "30"
type input "44.1"
type input "300"
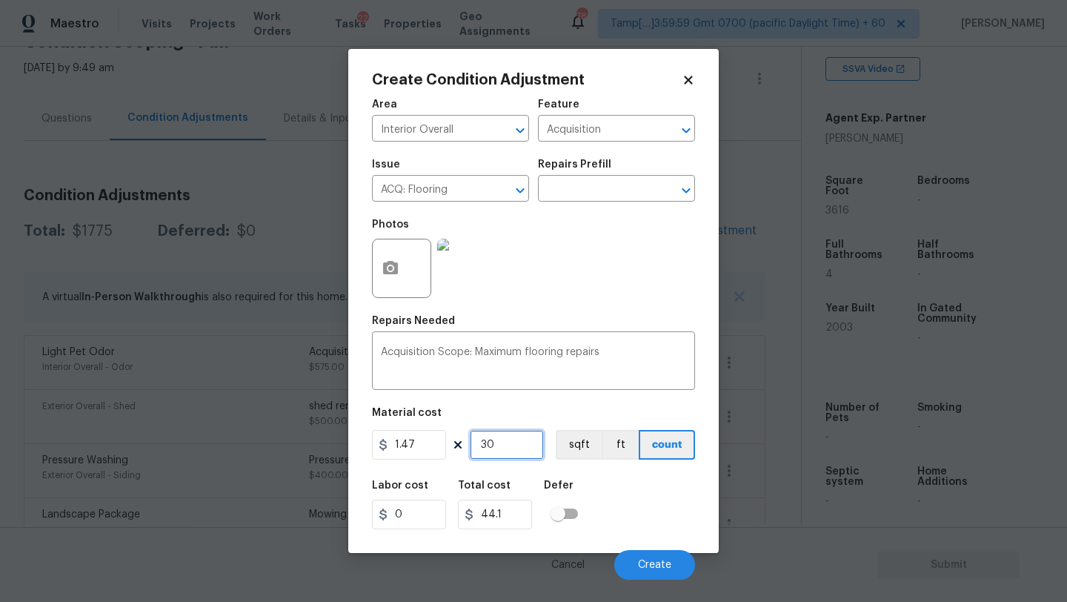
type input "441"
type input "300"
click at [661, 552] on button "Create" at bounding box center [654, 565] width 81 height 30
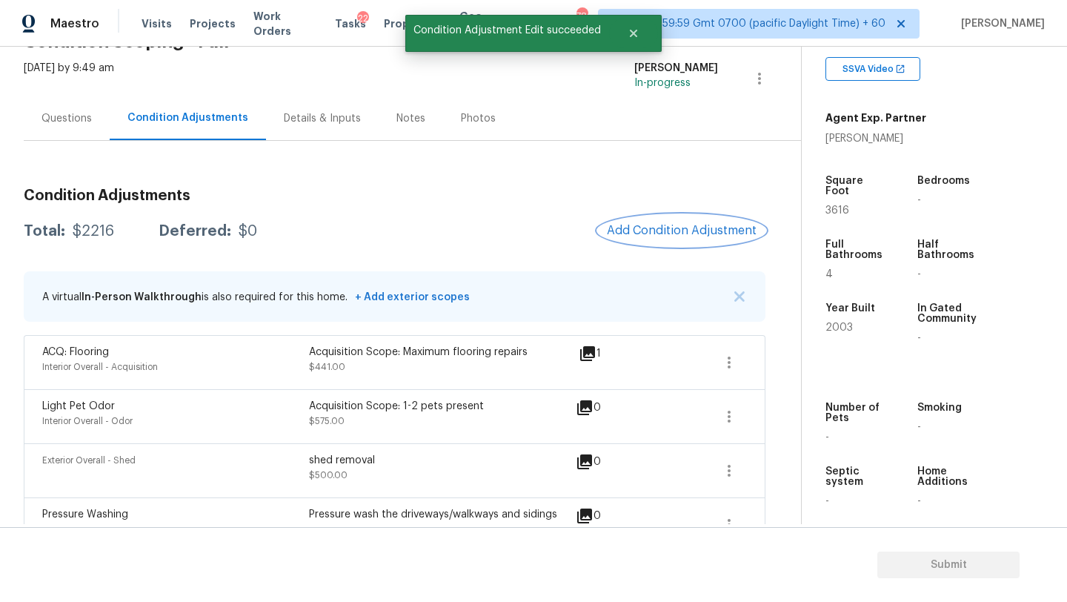
click at [660, 226] on span "Add Condition Adjustment" at bounding box center [682, 230] width 150 height 13
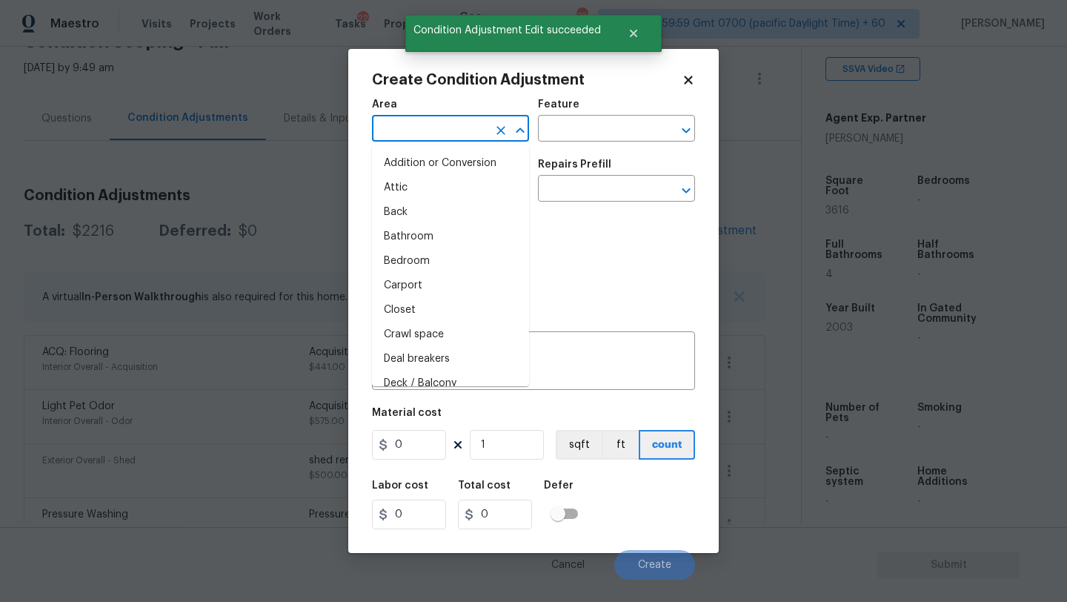
click at [446, 133] on input "text" at bounding box center [430, 130] width 116 height 23
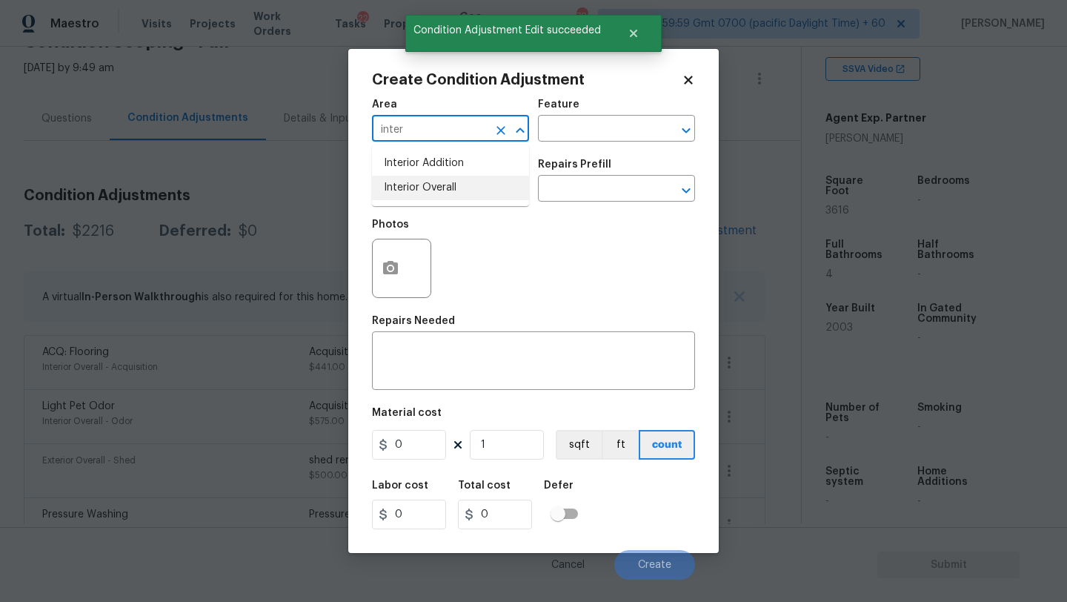
click at [454, 189] on li "Interior Overall" at bounding box center [450, 188] width 157 height 24
type input "Interior Overall"
click at [578, 145] on div "Area Interior Overall ​ Feature ​" at bounding box center [533, 120] width 323 height 60
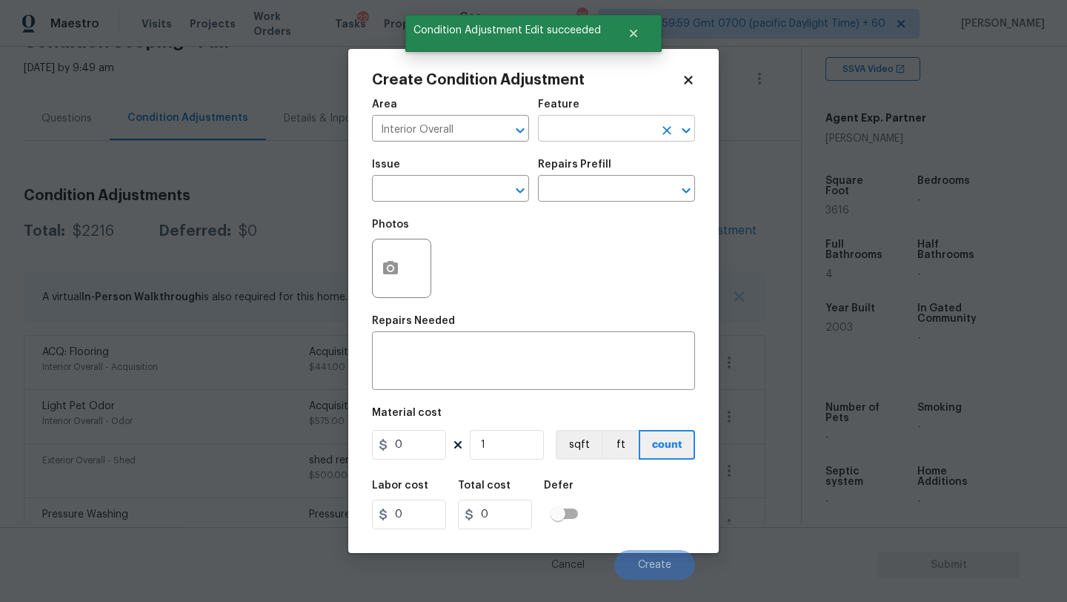
click at [585, 136] on input "text" at bounding box center [596, 130] width 116 height 23
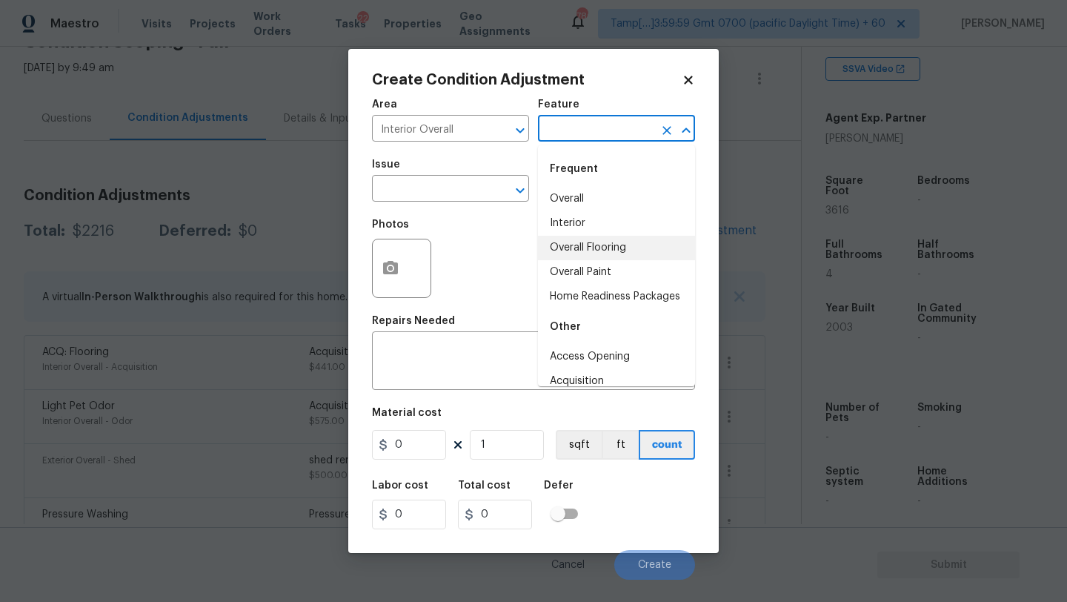
click at [585, 244] on li "Overall Flooring" at bounding box center [616, 248] width 157 height 24
type input "Overall Flooring"
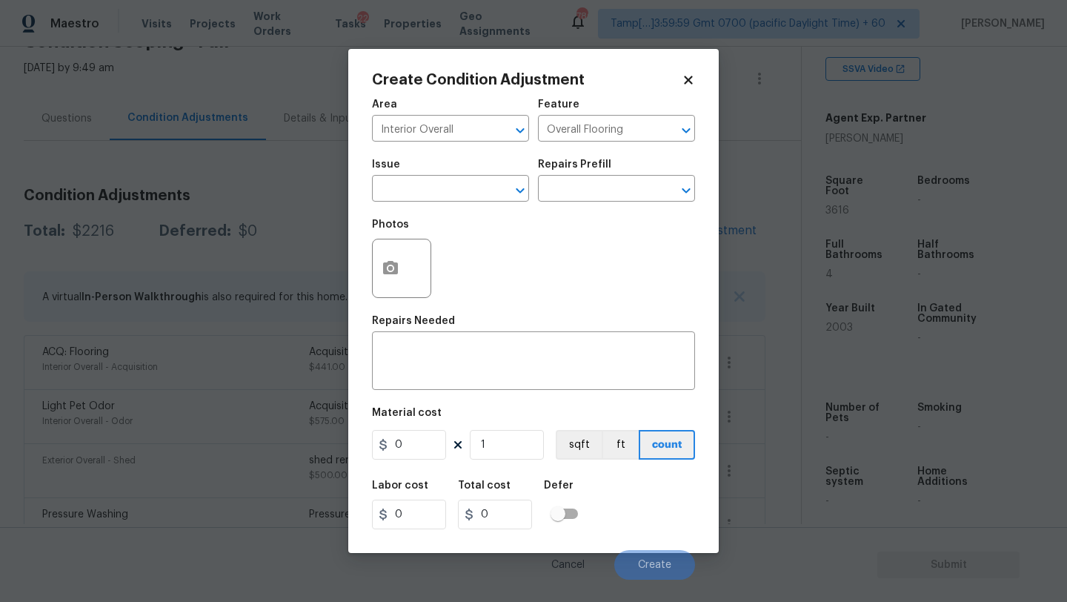
click at [500, 205] on span "Issue ​" at bounding box center [450, 180] width 157 height 60
click at [481, 202] on span "Issue ​" at bounding box center [450, 180] width 157 height 60
click at [440, 190] on input "text" at bounding box center [430, 190] width 116 height 23
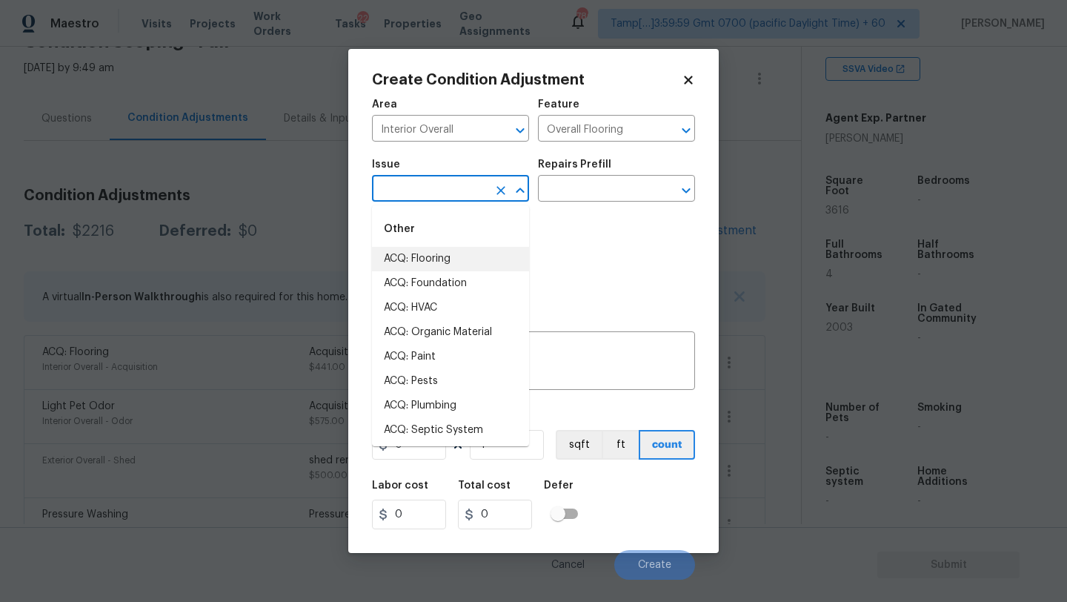
click at [442, 262] on li "ACQ: Flooring" at bounding box center [450, 259] width 157 height 24
type input "ACQ: Flooring"
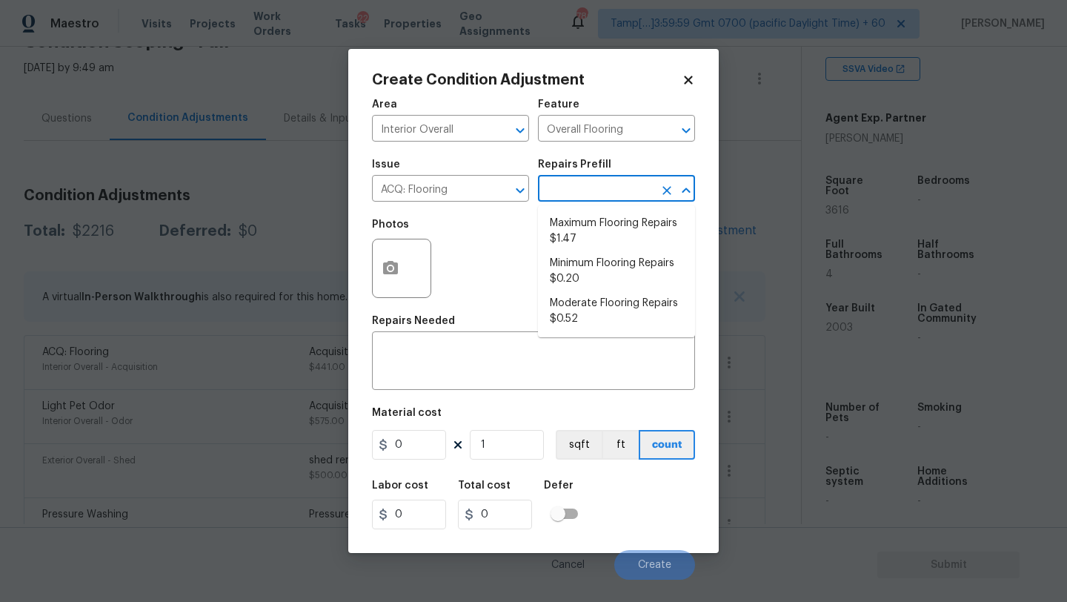
click at [584, 201] on input "text" at bounding box center [596, 190] width 116 height 23
click at [587, 276] on li "Minimum Flooring Repairs $0.20" at bounding box center [616, 271] width 157 height 40
type input "Acquisition"
type textarea "Acquisition Scope: Minimum flooring repairs"
type input "0.2"
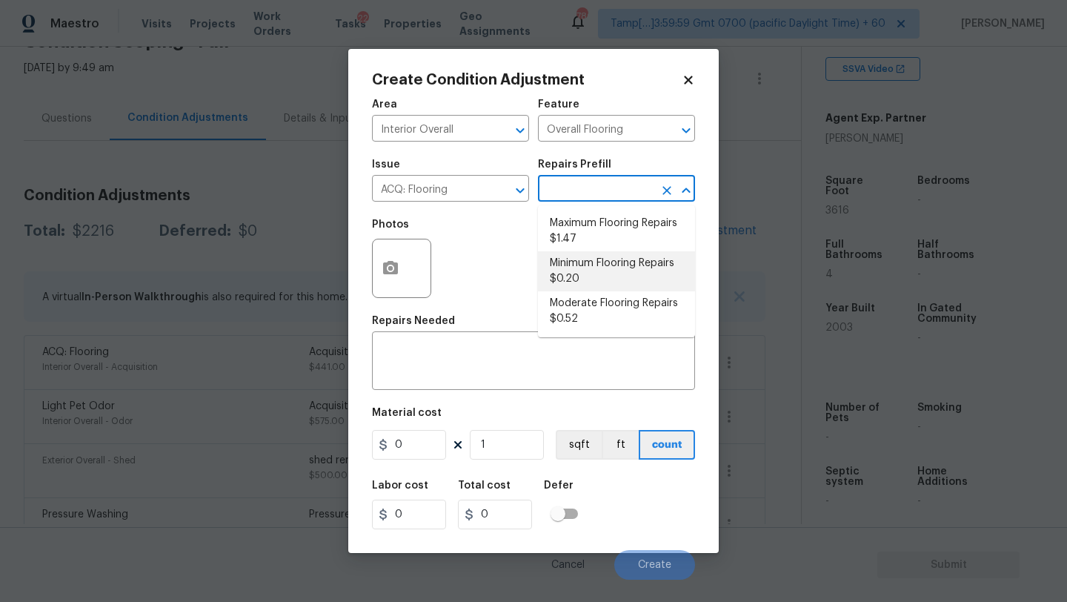
type input "0.2"
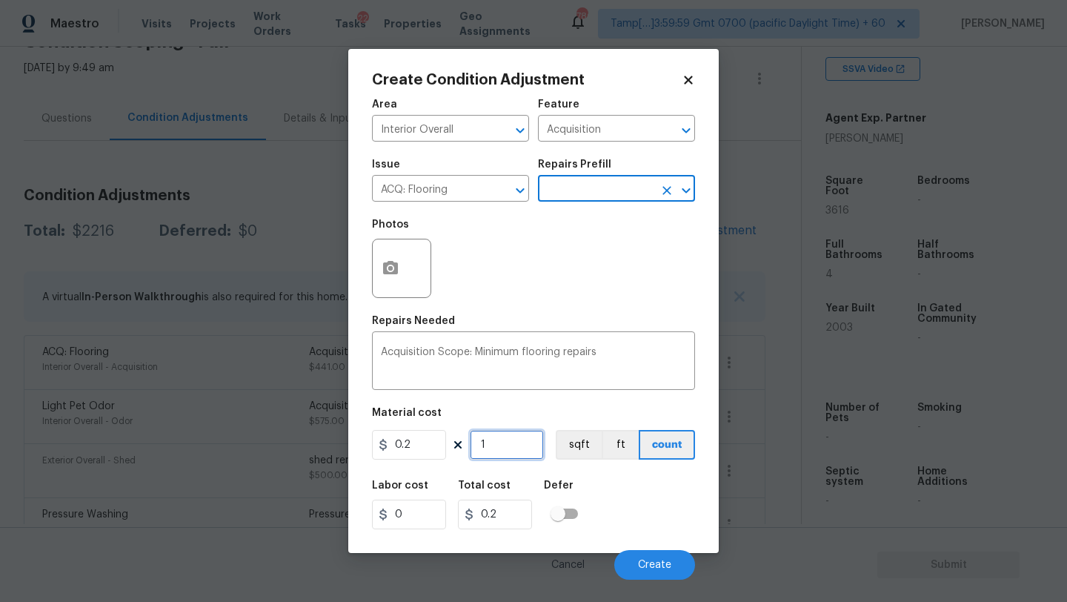
click at [500, 444] on input "1" at bounding box center [507, 445] width 74 height 30
type input "3"
type input "0.6"
type input "33"
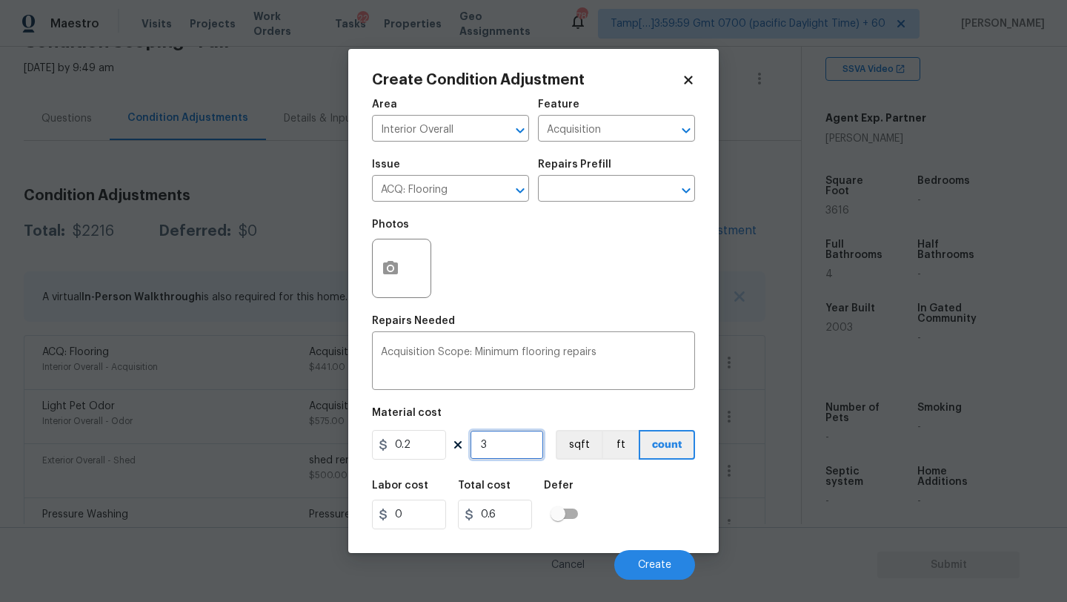
type input "6.6"
type input "331"
type input "66.2"
type input "3316"
type input "663.2"
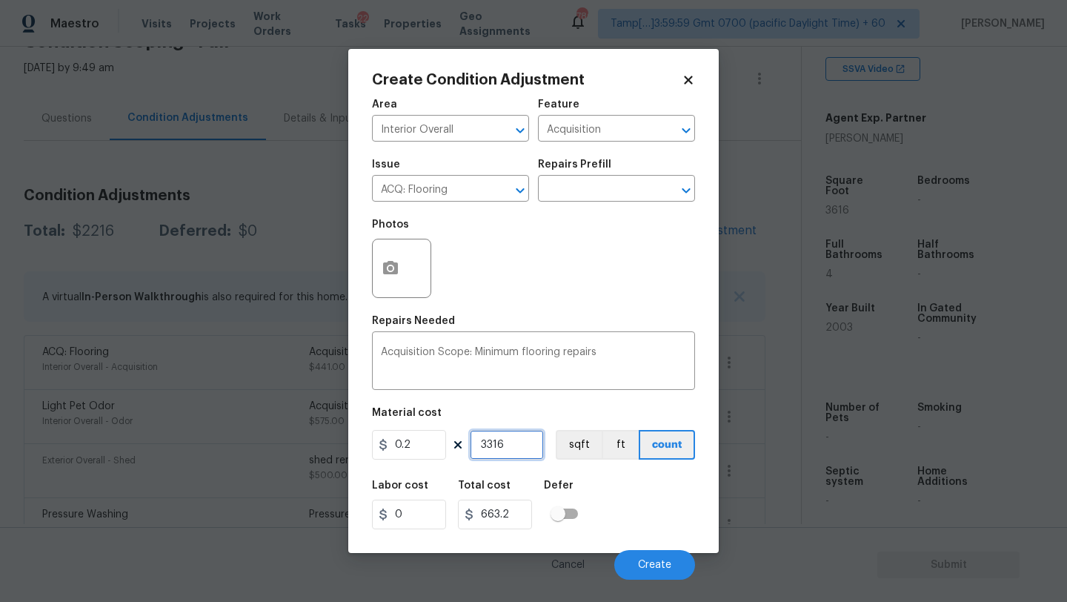
type input "3316"
click at [650, 520] on div "Labor cost 0 Total cost 663.2 Defer" at bounding box center [533, 504] width 323 height 67
click at [653, 560] on span "Create" at bounding box center [654, 565] width 33 height 11
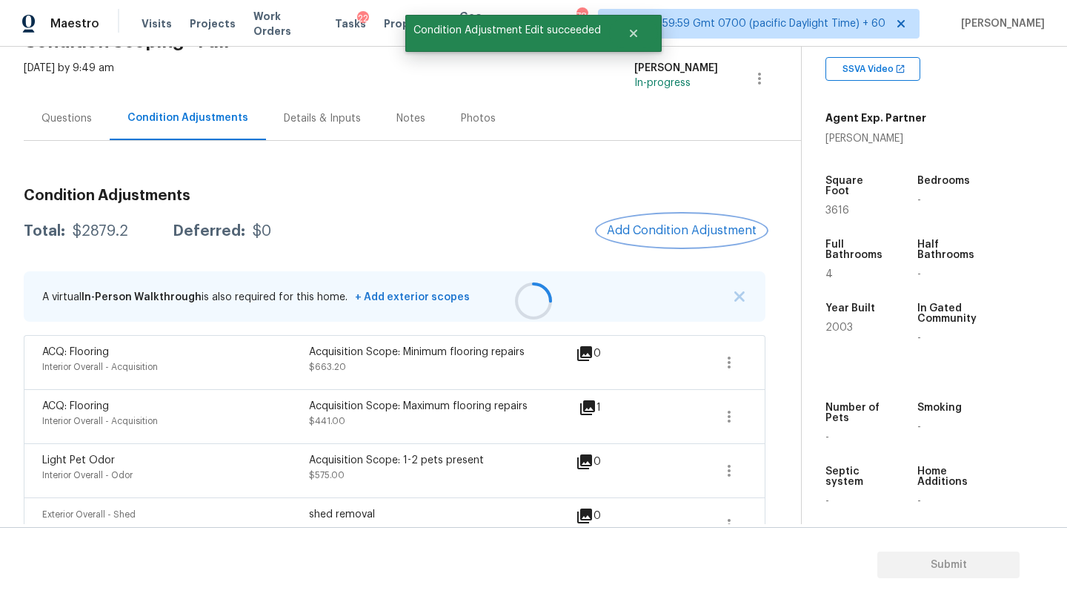
click at [662, 235] on span "Add Condition Adjustment" at bounding box center [682, 230] width 150 height 13
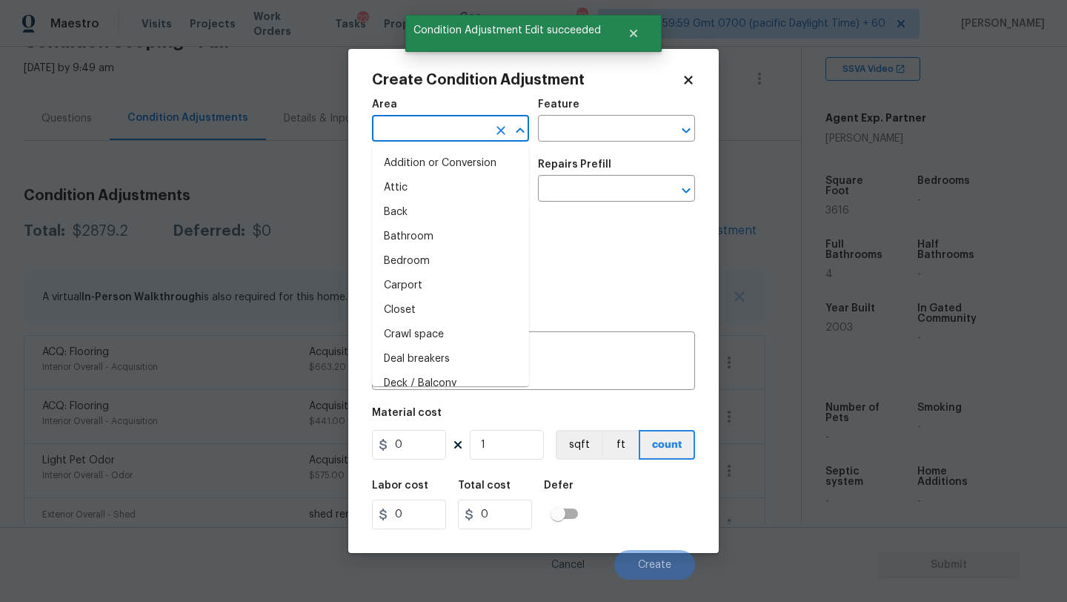
click at [456, 123] on input "text" at bounding box center [430, 130] width 116 height 23
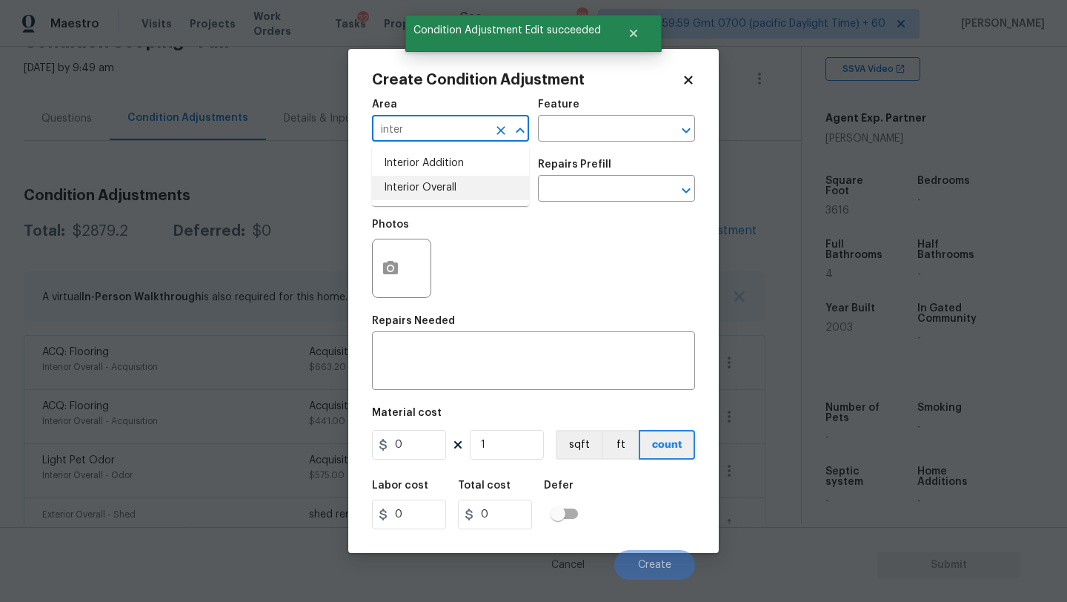
click at [475, 188] on li "Interior Overall" at bounding box center [450, 188] width 157 height 24
type input "Interior Overall"
click at [571, 142] on div "Area Interior Overall ​ Feature ​" at bounding box center [533, 120] width 323 height 60
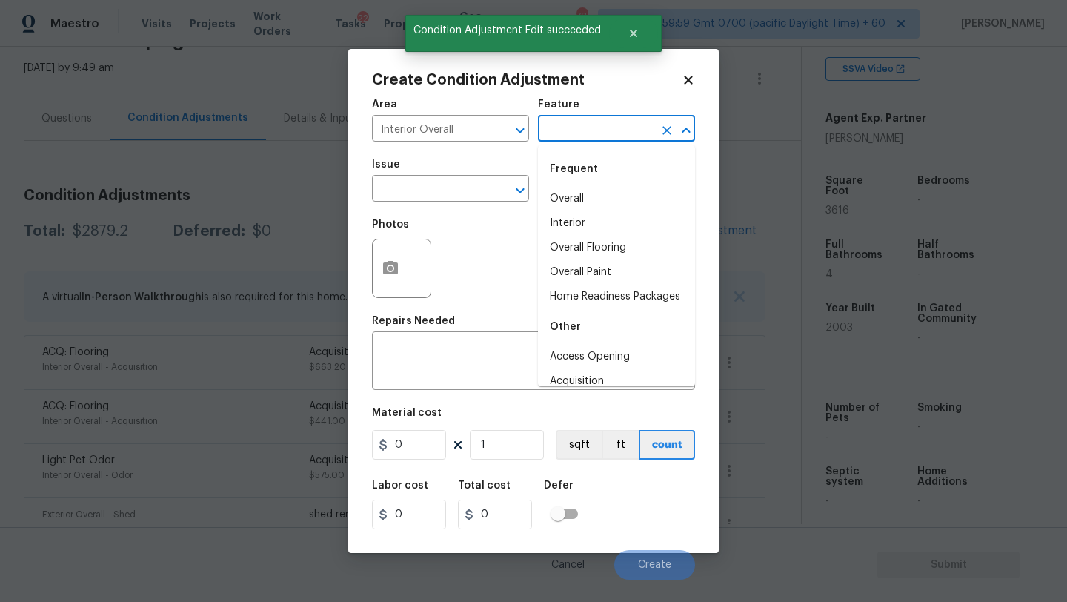
click at [571, 132] on input "text" at bounding box center [596, 130] width 116 height 23
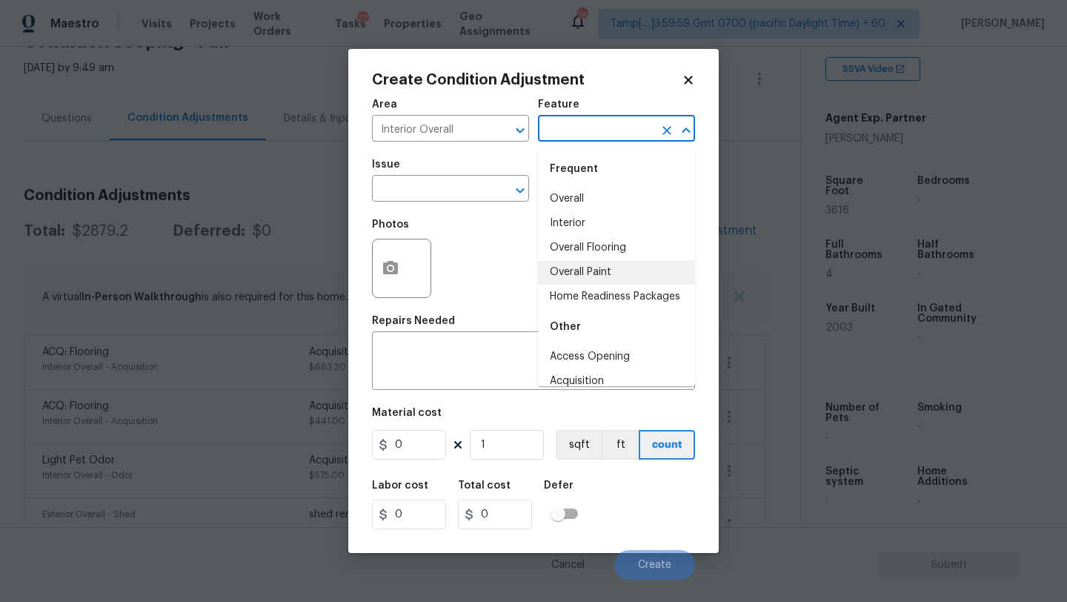
click at [578, 275] on li "Overall Paint" at bounding box center [616, 272] width 157 height 24
type input "Overall Paint"
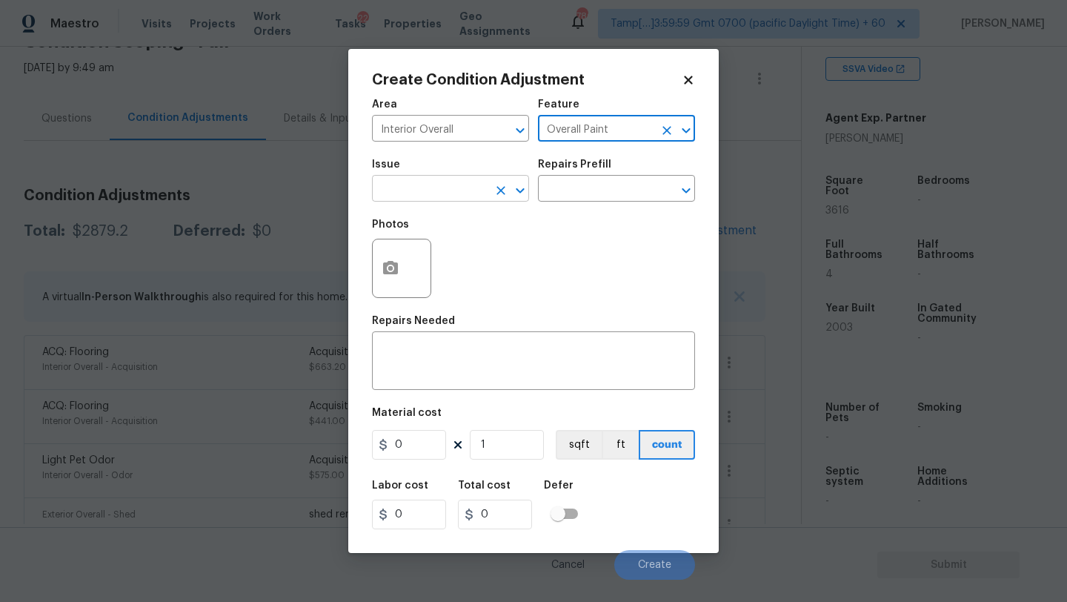
click at [433, 191] on input "text" at bounding box center [430, 190] width 116 height 23
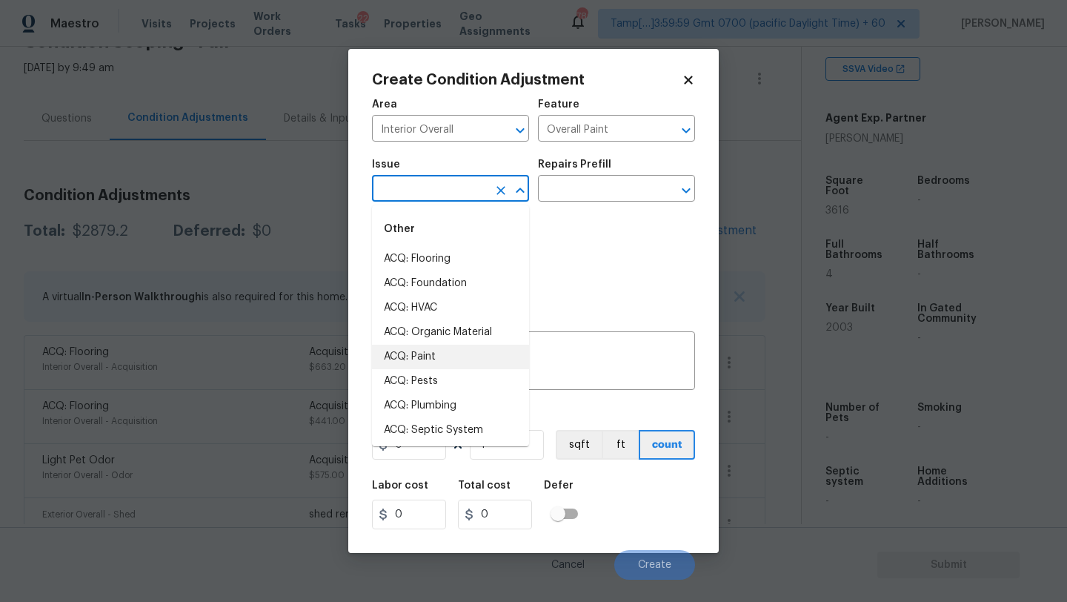
click at [429, 359] on li "ACQ: Paint" at bounding box center [450, 357] width 157 height 24
type input "ACQ: Paint"
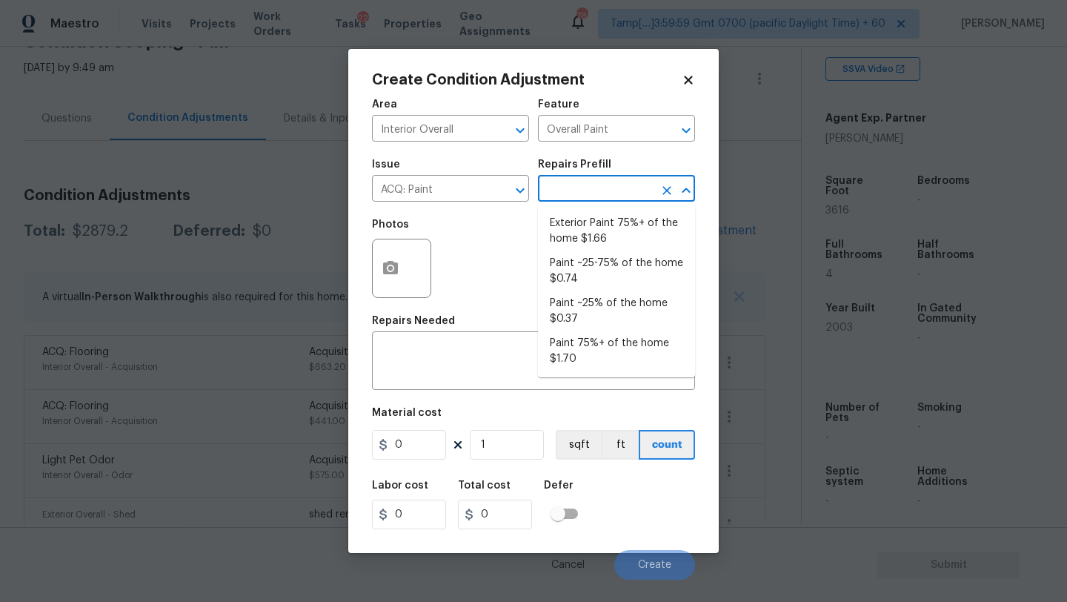
click at [600, 190] on input "text" at bounding box center [596, 190] width 116 height 23
click at [601, 336] on li "Paint 75%+ of the home $1.70" at bounding box center [616, 351] width 157 height 40
type input "Acquisition"
type textarea "Acquisition Scope: 75%+ of the home will likely require interior paint"
type input "1.7"
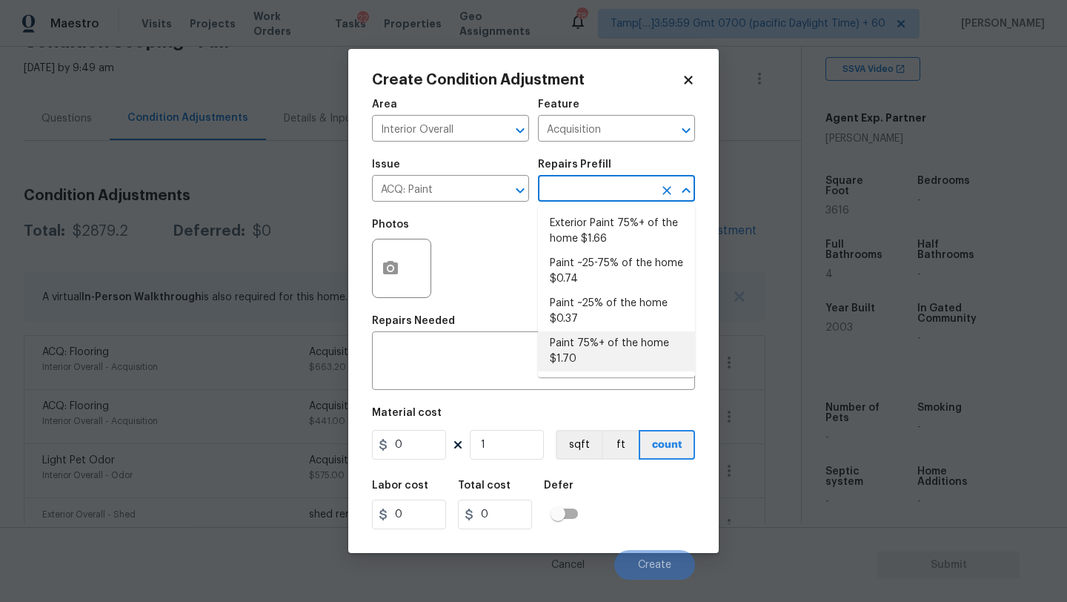
type input "1.7"
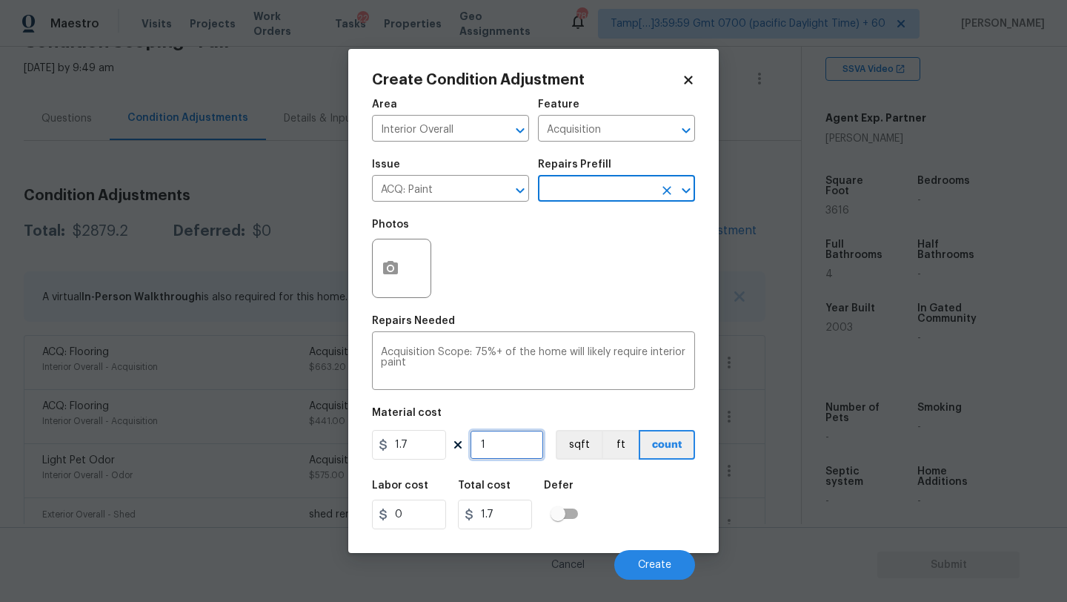
click at [520, 442] on input "1" at bounding box center [507, 445] width 74 height 30
type input "3"
type input "5.1"
type input "36"
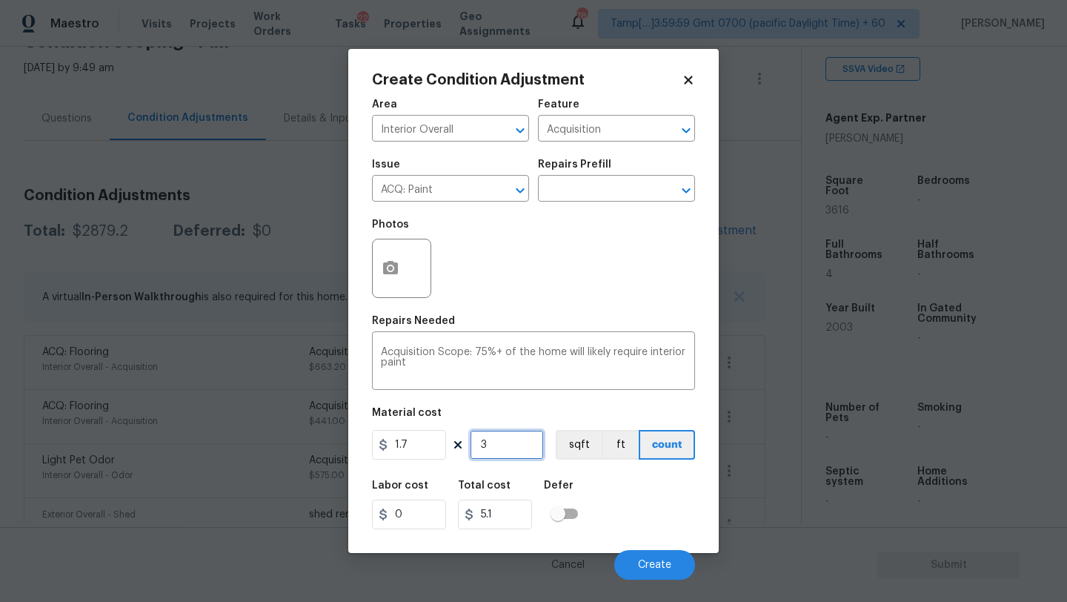
type input "61.2"
type input "361"
type input "613.7"
type input "3616"
type input "6147.2"
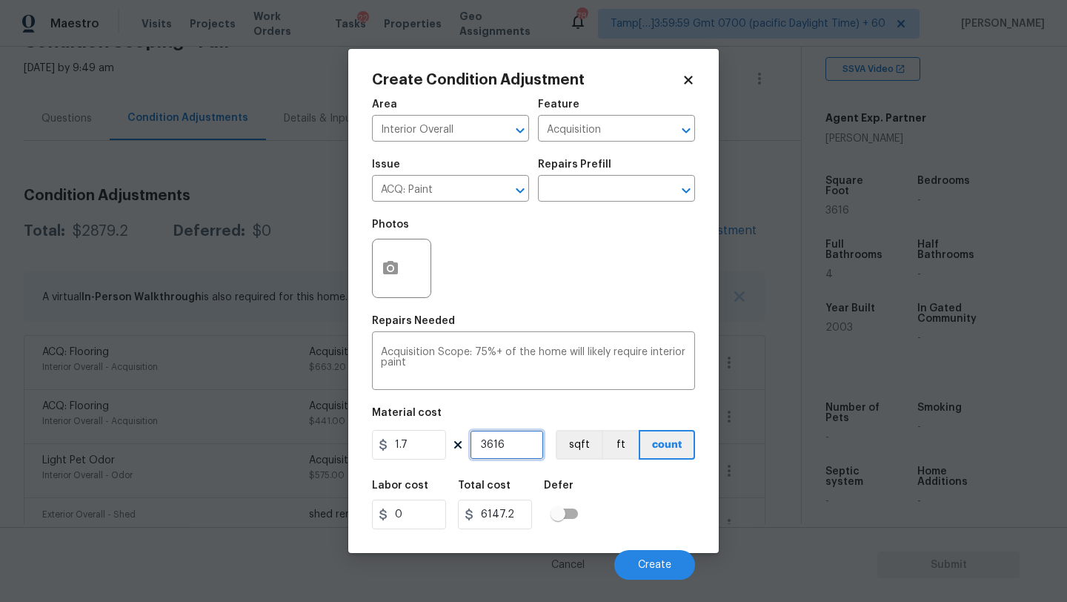
type input "3616"
click at [399, 287] on button "button" at bounding box center [391, 268] width 36 height 58
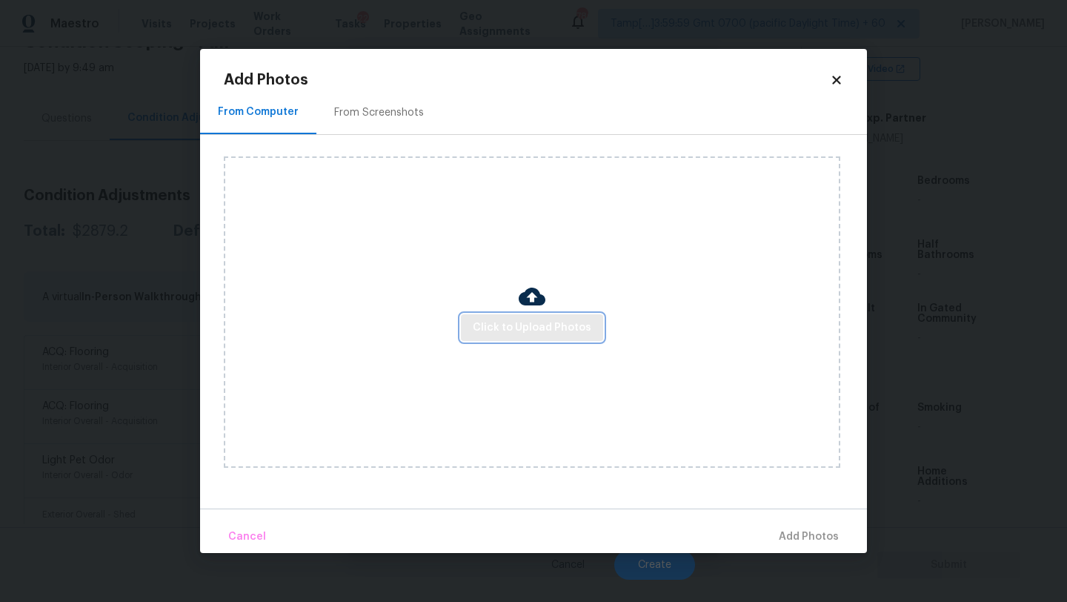
click at [480, 319] on span "Click to Upload Photos" at bounding box center [532, 328] width 119 height 19
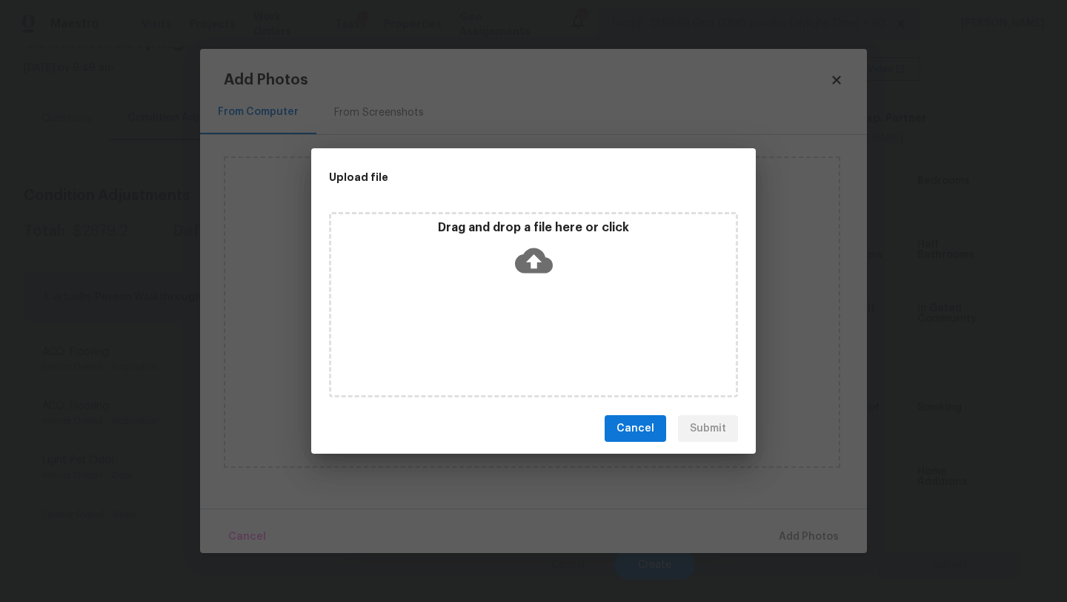
click at [529, 273] on icon at bounding box center [534, 261] width 38 height 38
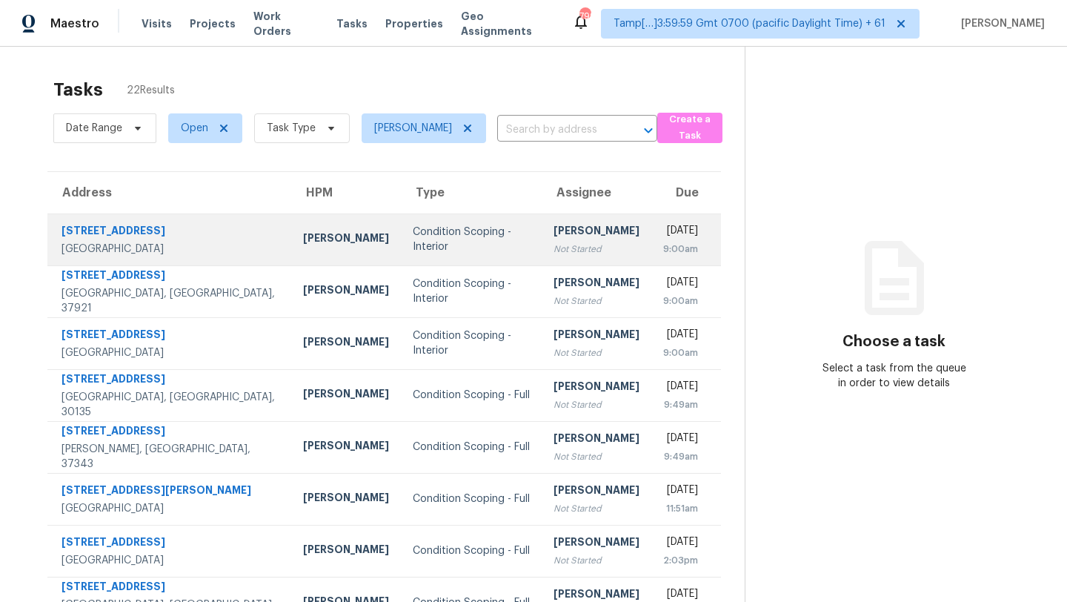
click at [554, 249] on div "Not Started" at bounding box center [597, 249] width 86 height 15
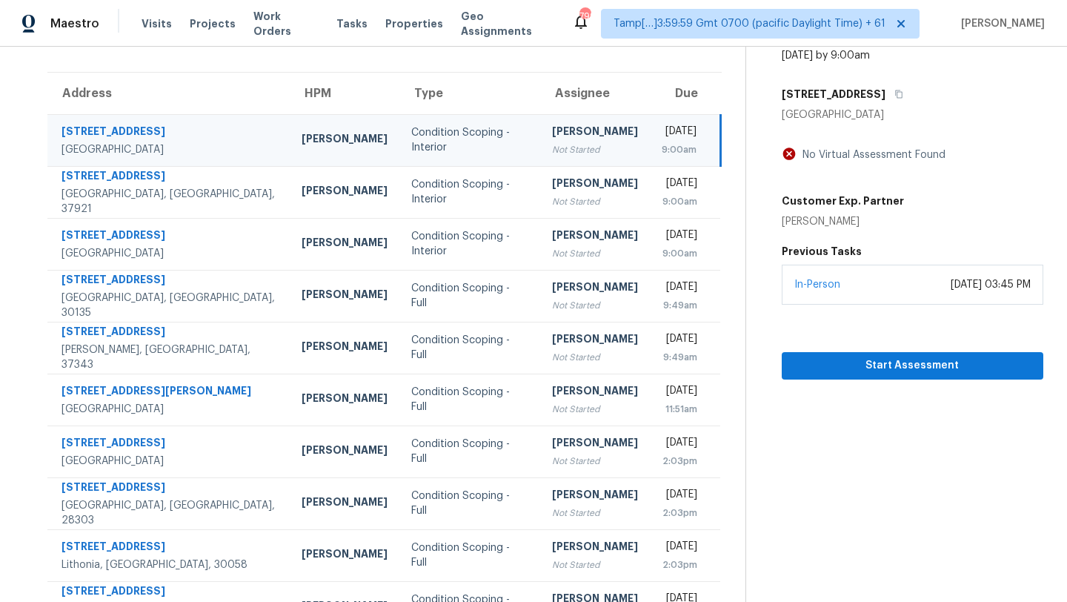
scroll to position [81, 0]
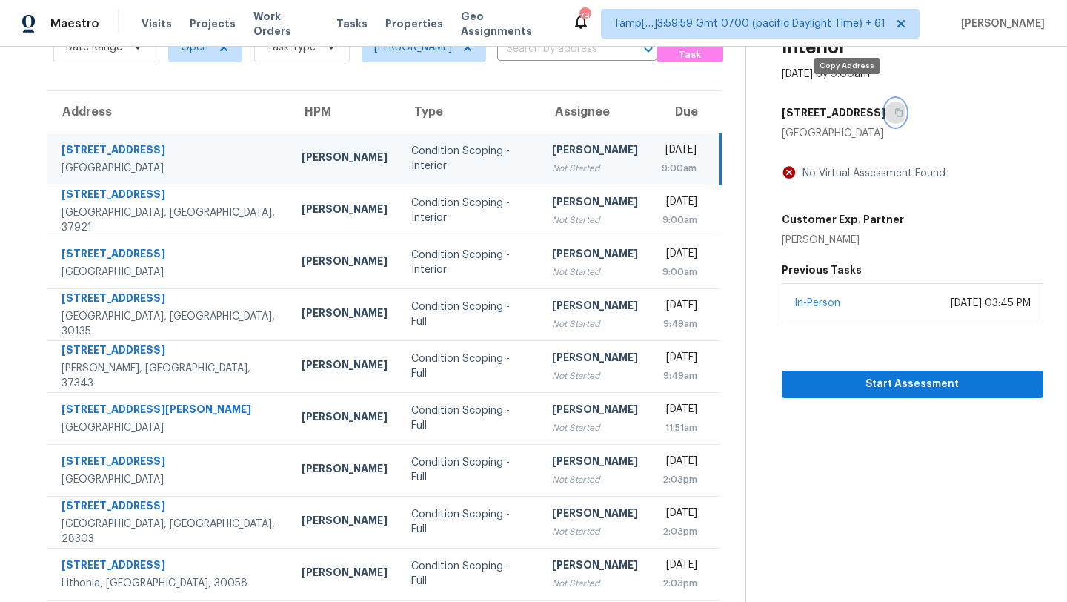
click at [895, 108] on icon "button" at bounding box center [899, 112] width 9 height 9
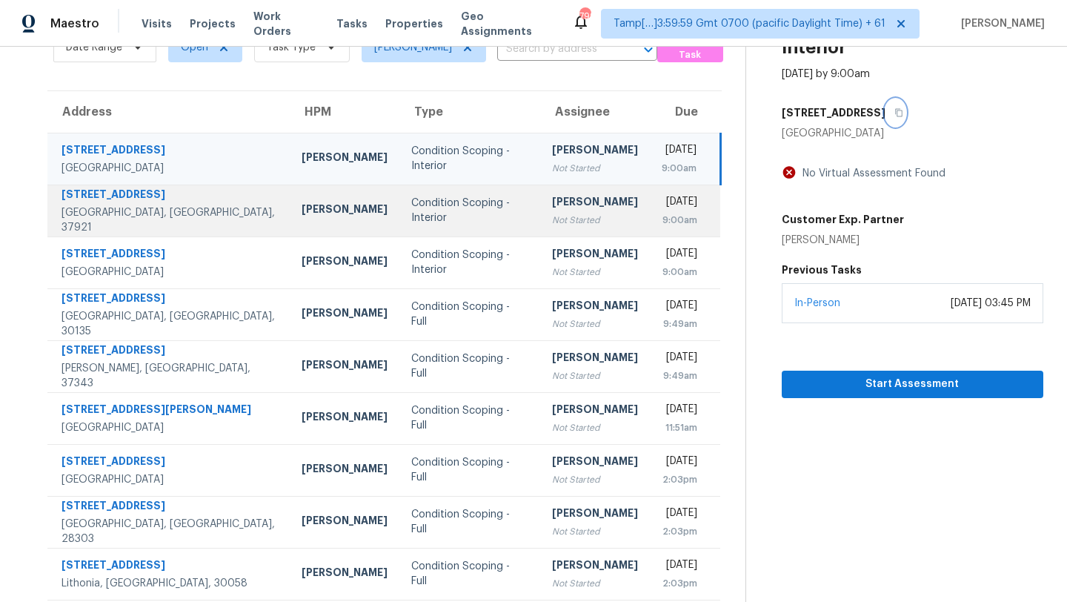
scroll to position [0, 0]
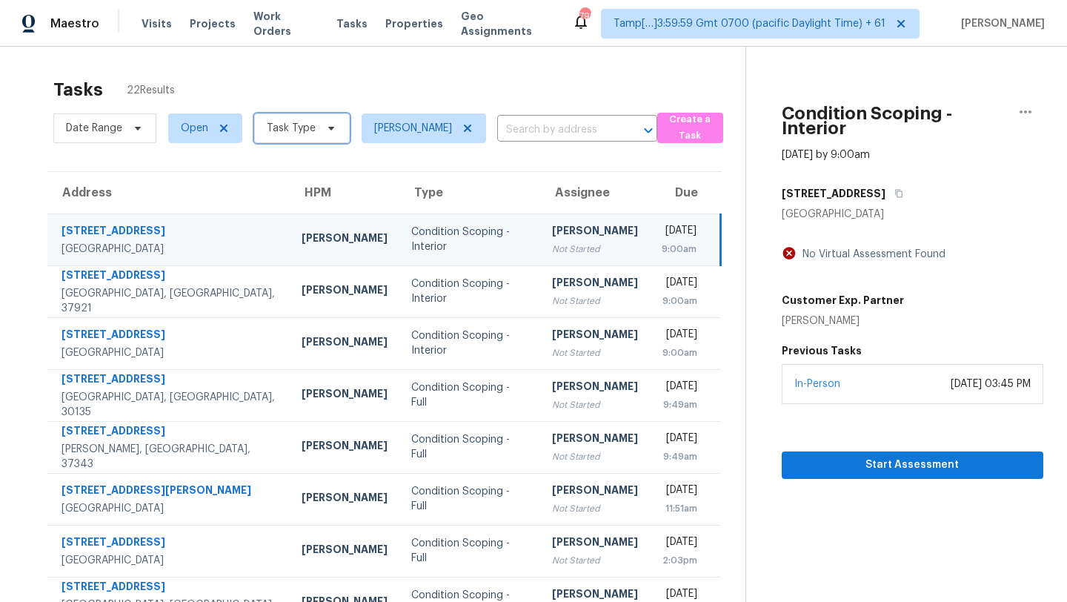
click at [282, 127] on span "Task Type" at bounding box center [291, 128] width 49 height 15
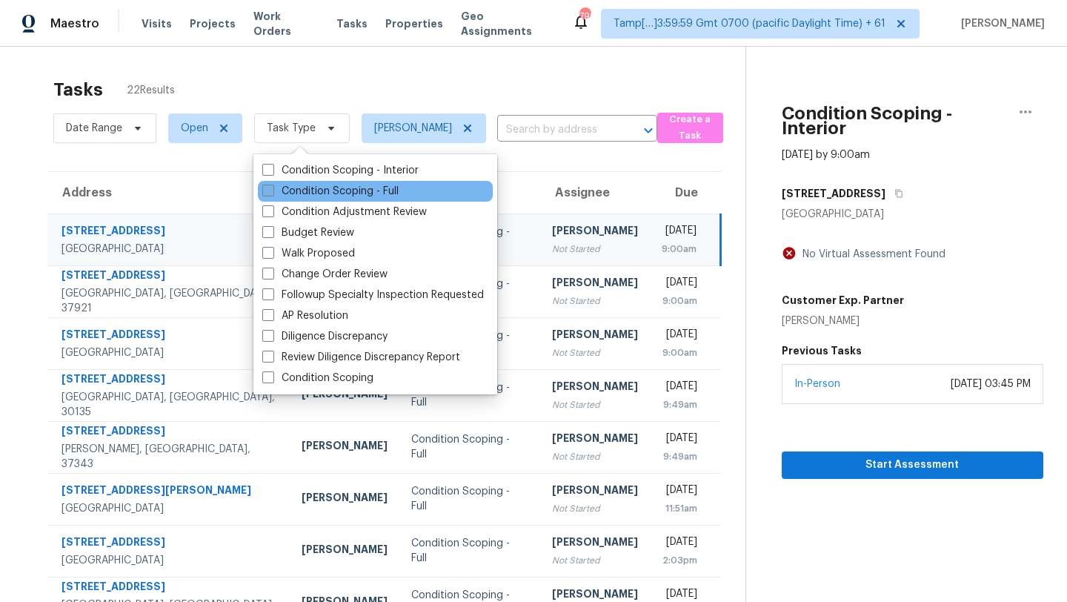
click at [286, 193] on label "Condition Scoping - Full" at bounding box center [330, 191] width 136 height 15
click at [272, 193] on input "Condition Scoping - Full" at bounding box center [267, 189] width 10 height 10
checkbox input "true"
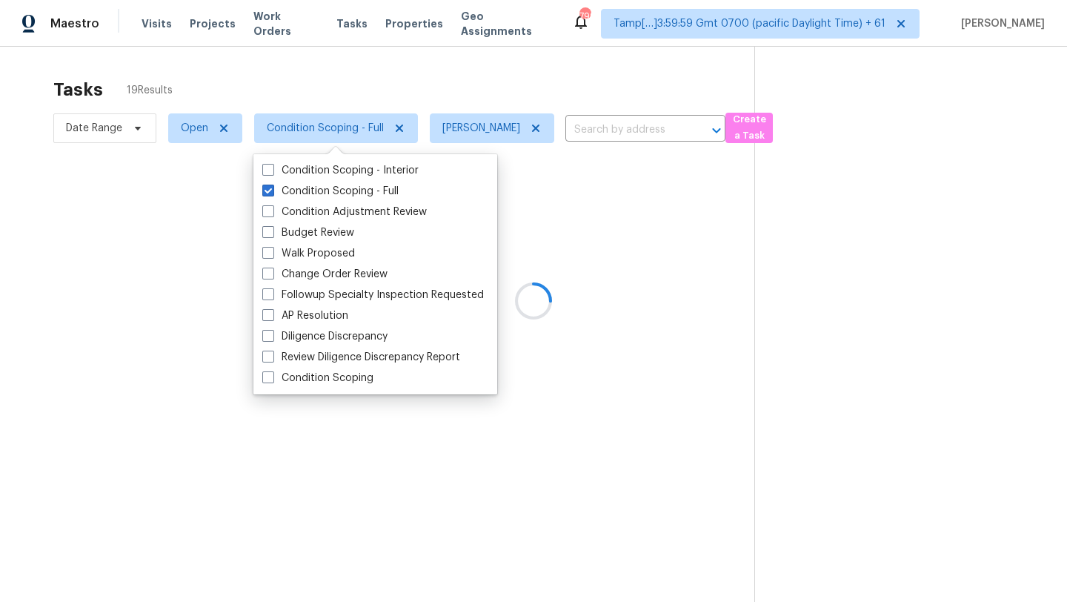
click at [414, 82] on div at bounding box center [533, 301] width 1067 height 602
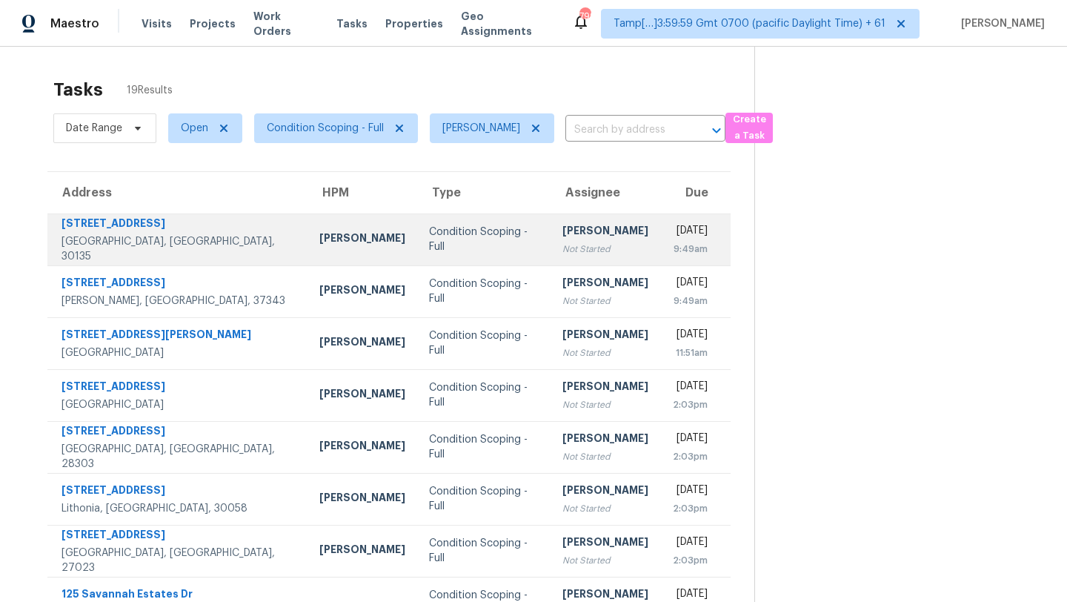
click at [433, 246] on div "Condition Scoping - Full" at bounding box center [484, 240] width 110 height 30
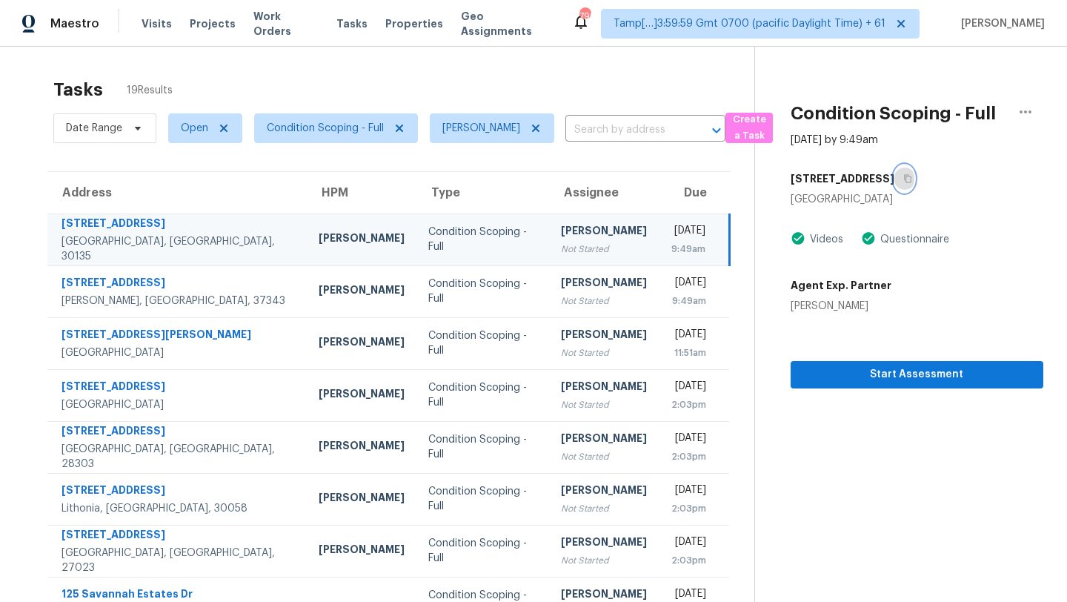
click at [903, 176] on icon "button" at bounding box center [907, 178] width 9 height 9
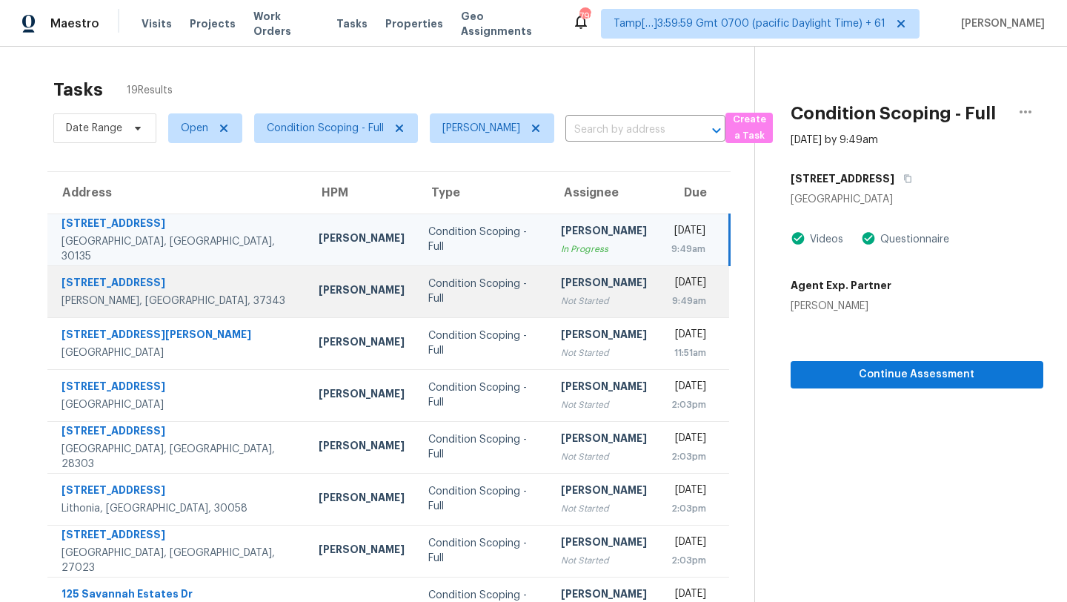
click at [659, 285] on td "Wed, Aug 27th 2025 9:49am" at bounding box center [694, 291] width 70 height 52
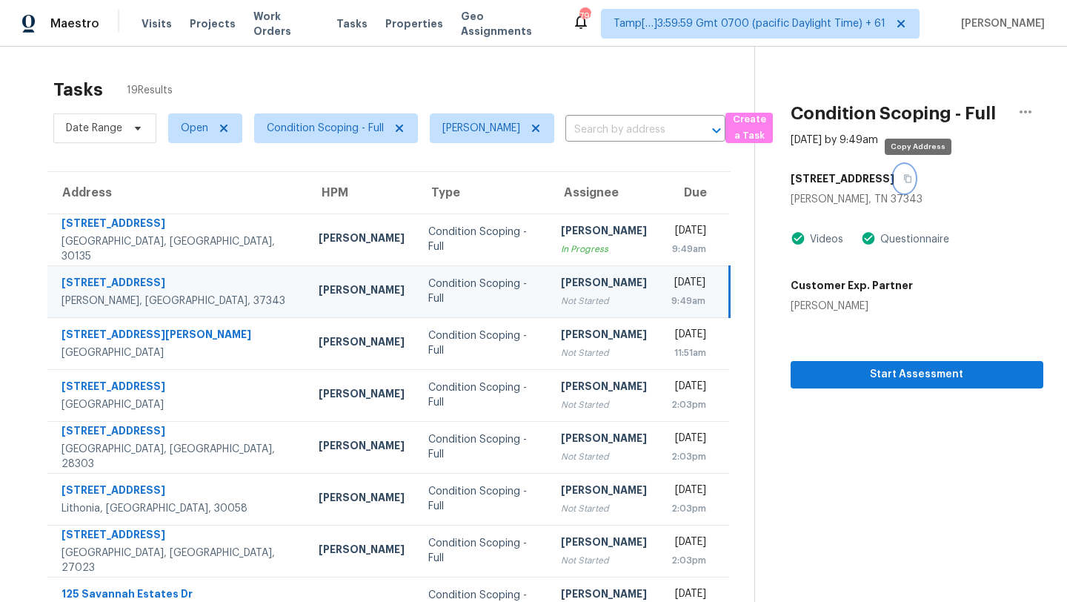
click at [912, 179] on icon "button" at bounding box center [907, 178] width 9 height 9
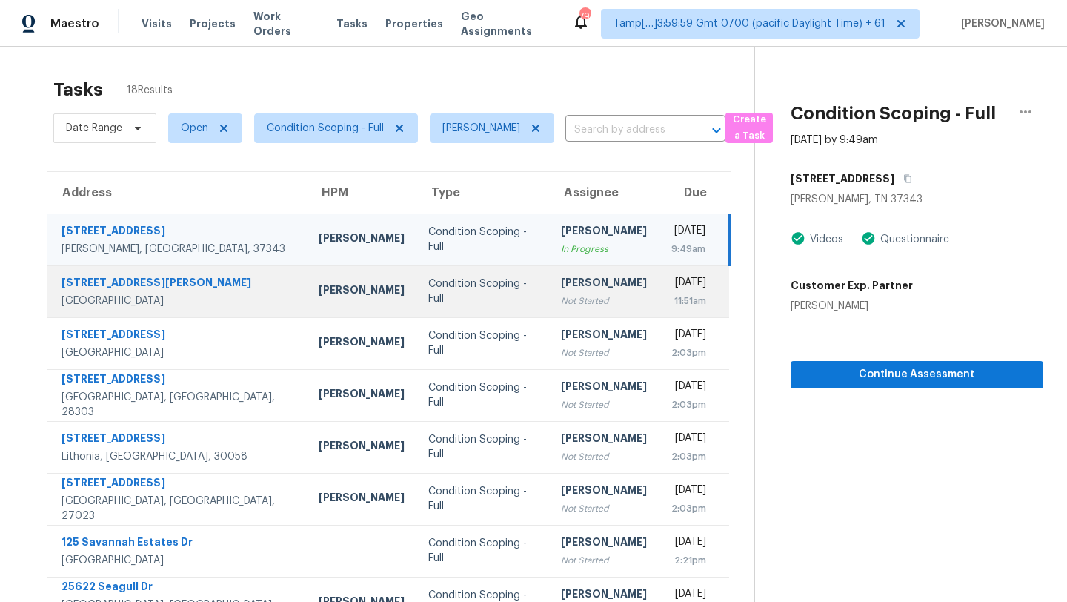
click at [659, 282] on td "Wed, Aug 27th 2025 11:51am" at bounding box center [694, 291] width 70 height 52
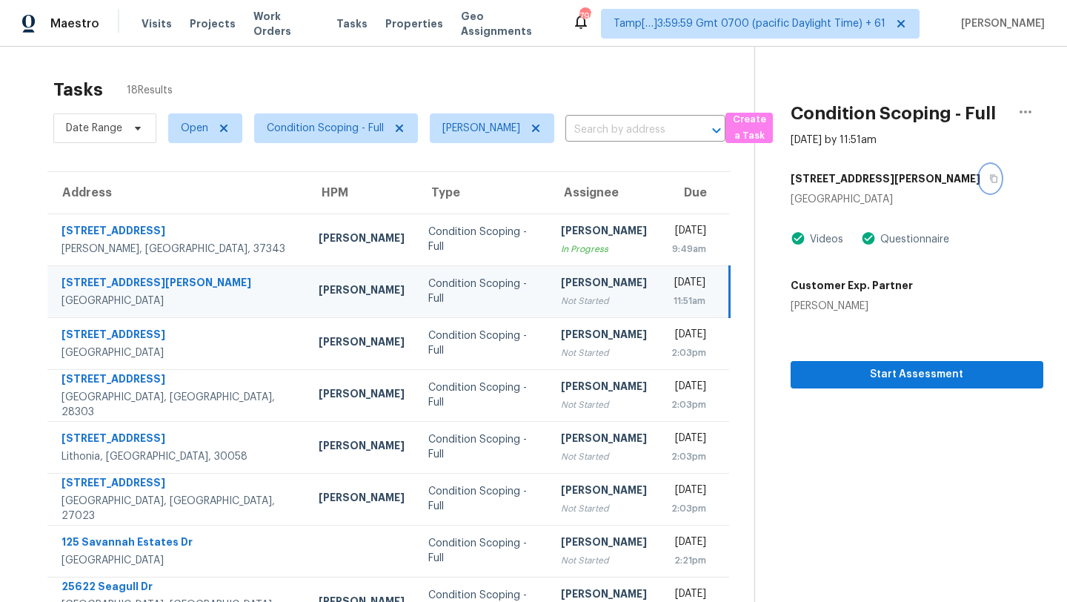
click at [981, 187] on button "button" at bounding box center [991, 178] width 20 height 27
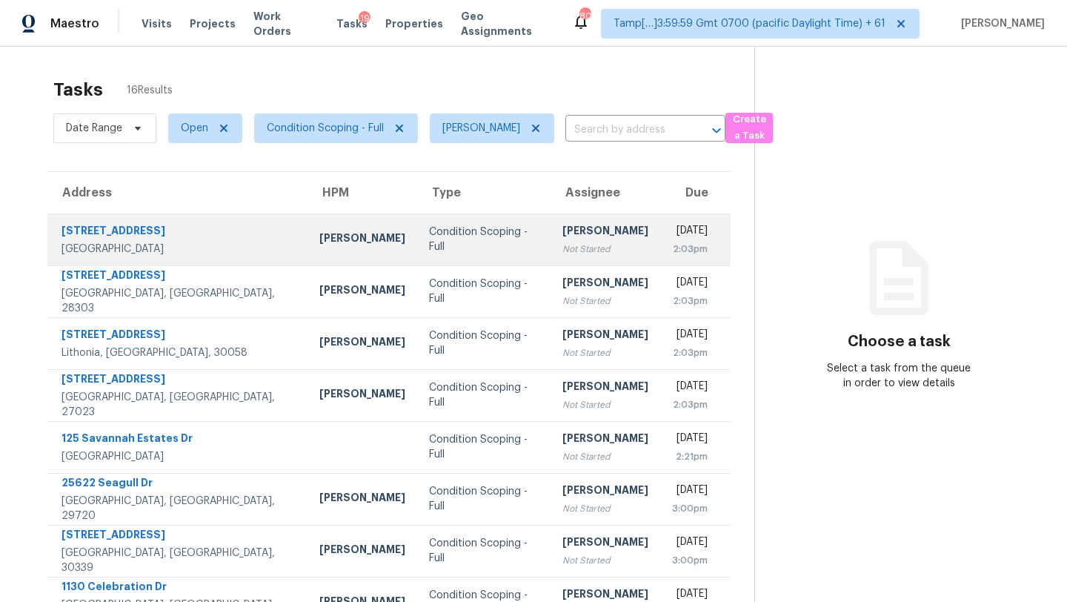
click at [672, 239] on div "Wed, Aug 27th 2025" at bounding box center [690, 232] width 36 height 19
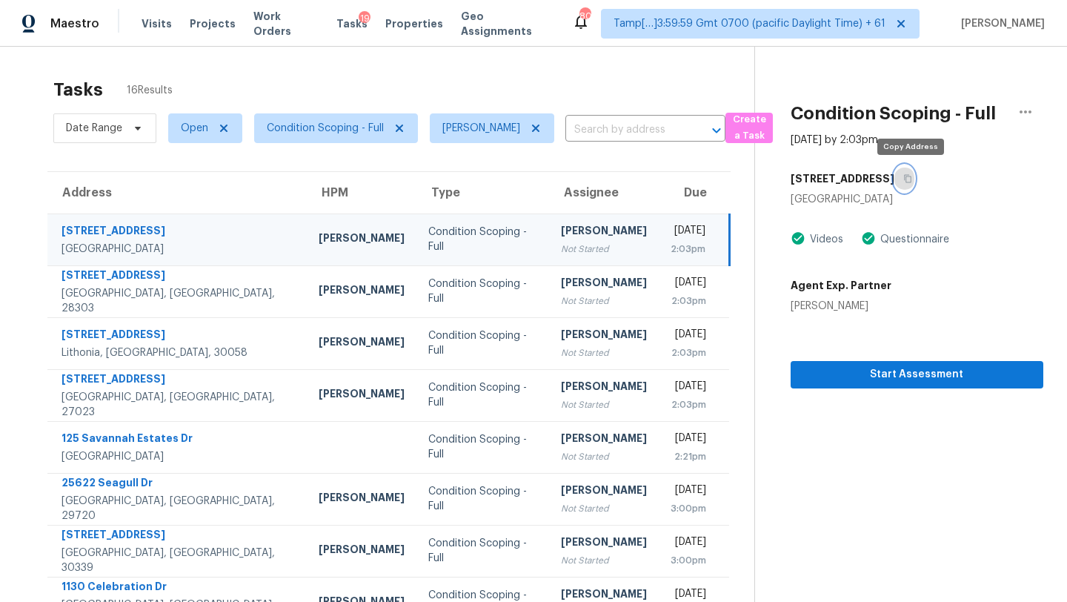
click at [915, 170] on button "button" at bounding box center [905, 178] width 20 height 27
click at [915, 172] on button "button" at bounding box center [905, 178] width 20 height 27
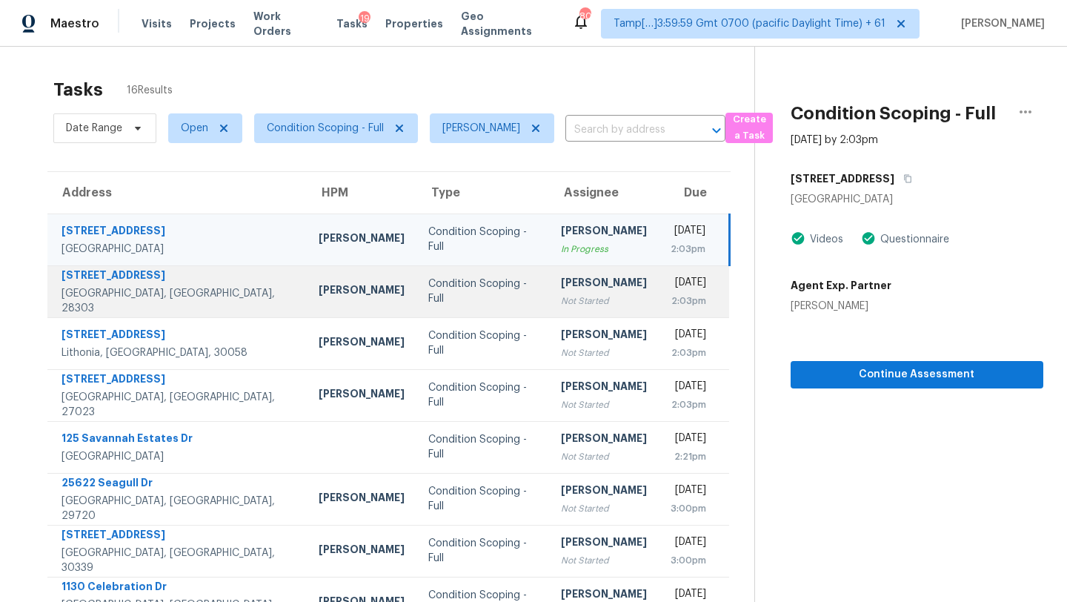
click at [456, 308] on td "Condition Scoping - Full" at bounding box center [483, 291] width 133 height 52
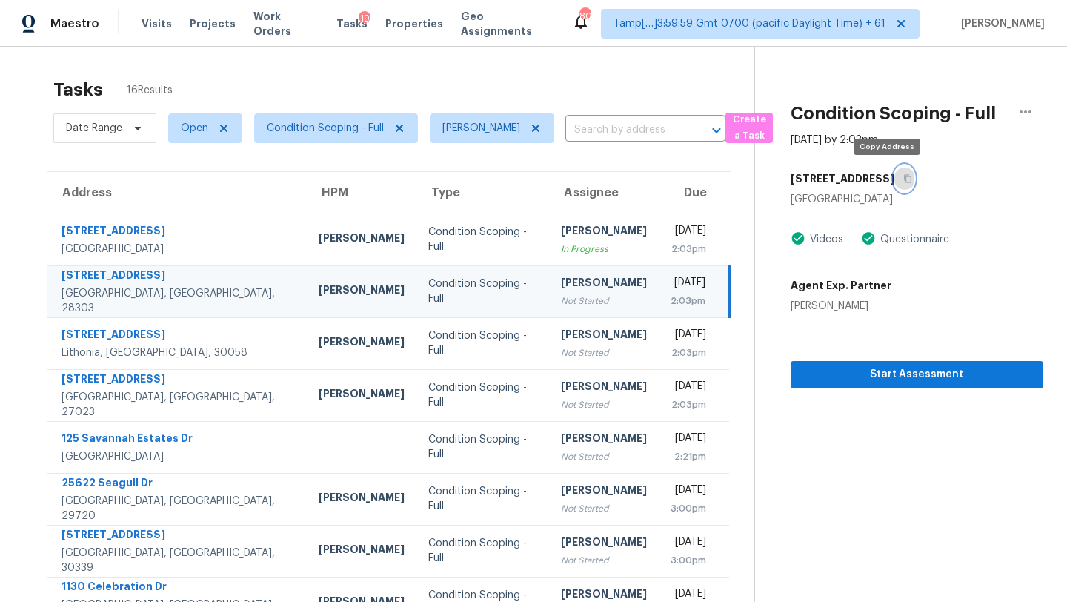
click at [904, 182] on icon "button" at bounding box center [907, 179] width 7 height 8
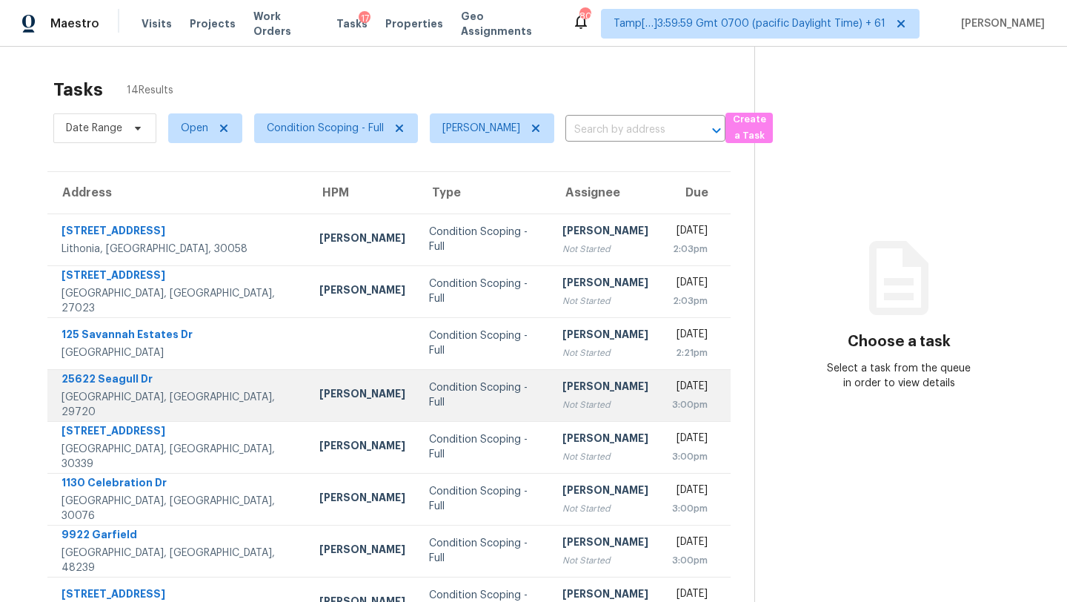
scroll to position [170, 0]
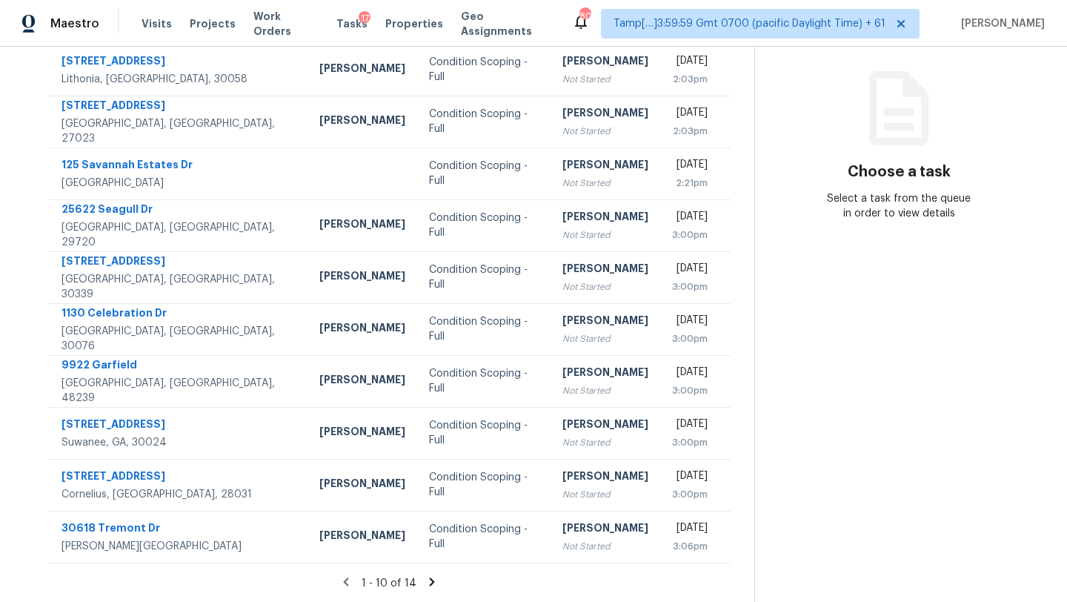
click at [428, 577] on icon at bounding box center [431, 581] width 13 height 13
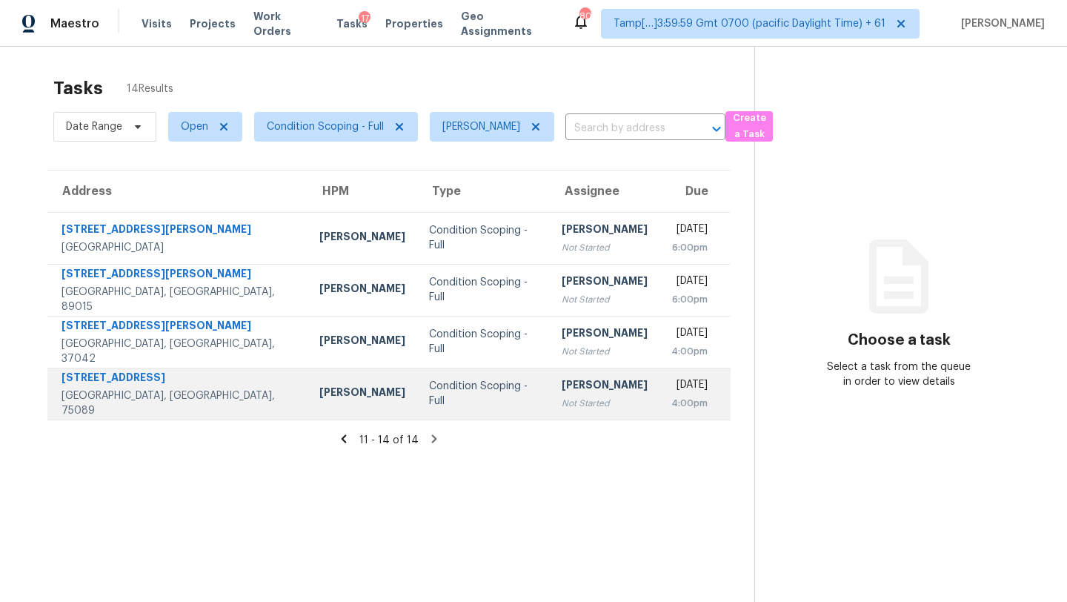
scroll to position [0, 0]
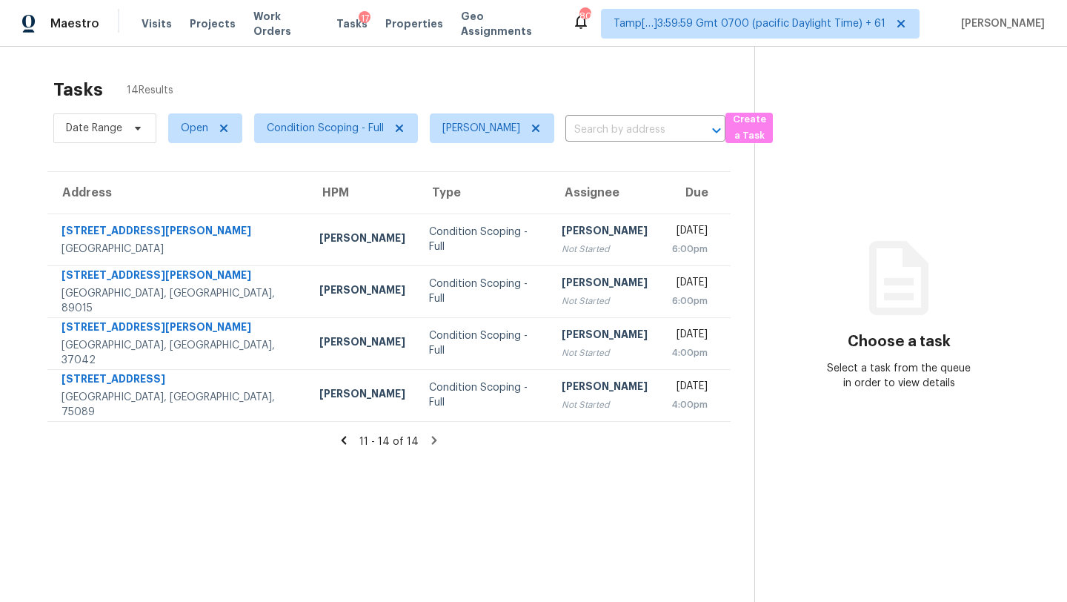
click at [437, 53] on div "Tasks 14 Results Date Range Open Condition Scoping - Full Rajesh M ​ Create a T…" at bounding box center [533, 348] width 1067 height 602
click at [340, 28] on span "Tasks" at bounding box center [351, 24] width 31 height 10
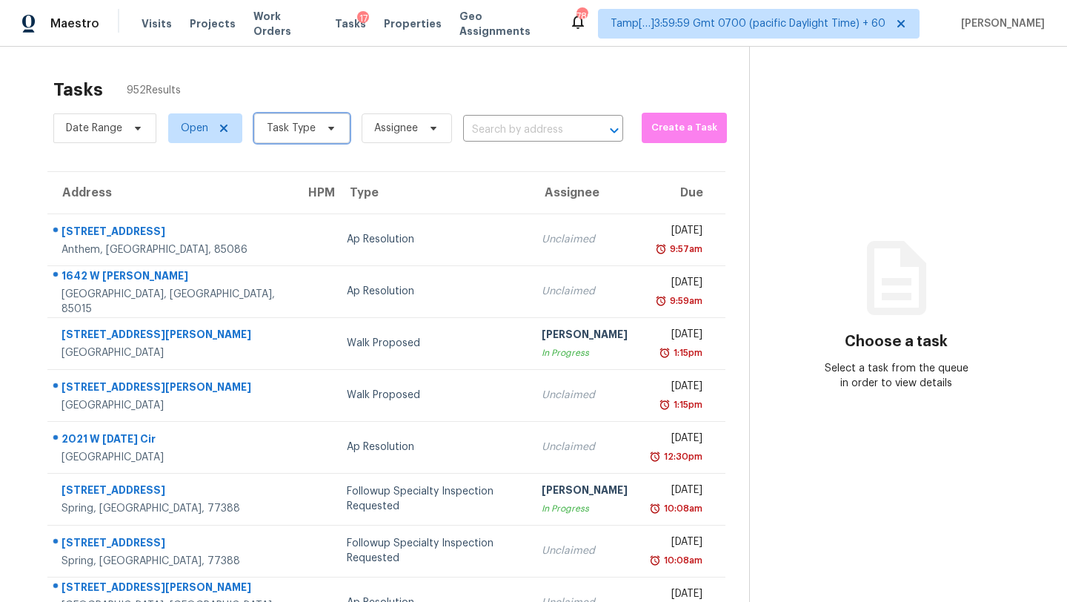
click at [312, 130] on span "Task Type" at bounding box center [291, 128] width 49 height 15
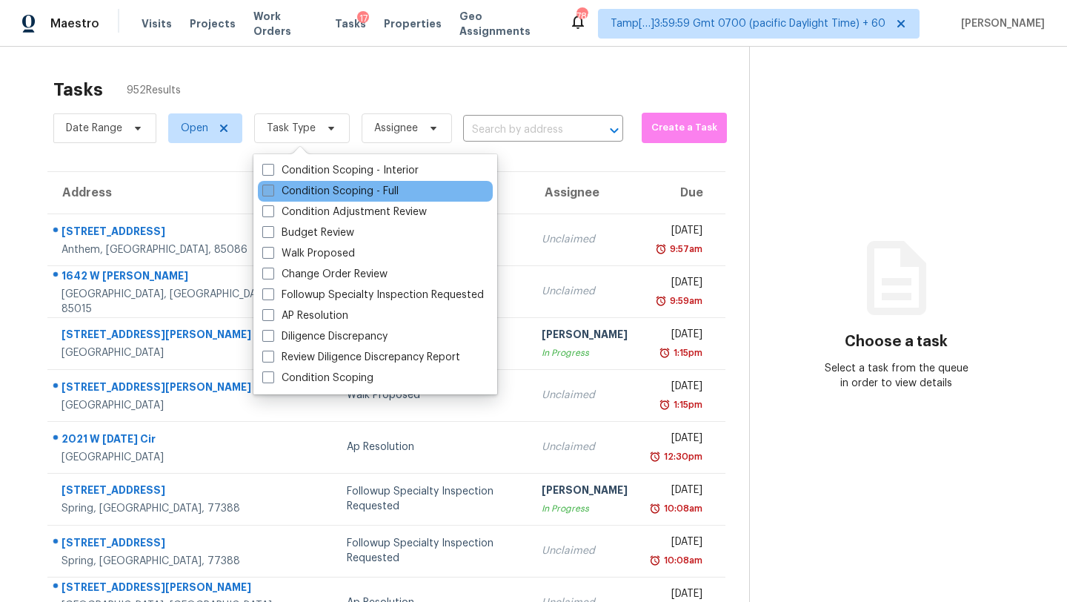
click at [313, 187] on label "Condition Scoping - Full" at bounding box center [330, 191] width 136 height 15
click at [272, 187] on input "Condition Scoping - Full" at bounding box center [267, 189] width 10 height 10
checkbox input "true"
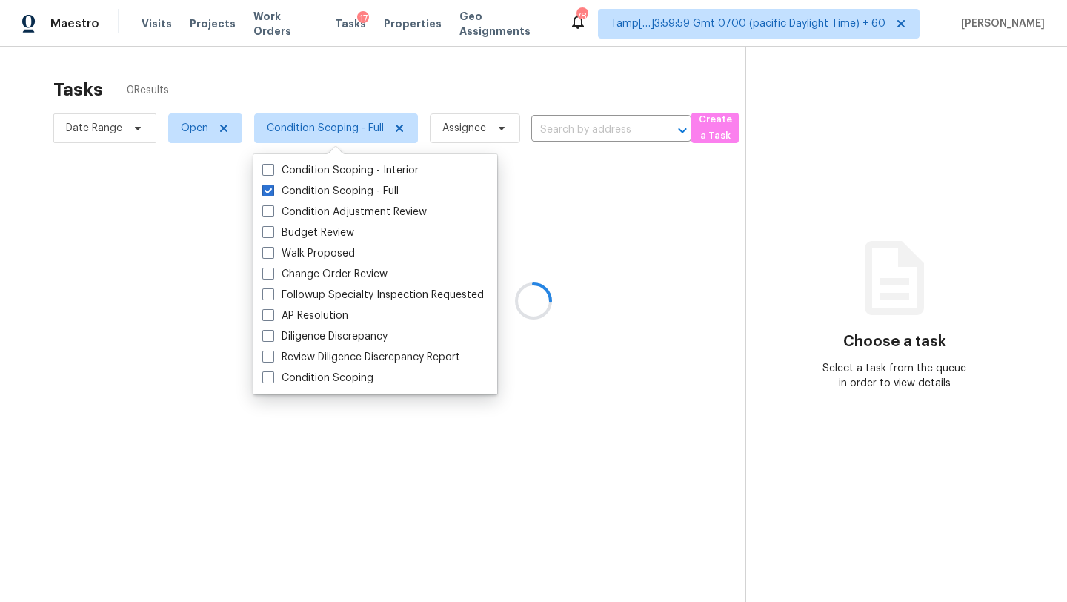
drag, startPoint x: 319, startPoint y: 166, endPoint x: 373, endPoint y: 98, distance: 86.6
click at [373, 98] on div at bounding box center [533, 301] width 1067 height 602
